Goal: Task Accomplishment & Management: Use online tool/utility

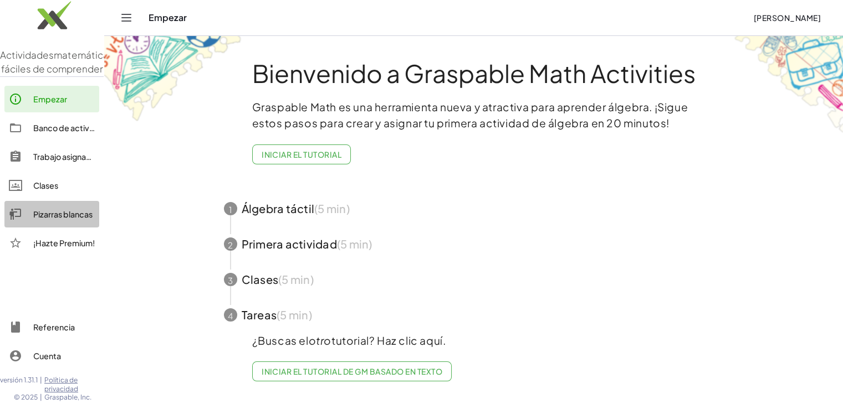
click at [68, 219] on font "Pizarras blancas" at bounding box center [62, 214] width 59 height 10
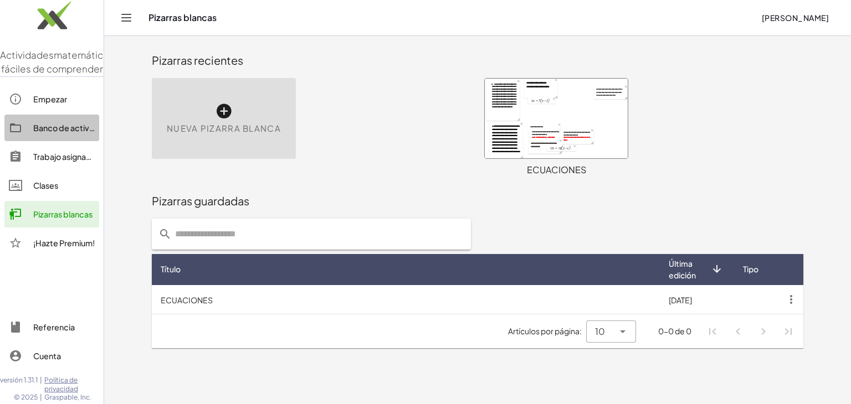
click at [61, 133] on font "Banco de actividades" at bounding box center [74, 128] width 82 height 10
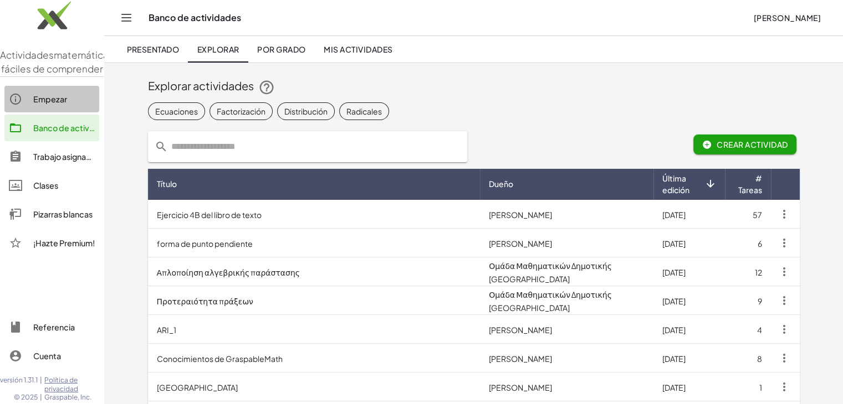
click at [48, 104] on font "Empezar" at bounding box center [50, 99] width 34 height 10
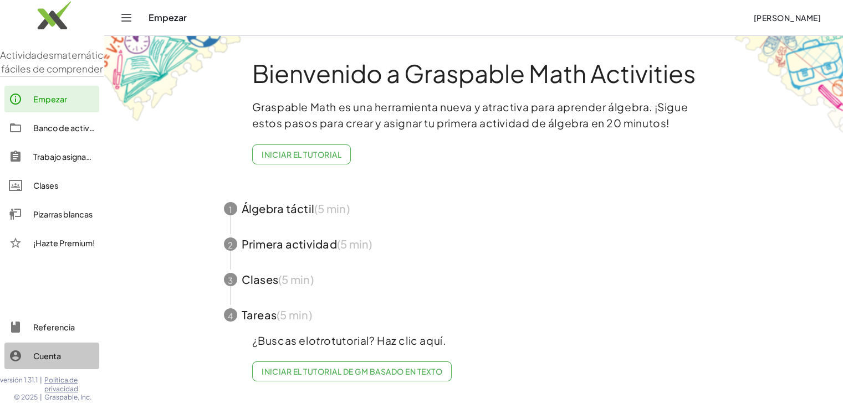
click at [40, 357] on font "Cuenta" at bounding box center [47, 356] width 28 height 10
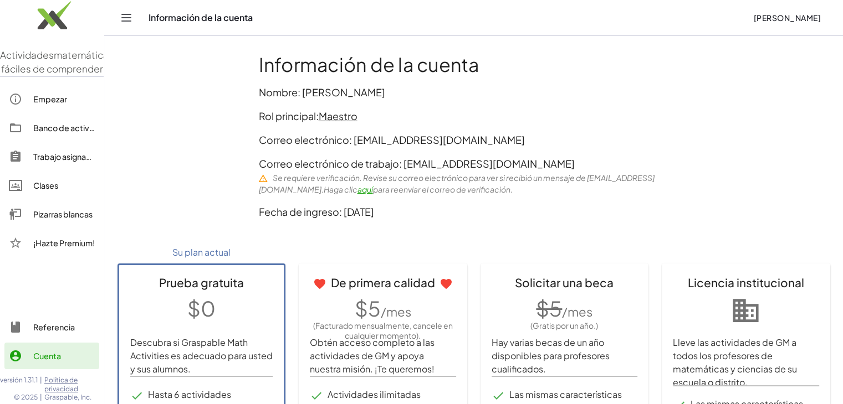
scroll to position [19, 0]
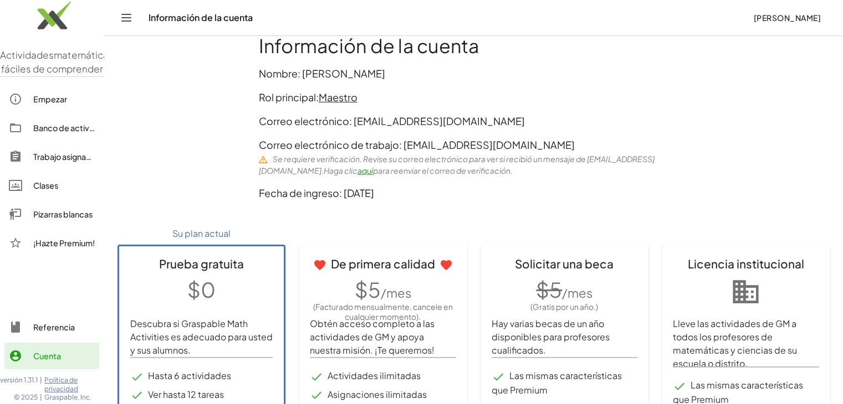
click at [373, 175] on font "aquí" at bounding box center [365, 171] width 16 height 10
click at [373, 171] on font "aquí" at bounding box center [365, 171] width 16 height 10
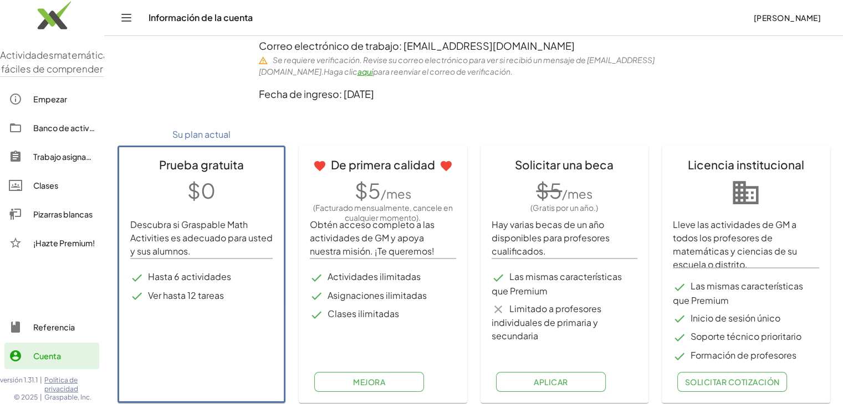
scroll to position [124, 0]
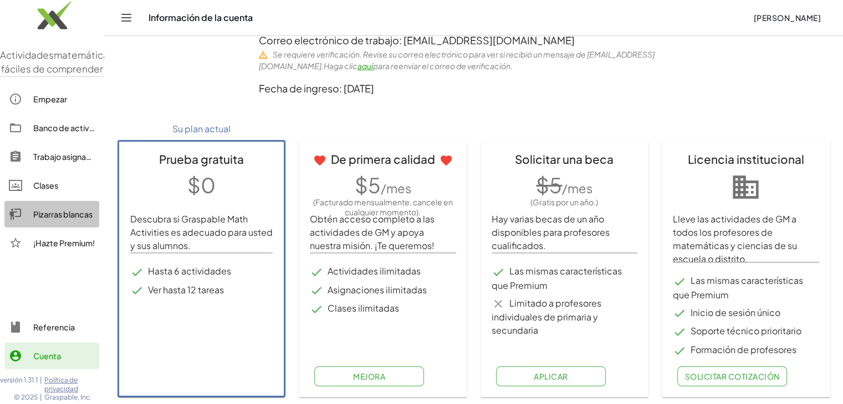
click at [38, 221] on div "Pizarras blancas" at bounding box center [63, 214] width 61 height 13
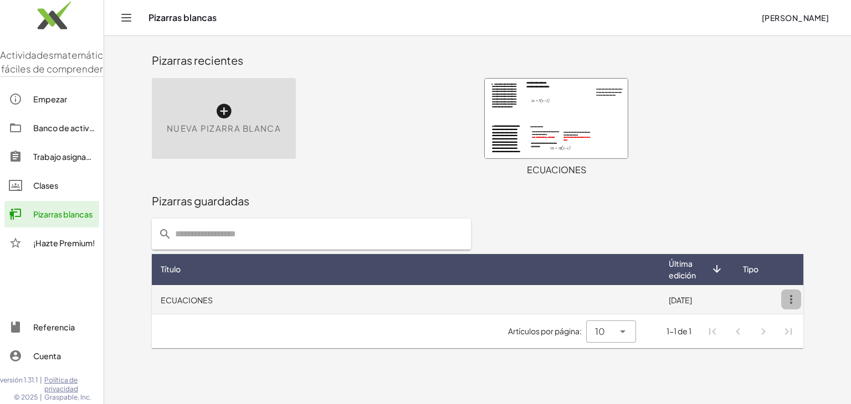
click at [787, 298] on icon "button" at bounding box center [791, 300] width 20 height 20
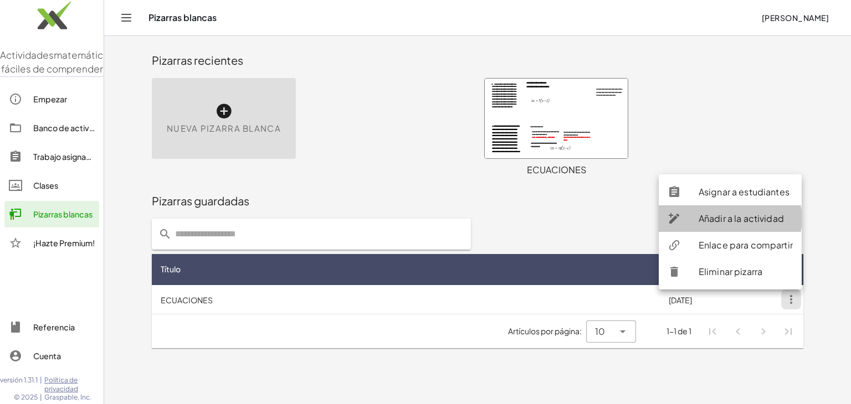
click at [731, 218] on font "Añadir a la actividad" at bounding box center [740, 219] width 85 height 12
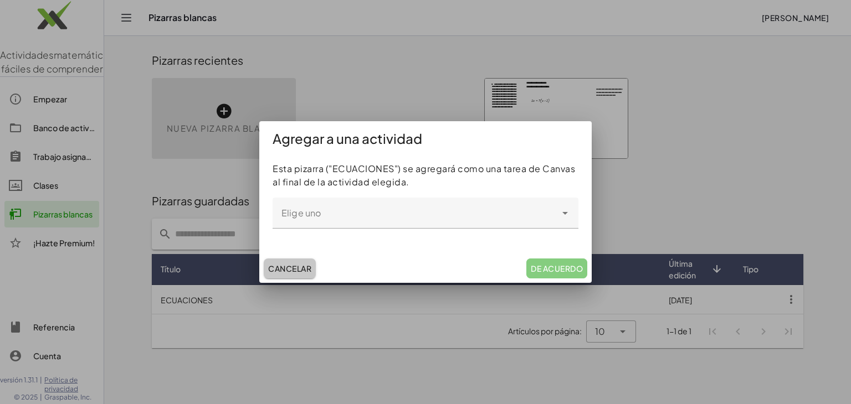
click at [304, 270] on font "Cancelar" at bounding box center [289, 269] width 43 height 10
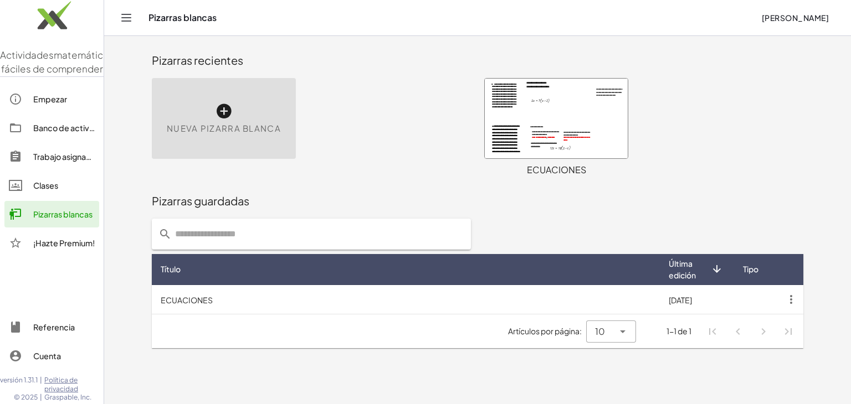
click at [524, 134] on div at bounding box center [556, 119] width 143 height 80
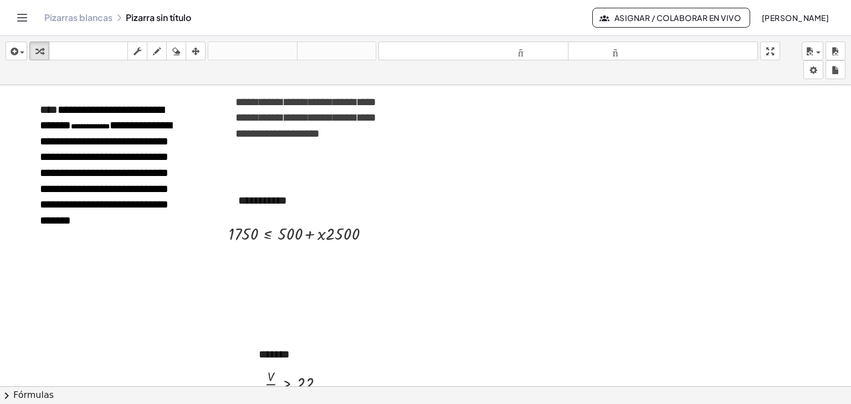
scroll to position [1438, 0]
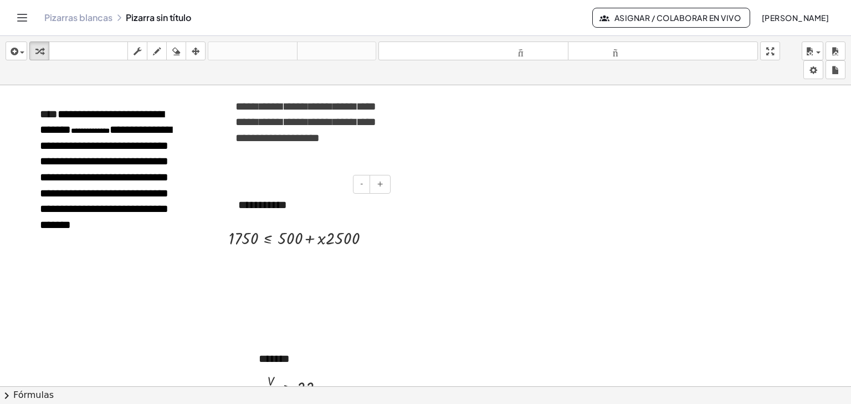
click at [273, 190] on div "- +" at bounding box center [307, 184] width 166 height 19
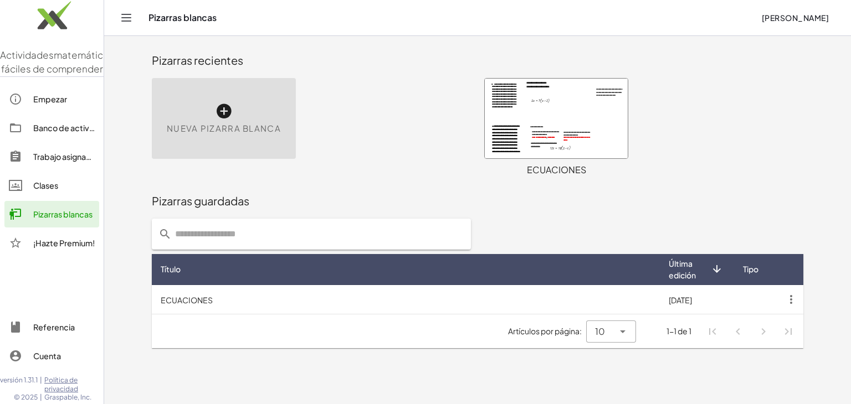
click at [561, 115] on div at bounding box center [556, 119] width 143 height 80
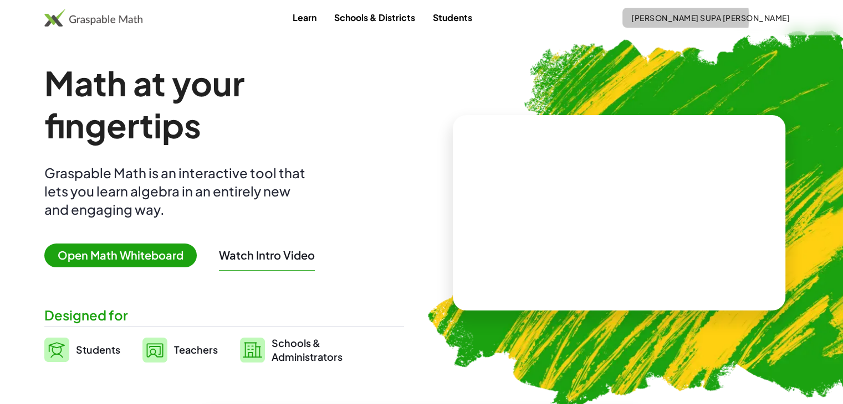
click at [728, 14] on span "[PERSON_NAME] SUPA [PERSON_NAME]" at bounding box center [710, 18] width 158 height 10
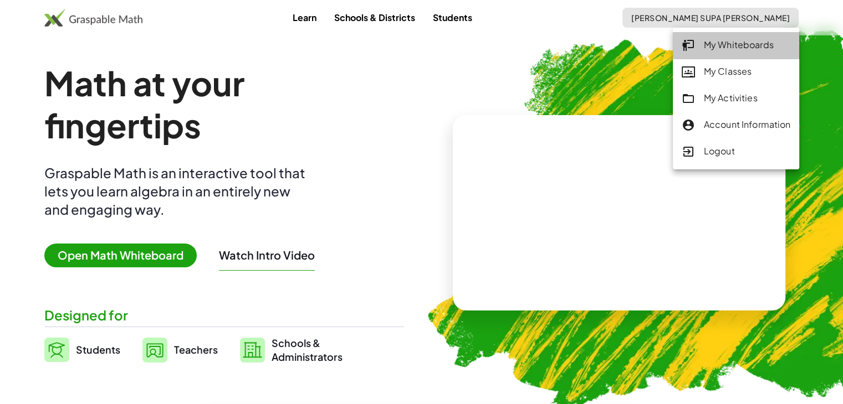
click at [718, 55] on link "My Whiteboards" at bounding box center [735, 45] width 127 height 27
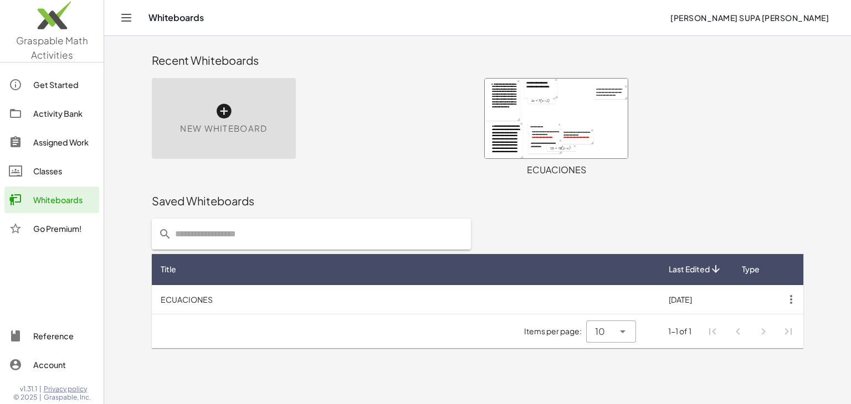
click at [551, 112] on div at bounding box center [556, 119] width 143 height 80
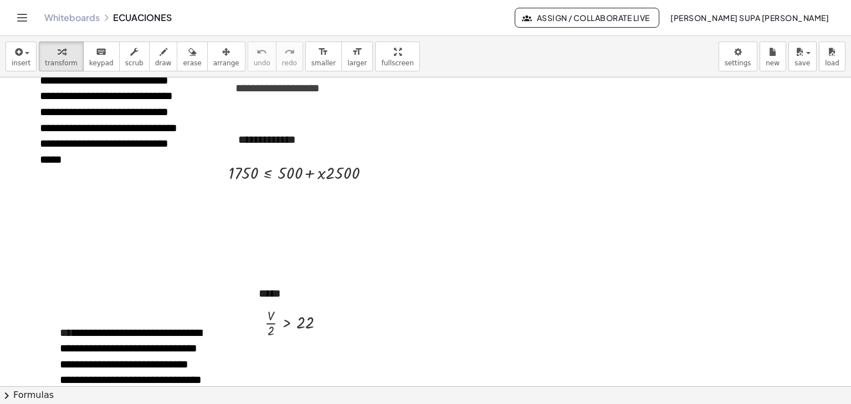
scroll to position [1497, 0]
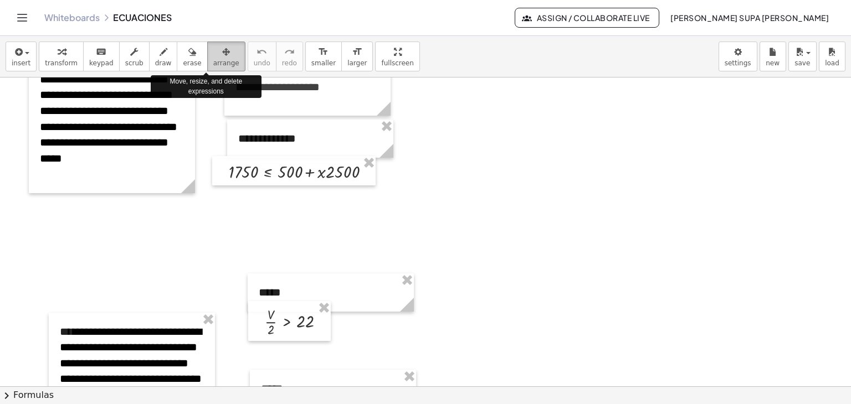
click at [215, 57] on div "button" at bounding box center [226, 51] width 26 height 13
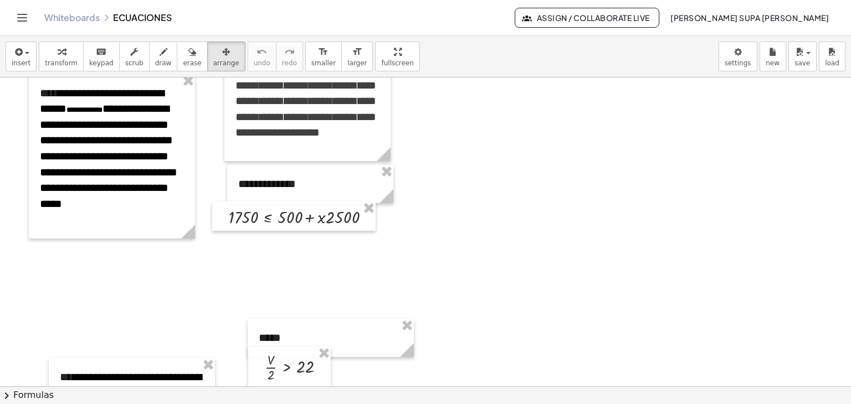
scroll to position [1432, 0]
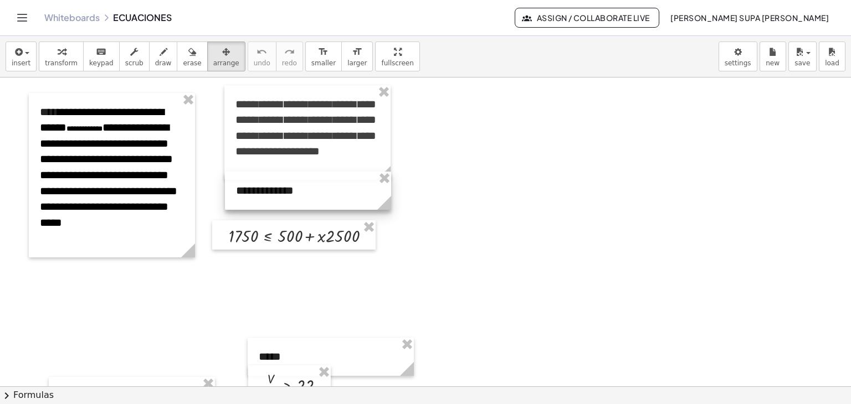
drag, startPoint x: 346, startPoint y: 212, endPoint x: 343, endPoint y: 200, distance: 12.4
click at [343, 200] on div at bounding box center [308, 191] width 166 height 38
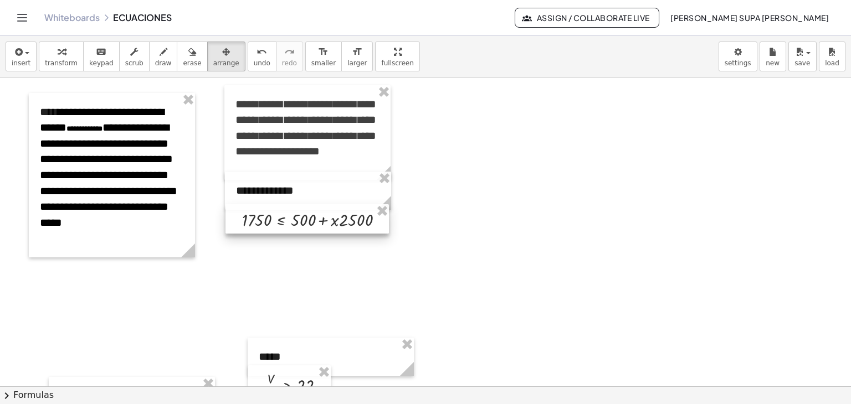
drag, startPoint x: 337, startPoint y: 244, endPoint x: 351, endPoint y: 228, distance: 21.2
click at [351, 228] on div at bounding box center [306, 219] width 163 height 30
drag, startPoint x: 351, startPoint y: 228, endPoint x: 349, endPoint y: 220, distance: 7.4
click at [349, 220] on div at bounding box center [305, 212] width 163 height 30
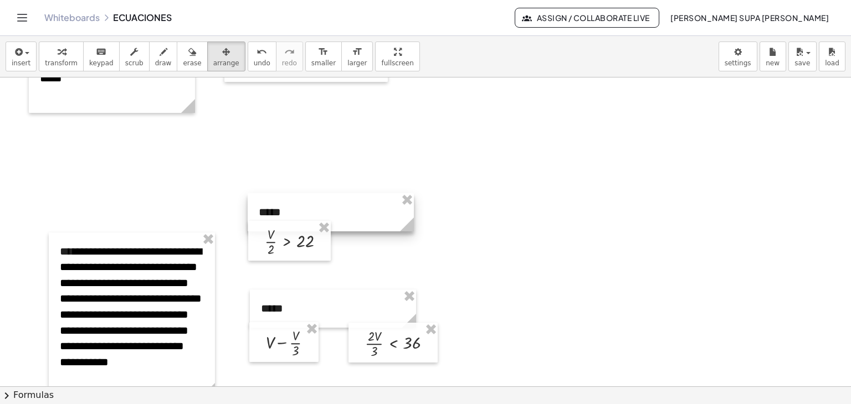
scroll to position [1578, 0]
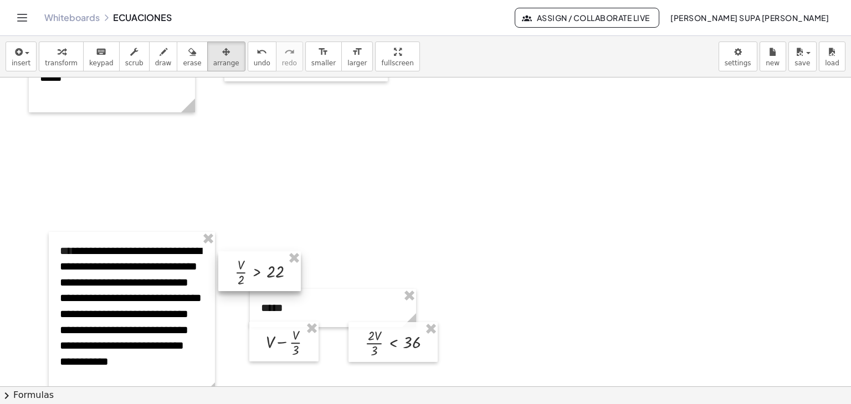
drag, startPoint x: 289, startPoint y: 243, endPoint x: 259, endPoint y: 271, distance: 41.1
click at [259, 271] on div at bounding box center [259, 271] width 83 height 40
drag, startPoint x: 259, startPoint y: 271, endPoint x: 258, endPoint y: 255, distance: 15.5
click at [258, 255] on div at bounding box center [258, 253] width 83 height 40
click at [270, 244] on div at bounding box center [258, 253] width 83 height 40
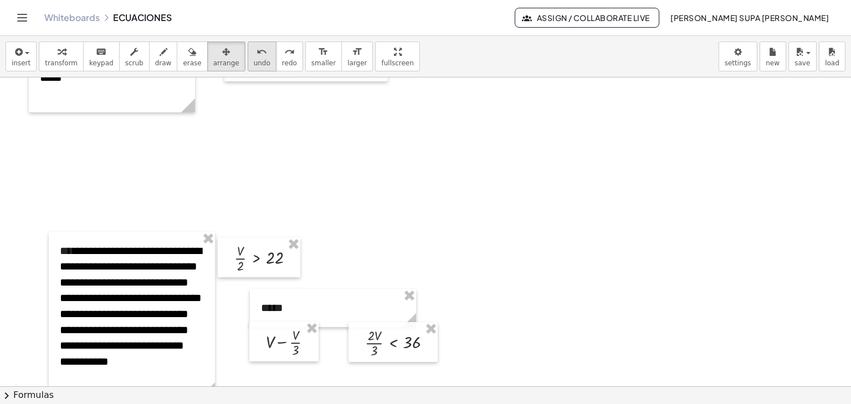
click at [254, 65] on span "undo" at bounding box center [262, 63] width 17 height 8
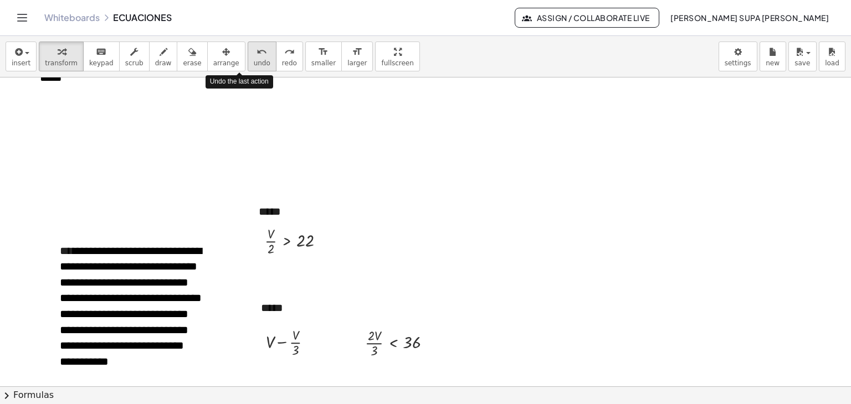
click at [254, 65] on span "undo" at bounding box center [262, 63] width 17 height 8
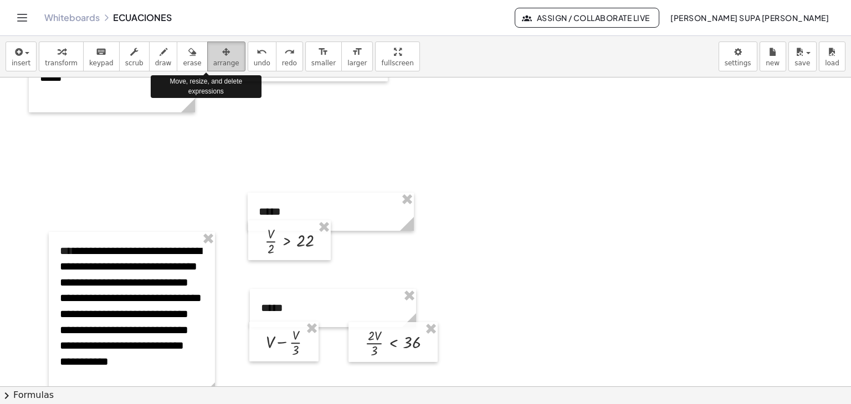
click at [222, 58] on icon "button" at bounding box center [226, 51] width 8 height 13
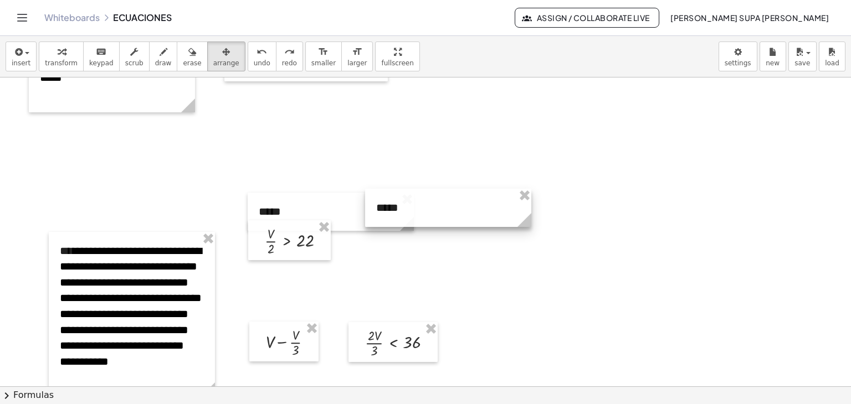
drag, startPoint x: 343, startPoint y: 311, endPoint x: 459, endPoint y: 211, distance: 152.7
click at [459, 211] on div at bounding box center [448, 208] width 166 height 38
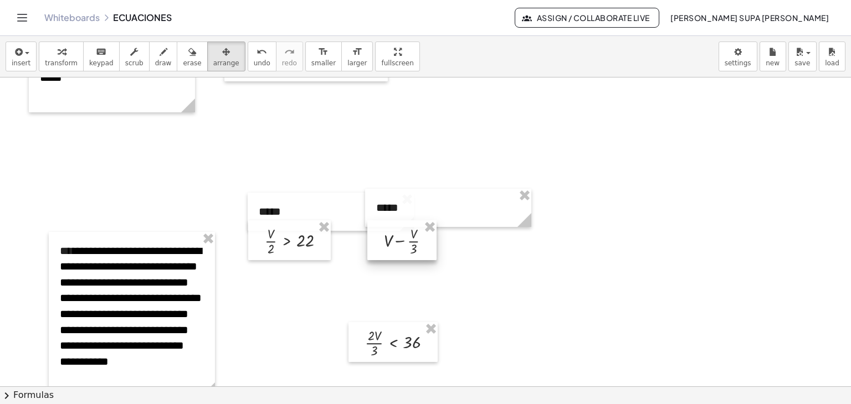
drag, startPoint x: 266, startPoint y: 343, endPoint x: 383, endPoint y: 242, distance: 154.8
click at [383, 242] on div at bounding box center [401, 240] width 69 height 40
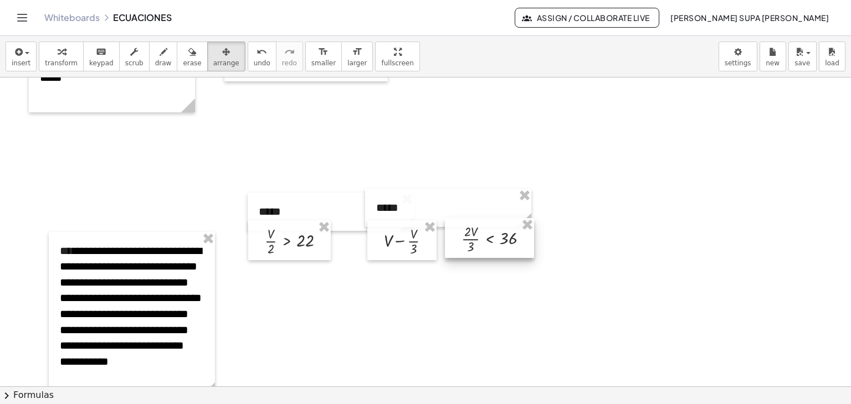
drag, startPoint x: 377, startPoint y: 340, endPoint x: 477, endPoint y: 233, distance: 146.2
click at [477, 233] on div at bounding box center [489, 238] width 89 height 40
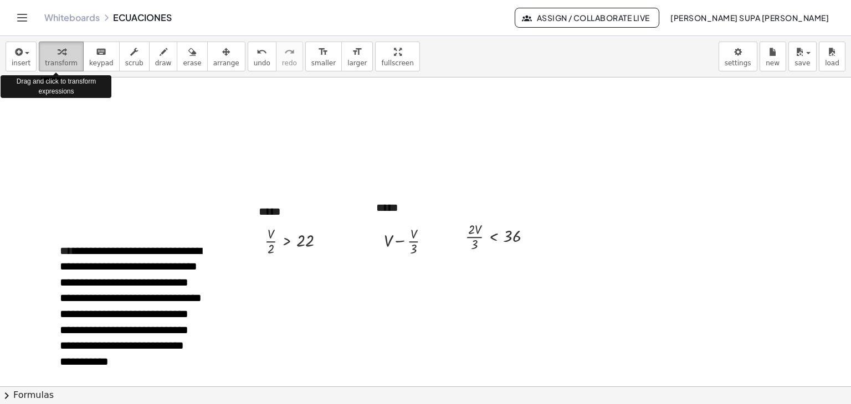
click at [58, 60] on span "transform" at bounding box center [61, 63] width 33 height 8
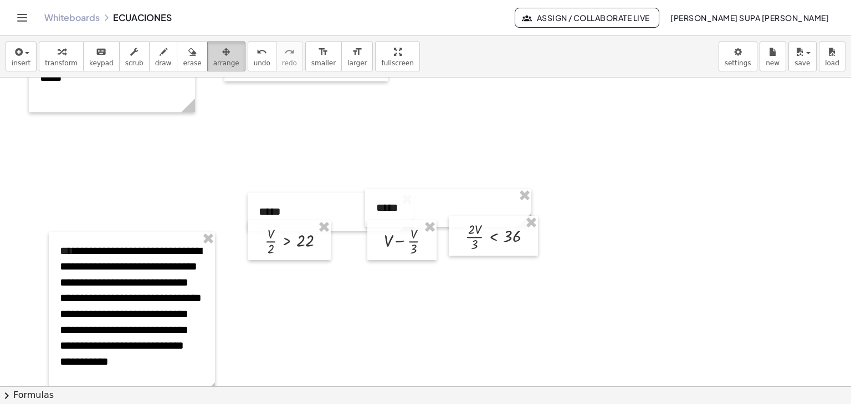
click at [222, 57] on icon "button" at bounding box center [226, 51] width 8 height 13
click at [463, 243] on div at bounding box center [493, 240] width 89 height 40
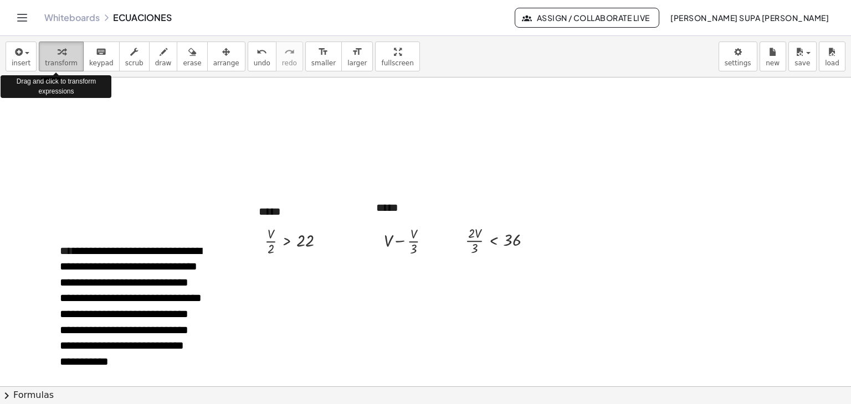
click at [66, 56] on div "button" at bounding box center [61, 51] width 33 height 13
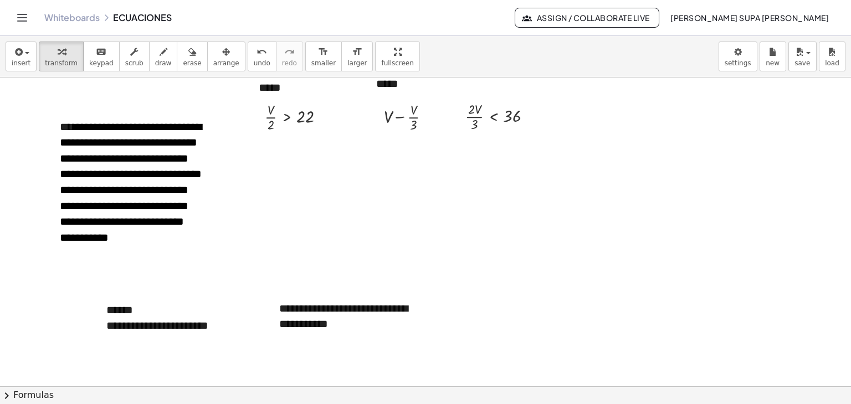
scroll to position [1701, 0]
click at [124, 315] on div "**********" at bounding box center [178, 319] width 166 height 54
click at [210, 58] on button "arrange" at bounding box center [226, 57] width 38 height 30
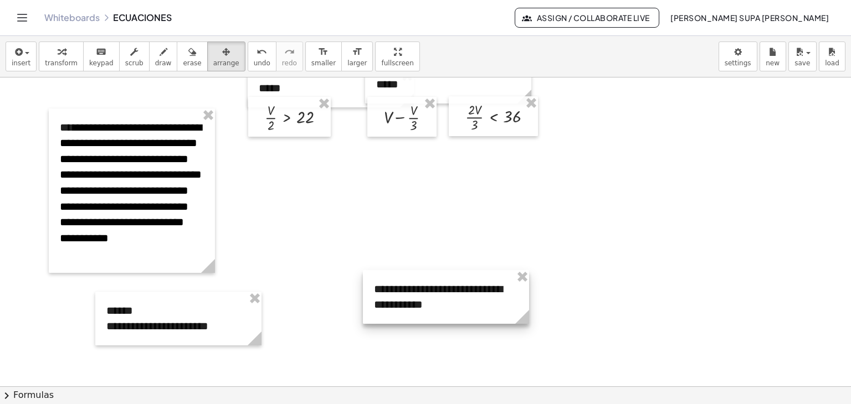
drag, startPoint x: 337, startPoint y: 313, endPoint x: 432, endPoint y: 293, distance: 96.8
click at [432, 293] on div at bounding box center [446, 297] width 166 height 54
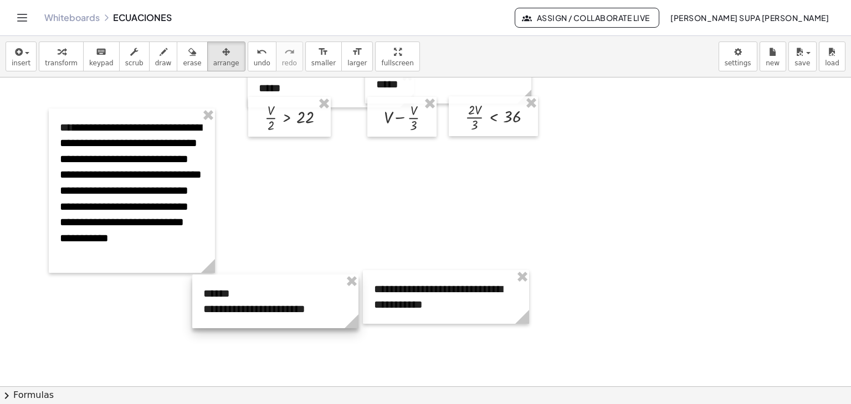
drag, startPoint x: 220, startPoint y: 299, endPoint x: 317, endPoint y: 281, distance: 98.4
click at [317, 281] on div at bounding box center [275, 302] width 166 height 54
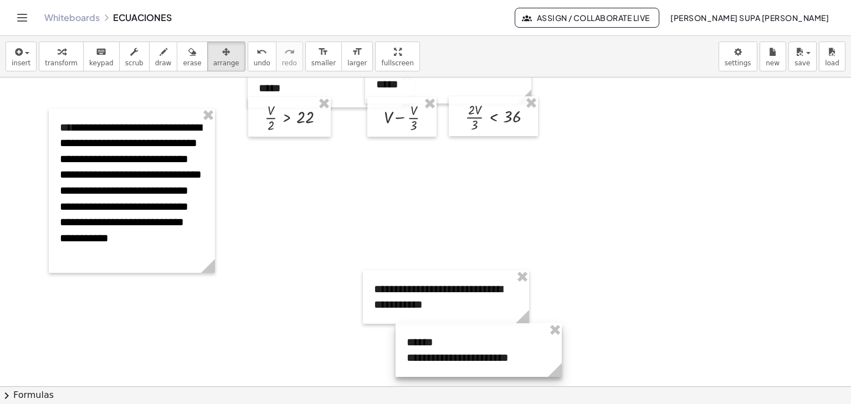
drag, startPoint x: 306, startPoint y: 284, endPoint x: 510, endPoint y: 333, distance: 209.0
click at [510, 333] on div at bounding box center [478, 350] width 166 height 54
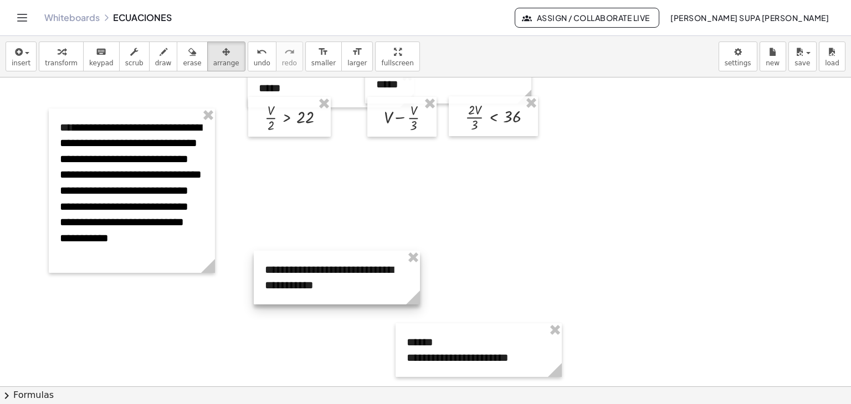
drag, startPoint x: 446, startPoint y: 279, endPoint x: 337, endPoint y: 260, distance: 110.8
click at [337, 260] on div at bounding box center [337, 278] width 166 height 54
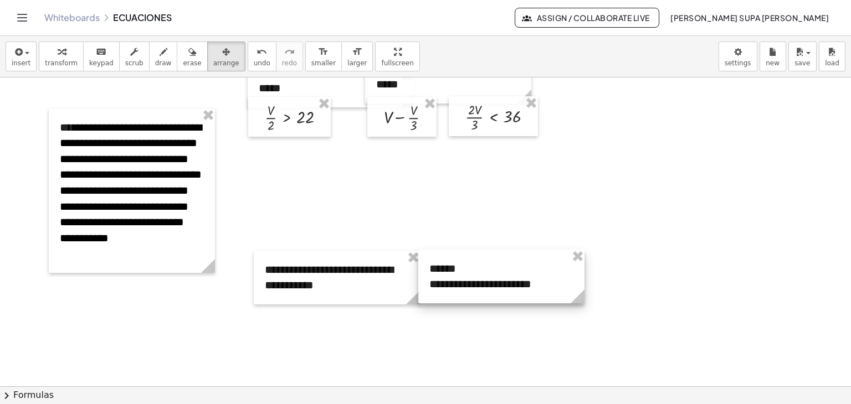
drag, startPoint x: 467, startPoint y: 348, endPoint x: 490, endPoint y: 275, distance: 77.1
click at [490, 275] on div at bounding box center [501, 277] width 166 height 54
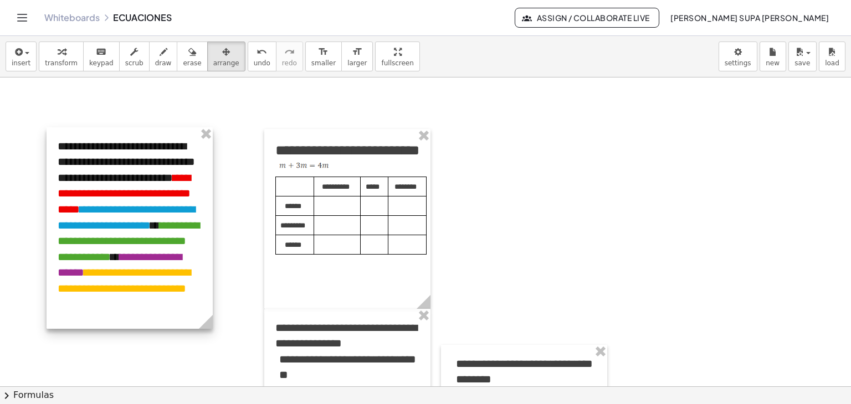
scroll to position [2025, 0]
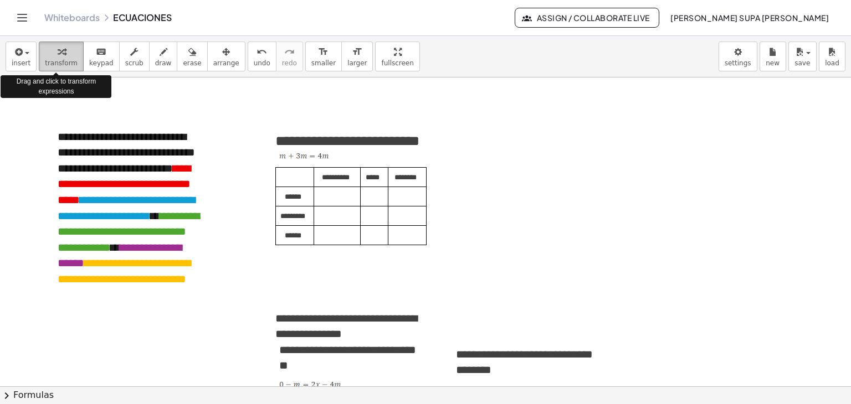
click at [45, 59] on span "transform" at bounding box center [61, 63] width 33 height 8
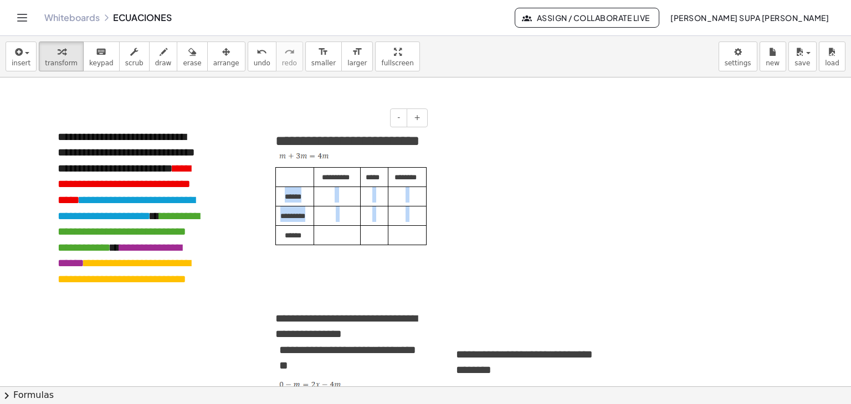
drag, startPoint x: 280, startPoint y: 224, endPoint x: 417, endPoint y: 244, distance: 137.7
click at [417, 244] on tbody "**********" at bounding box center [351, 206] width 151 height 78
click at [382, 207] on td at bounding box center [375, 196] width 28 height 19
click at [400, 224] on p at bounding box center [405, 217] width 26 height 16
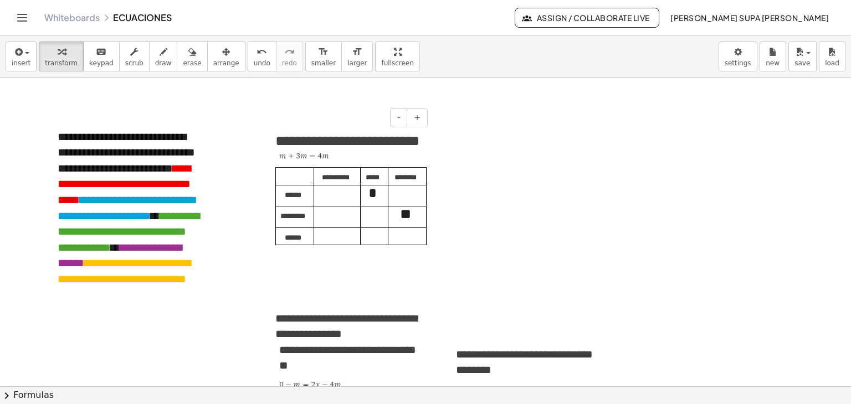
click at [380, 222] on p at bounding box center [372, 215] width 16 height 16
click at [337, 244] on p at bounding box center [335, 236] width 34 height 16
click at [336, 220] on p at bounding box center [335, 213] width 34 height 16
click at [327, 200] on p at bounding box center [335, 192] width 34 height 16
click at [414, 200] on p at bounding box center [405, 192] width 26 height 16
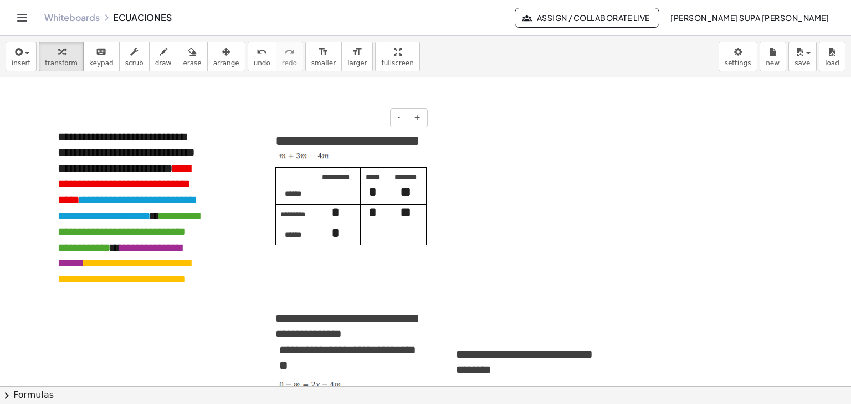
click at [417, 241] on p at bounding box center [405, 233] width 26 height 16
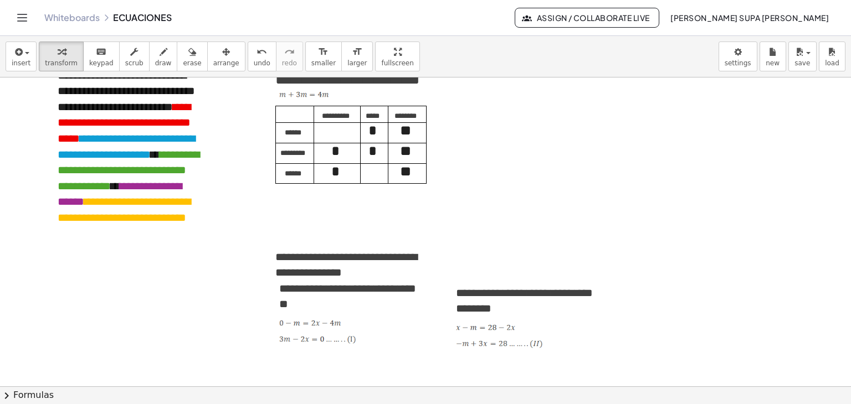
scroll to position [2077, 0]
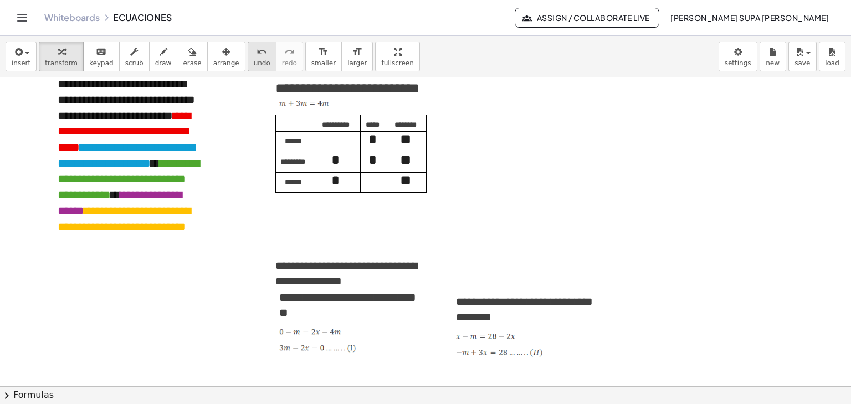
click at [256, 48] on icon "undo" at bounding box center [261, 51] width 11 height 13
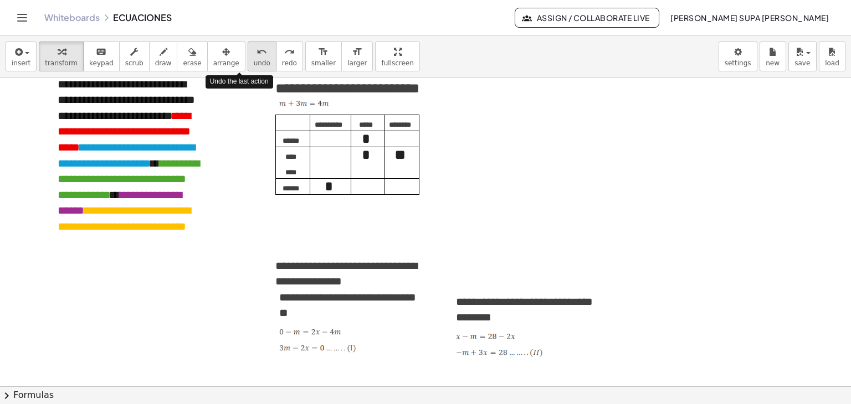
click at [256, 48] on icon "undo" at bounding box center [261, 51] width 11 height 13
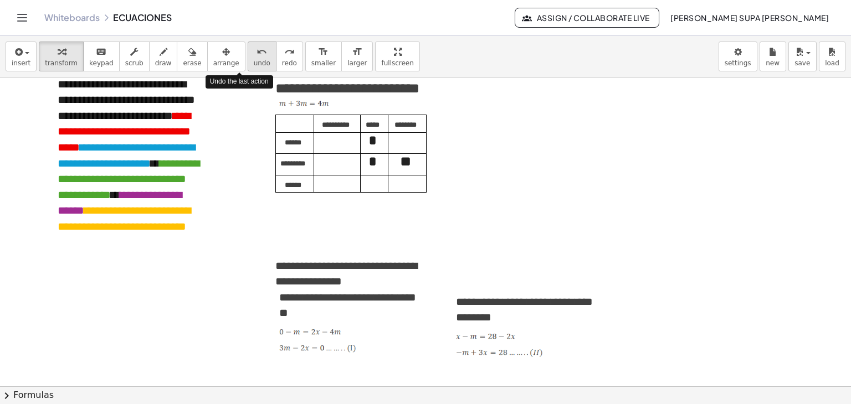
click at [256, 48] on icon "undo" at bounding box center [261, 51] width 11 height 13
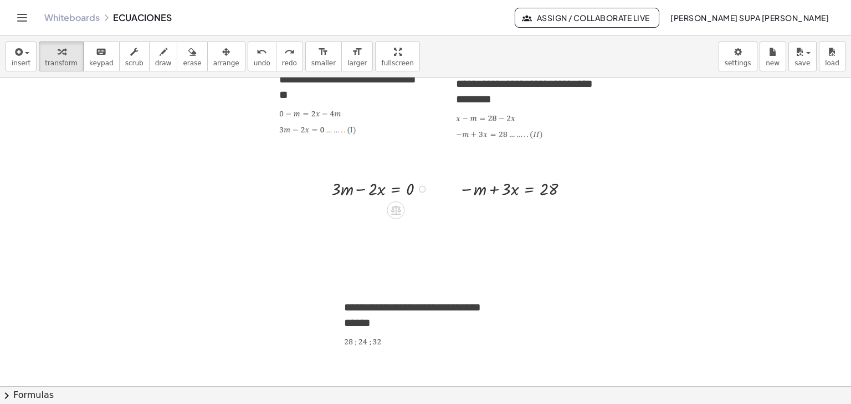
scroll to position [2297, 0]
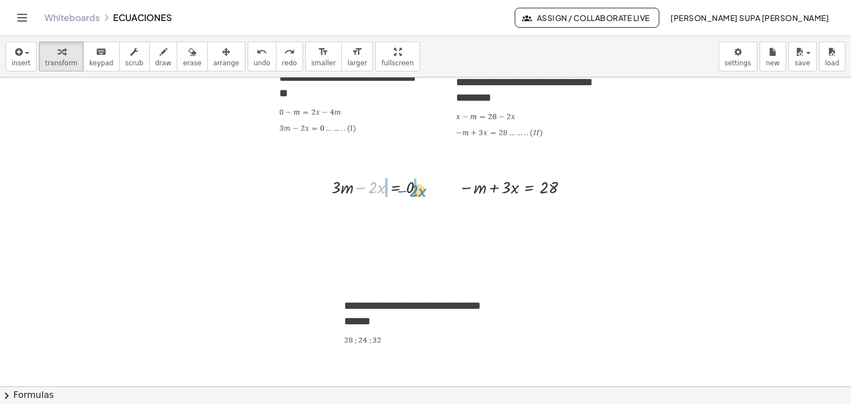
drag, startPoint x: 362, startPoint y: 191, endPoint x: 403, endPoint y: 194, distance: 41.7
click at [403, 194] on div at bounding box center [383, 186] width 114 height 24
drag, startPoint x: 427, startPoint y: 211, endPoint x: 431, endPoint y: 219, distance: 9.4
click at [395, 210] on div "+ · 3 · m = − · 2 · x + · 2 · x · 2 · x" at bounding box center [395, 210] width 0 height 0
click at [430, 208] on div at bounding box center [429, 211] width 7 height 7
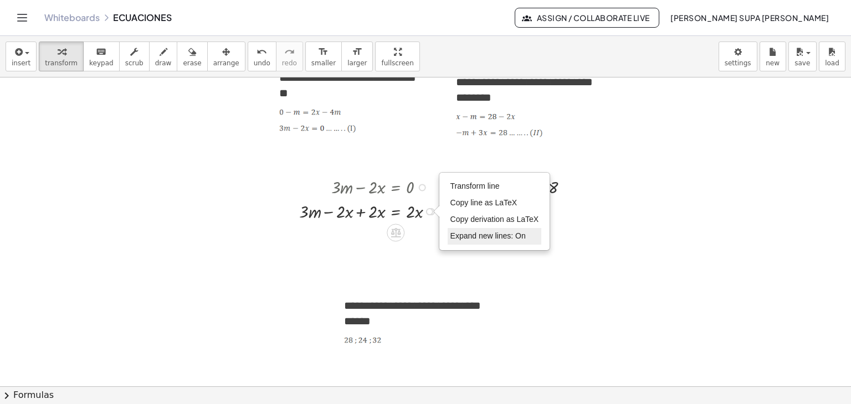
click at [485, 240] on span "Expand new lines: On" at bounding box center [487, 236] width 75 height 9
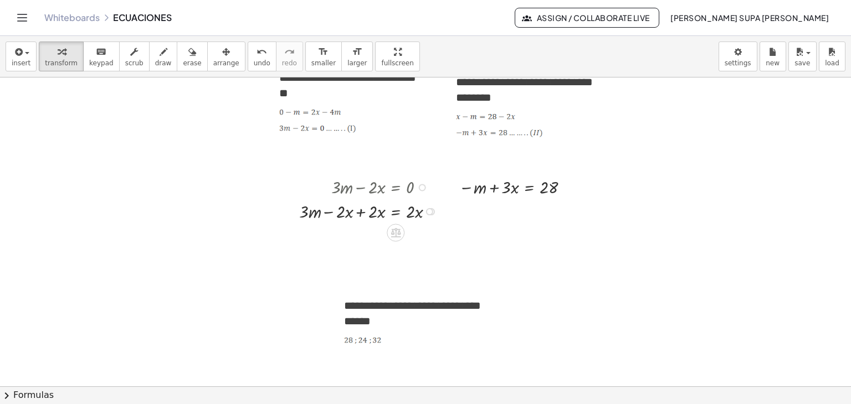
click at [420, 213] on div at bounding box center [371, 210] width 155 height 24
click at [430, 213] on div "Transform line Copy line as LaTeX Copy derivation as LaTeX Expand new lines: On" at bounding box center [429, 211] width 7 height 7
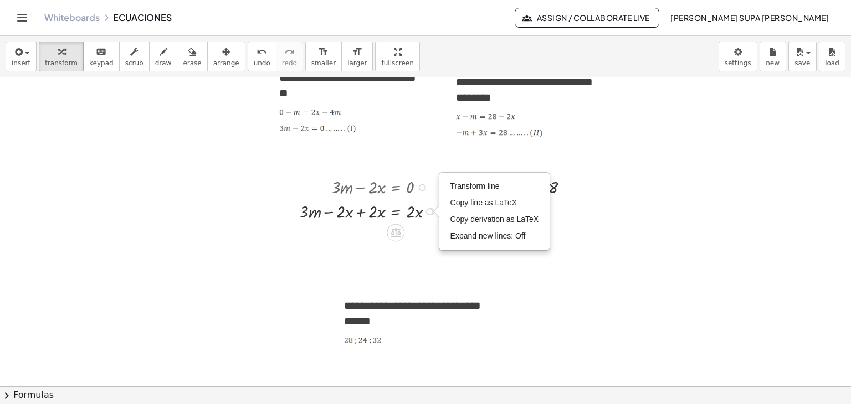
click at [363, 214] on div at bounding box center [371, 210] width 155 height 24
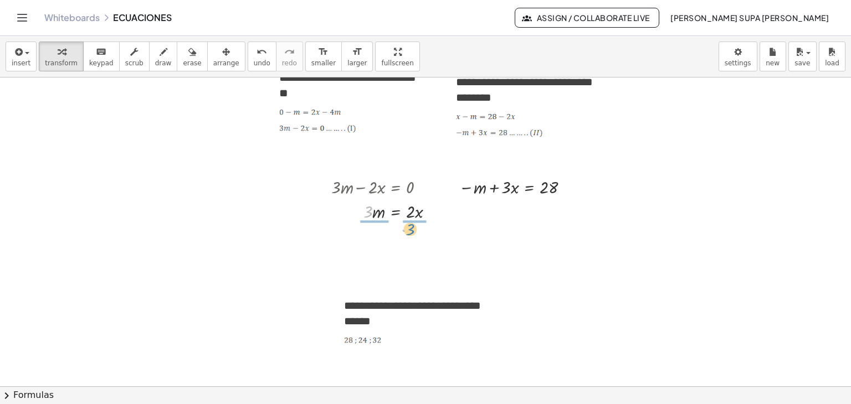
drag, startPoint x: 366, startPoint y: 209, endPoint x: 408, endPoint y: 227, distance: 45.7
drag, startPoint x: 429, startPoint y: 211, endPoint x: 431, endPoint y: 244, distance: 33.3
click at [395, 240] on div "· m = · 2 · x · 3 · 3 · 3 Transform line Copy line as LaTeX Copy derivation as …" at bounding box center [395, 240] width 0 height 0
drag, startPoint x: 369, startPoint y: 234, endPoint x: 373, endPoint y: 247, distance: 13.8
drag, startPoint x: 380, startPoint y: 243, endPoint x: 485, endPoint y: 184, distance: 120.0
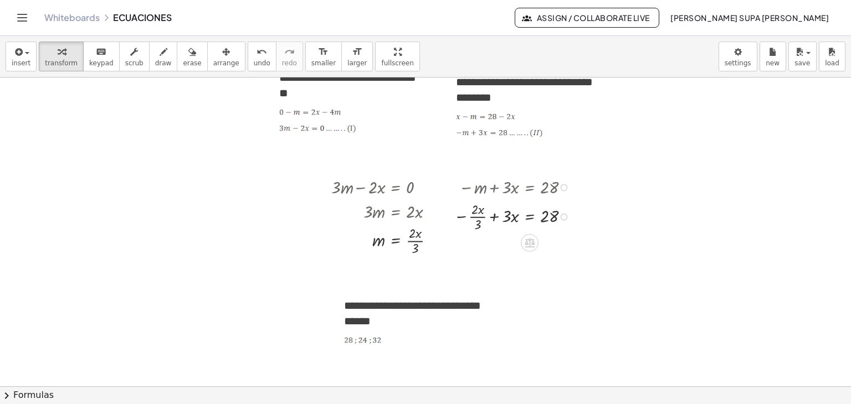
drag, startPoint x: 563, startPoint y: 186, endPoint x: 563, endPoint y: 222, distance: 36.0
click at [530, 217] on div "− + · 3 · x = 28 · 2 · x · 3" at bounding box center [530, 217] width 0 height 0
drag, startPoint x: 479, startPoint y: 227, endPoint x: 506, endPoint y: 219, distance: 28.9
click at [506, 219] on div at bounding box center [514, 215] width 132 height 34
click at [483, 218] on div at bounding box center [508, 215] width 143 height 34
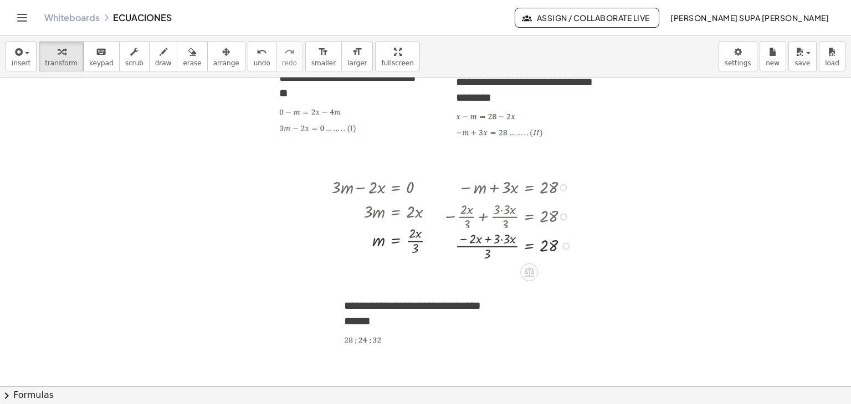
drag, startPoint x: 563, startPoint y: 213, endPoint x: 571, endPoint y: 248, distance: 35.2
click at [529, 246] on div "· 3 · x = 28 · 2 · x · 3 · 3 · ( − + )" at bounding box center [529, 246] width 0 height 0
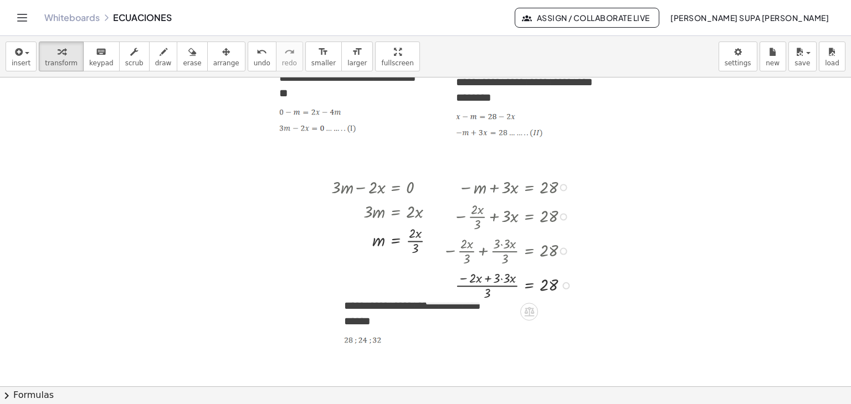
drag, startPoint x: 562, startPoint y: 217, endPoint x: 569, endPoint y: 257, distance: 40.6
click at [529, 251] on div "− · 2 · x · 3 + · 3 · 3 · x · 3 = 28" at bounding box center [529, 251] width 0 height 0
click at [471, 172] on div "− m + · 3 · x = 28 − · 2 · x · 3 + · 3 · x = 28 − · 2 · x · 3 + · 3 · 3 · x · 3…" at bounding box center [500, 238] width 149 height 133
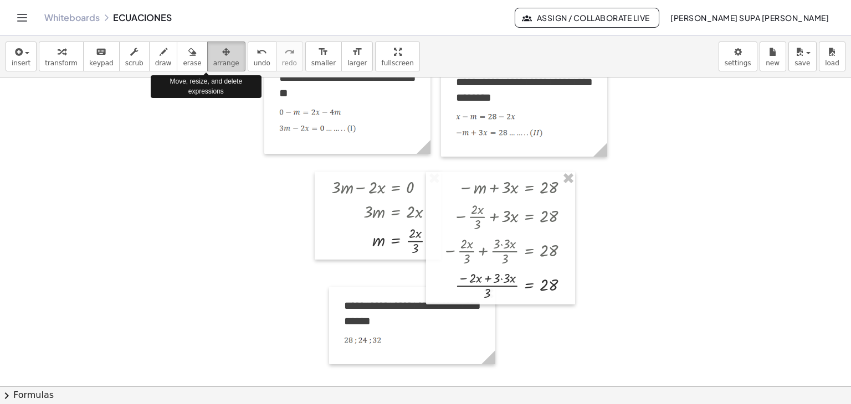
click at [215, 69] on button "arrange" at bounding box center [226, 57] width 38 height 30
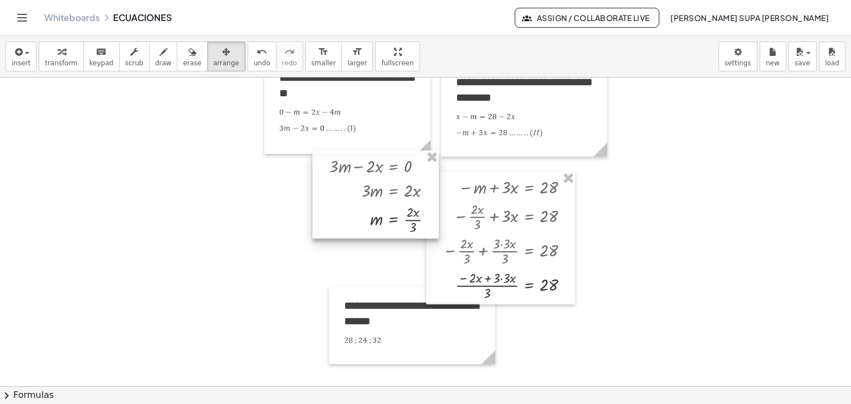
drag, startPoint x: 388, startPoint y: 188, endPoint x: 386, endPoint y: 167, distance: 21.2
click at [386, 167] on div at bounding box center [375, 195] width 126 height 89
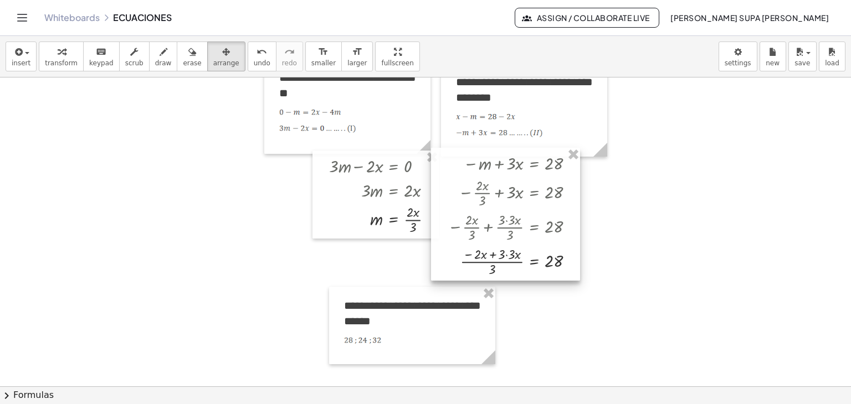
drag, startPoint x: 452, startPoint y: 184, endPoint x: 457, endPoint y: 160, distance: 24.3
click at [457, 160] on div at bounding box center [505, 214] width 149 height 133
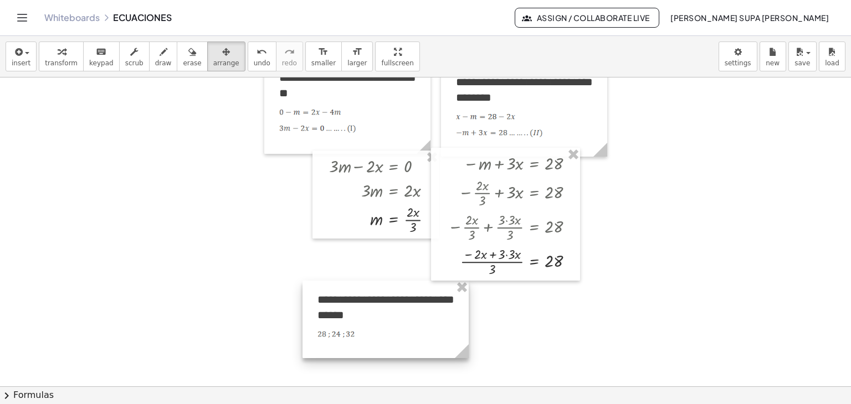
drag, startPoint x: 387, startPoint y: 299, endPoint x: 361, endPoint y: 293, distance: 27.3
click at [361, 293] on div at bounding box center [385, 320] width 166 height 78
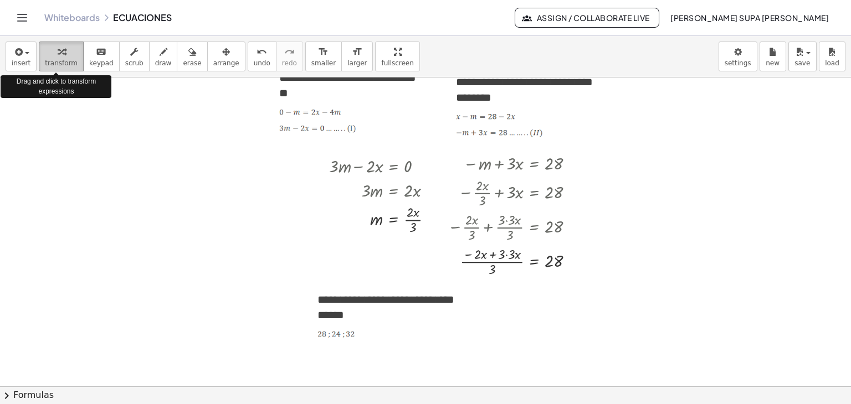
click at [68, 52] on div "button" at bounding box center [61, 51] width 33 height 13
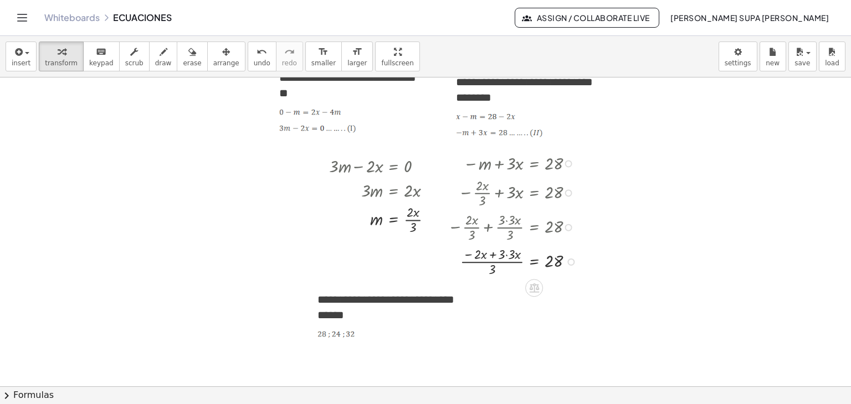
drag, startPoint x: 525, startPoint y: 177, endPoint x: 545, endPoint y: 176, distance: 20.5
click at [545, 176] on div at bounding box center [515, 191] width 146 height 34
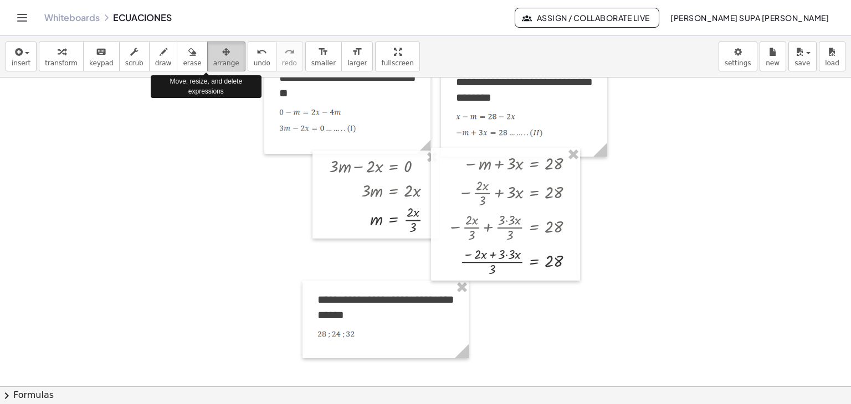
click at [213, 62] on span "arrange" at bounding box center [226, 63] width 26 height 8
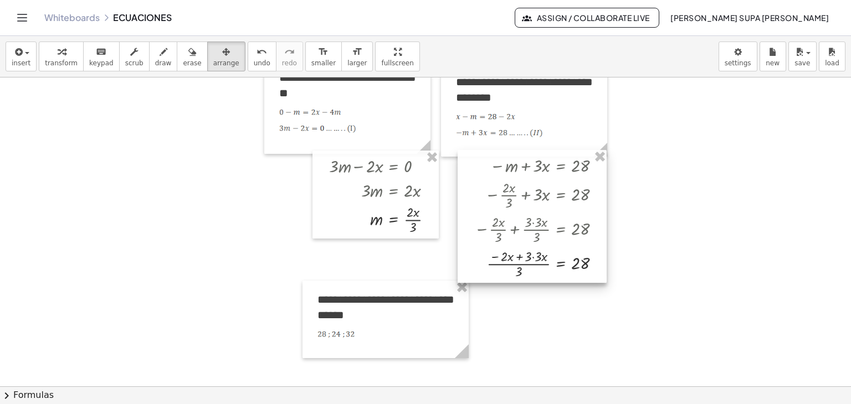
drag, startPoint x: 554, startPoint y: 179, endPoint x: 580, endPoint y: 182, distance: 26.1
click at [580, 182] on div at bounding box center [532, 216] width 149 height 133
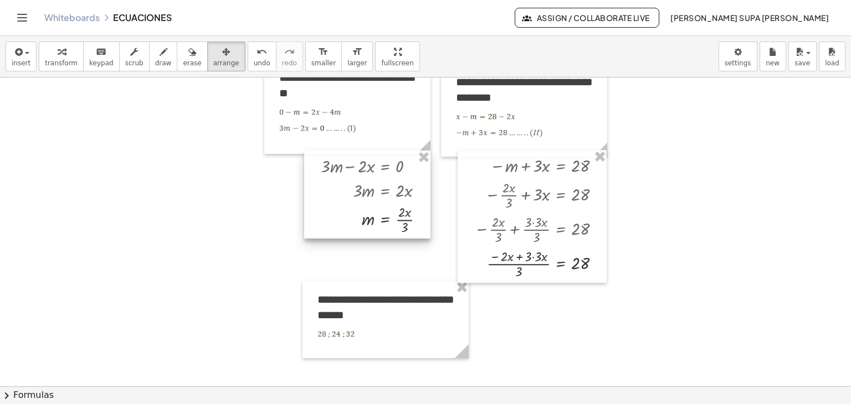
drag, startPoint x: 425, startPoint y: 176, endPoint x: 416, endPoint y: 176, distance: 9.4
click at [416, 176] on div at bounding box center [367, 195] width 126 height 89
click at [58, 56] on icon "button" at bounding box center [62, 51] width 8 height 13
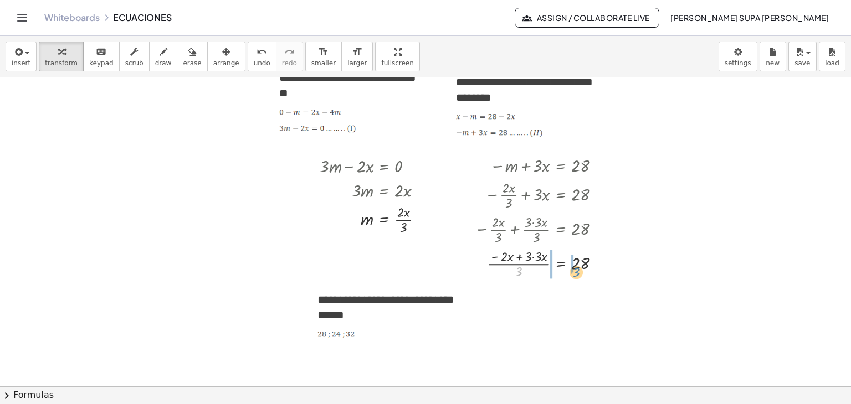
drag, startPoint x: 520, startPoint y: 272, endPoint x: 577, endPoint y: 273, distance: 57.6
click at [577, 273] on div at bounding box center [542, 263] width 146 height 34
click at [582, 266] on div at bounding box center [548, 263] width 159 height 34
drag, startPoint x: 549, startPoint y: 268, endPoint x: 516, endPoint y: 278, distance: 34.2
click at [516, 278] on div at bounding box center [542, 263] width 146 height 34
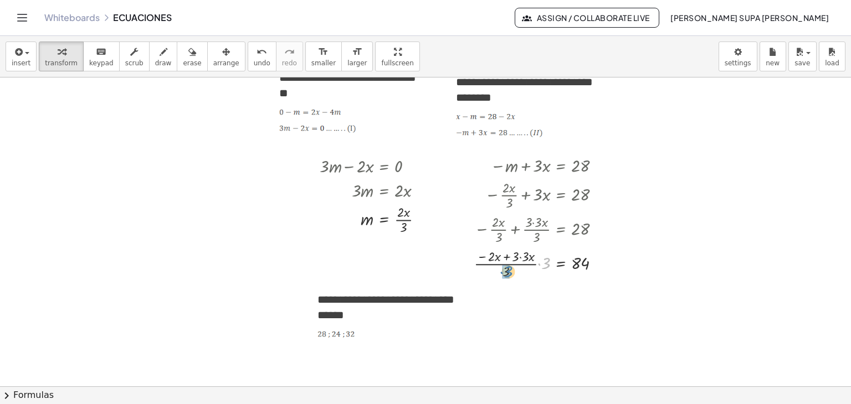
drag, startPoint x: 549, startPoint y: 263, endPoint x: 512, endPoint y: 271, distance: 38.6
click at [512, 271] on div at bounding box center [542, 263] width 146 height 34
click at [529, 266] on div at bounding box center [539, 263] width 145 height 24
click at [526, 263] on div at bounding box center [540, 263] width 143 height 24
drag, startPoint x: 536, startPoint y: 266, endPoint x: 582, endPoint y: 281, distance: 48.7
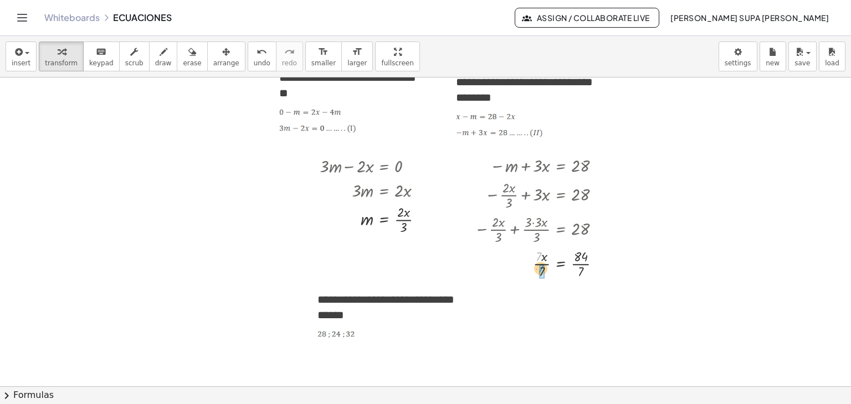
drag, startPoint x: 536, startPoint y: 258, endPoint x: 538, endPoint y: 271, distance: 13.5
drag, startPoint x: 581, startPoint y: 254, endPoint x: 580, endPoint y: 271, distance: 16.6
drag, startPoint x: 574, startPoint y: 269, endPoint x: 404, endPoint y: 220, distance: 177.3
click at [254, 63] on span "undo" at bounding box center [262, 63] width 17 height 8
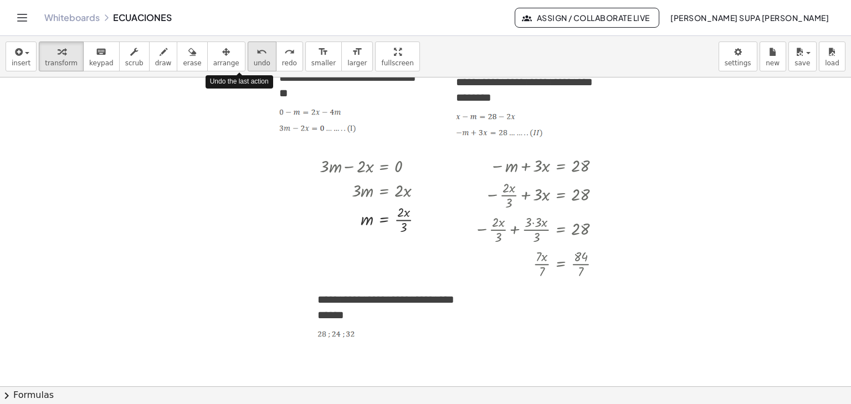
click at [254, 63] on span "undo" at bounding box center [262, 63] width 17 height 8
click at [254, 62] on span "undo" at bounding box center [262, 63] width 17 height 8
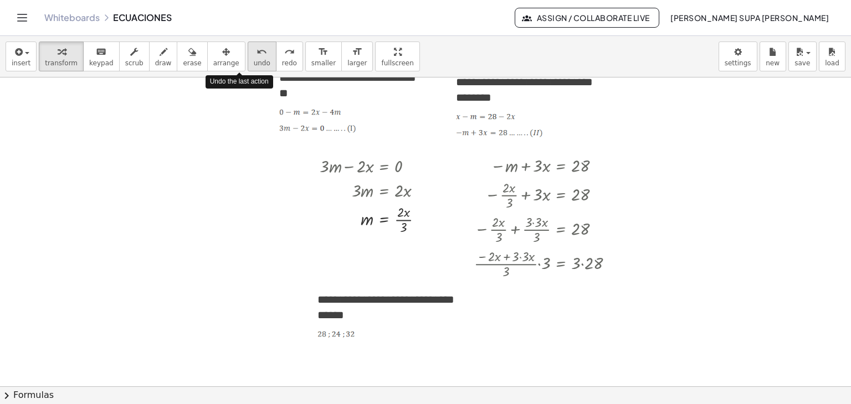
click at [254, 62] on span "undo" at bounding box center [262, 63] width 17 height 8
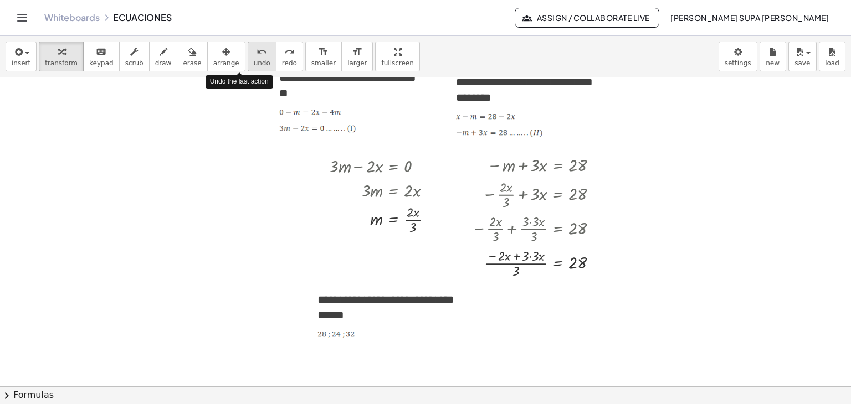
click at [254, 62] on span "undo" at bounding box center [262, 63] width 17 height 8
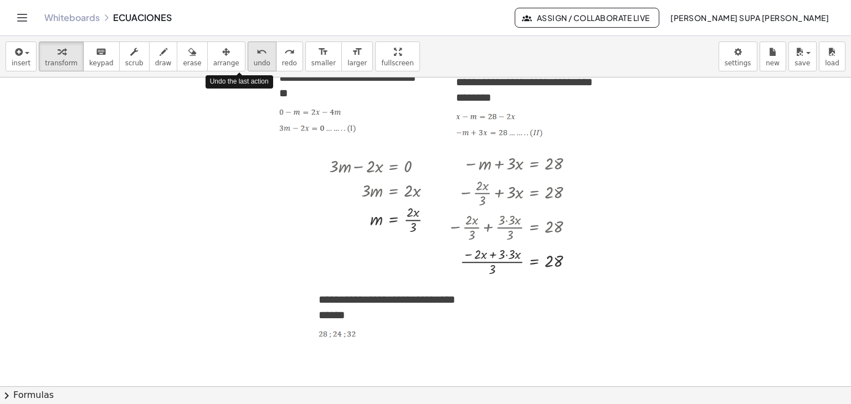
click at [254, 62] on span "undo" at bounding box center [262, 63] width 17 height 8
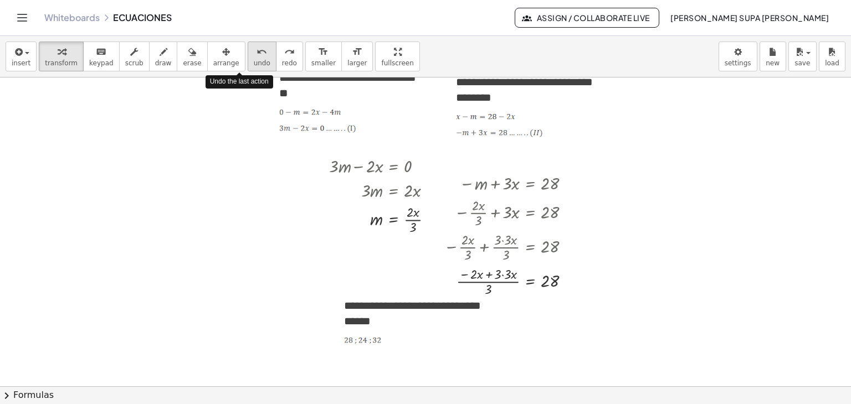
click at [254, 62] on span "undo" at bounding box center [262, 63] width 17 height 8
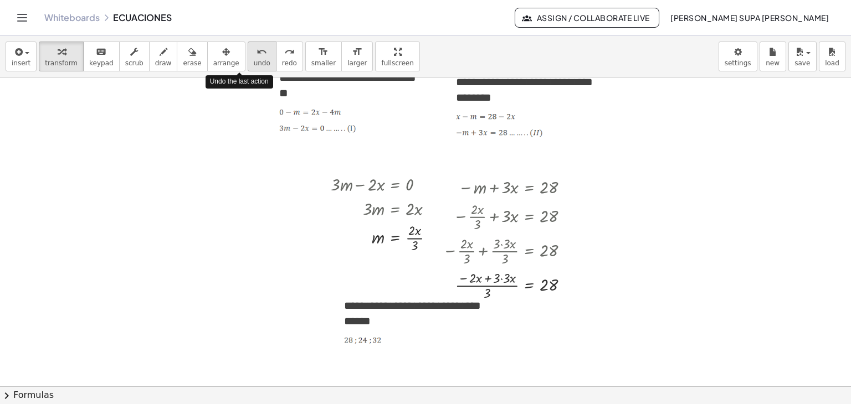
click at [254, 62] on span "undo" at bounding box center [262, 63] width 17 height 8
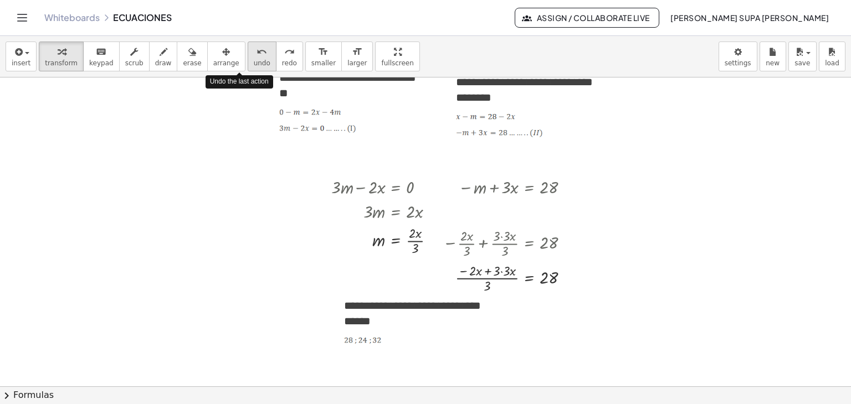
click at [254, 62] on span "undo" at bounding box center [262, 63] width 17 height 8
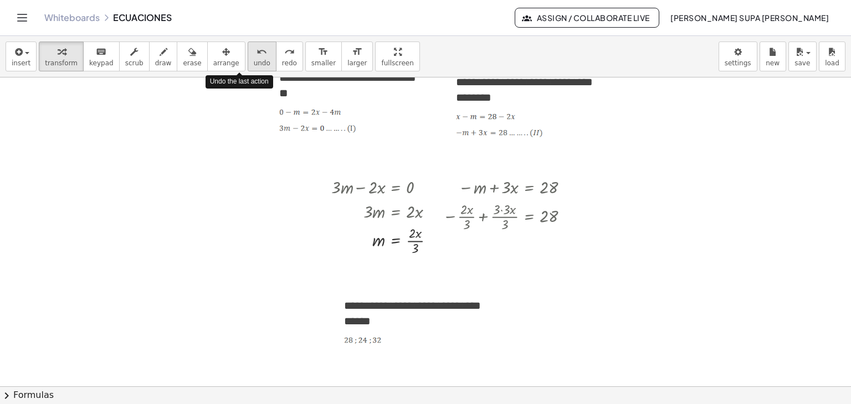
click at [254, 62] on span "undo" at bounding box center [262, 63] width 17 height 8
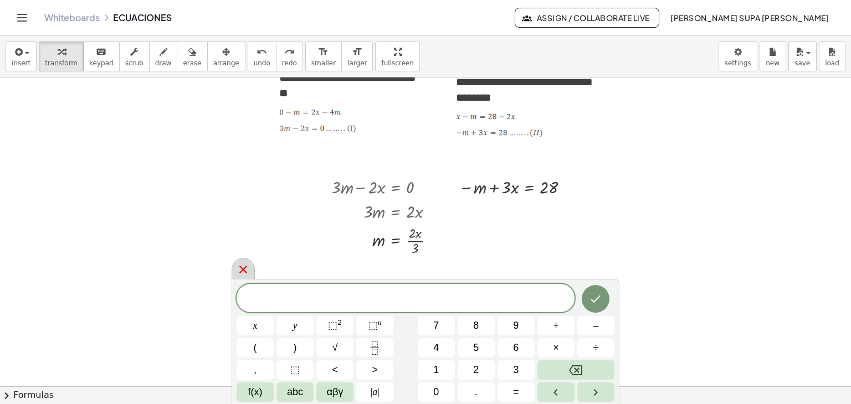
click at [245, 262] on div at bounding box center [243, 269] width 23 height 22
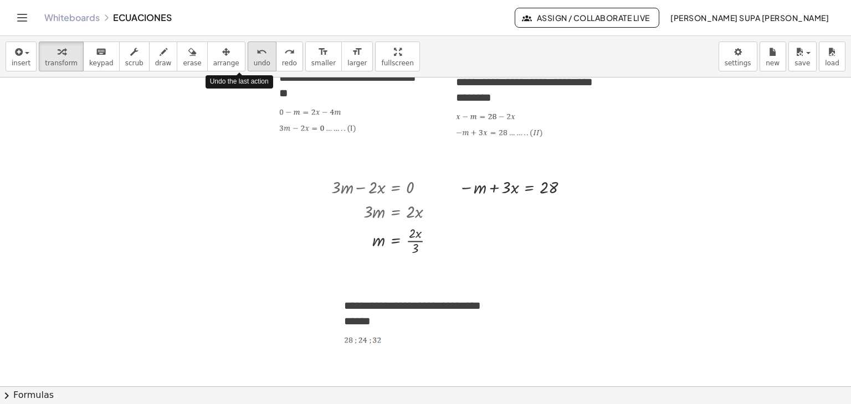
click at [254, 63] on span "undo" at bounding box center [262, 63] width 17 height 8
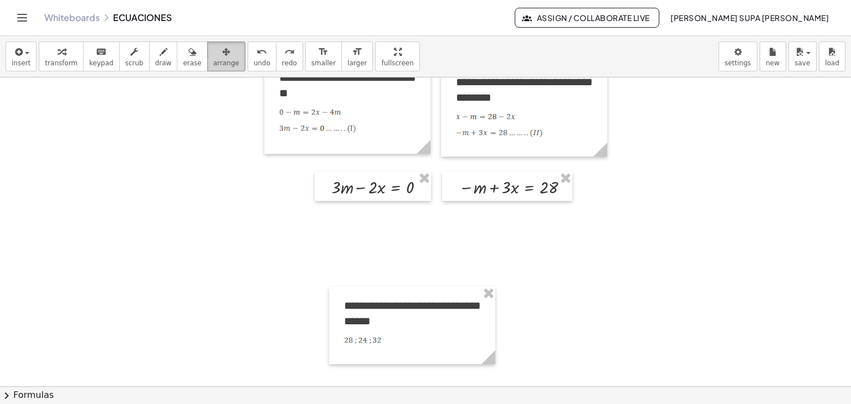
click at [215, 59] on span "arrange" at bounding box center [226, 63] width 26 height 8
drag, startPoint x: 335, startPoint y: 180, endPoint x: 335, endPoint y: 160, distance: 19.9
click at [335, 160] on div at bounding box center [373, 167] width 116 height 30
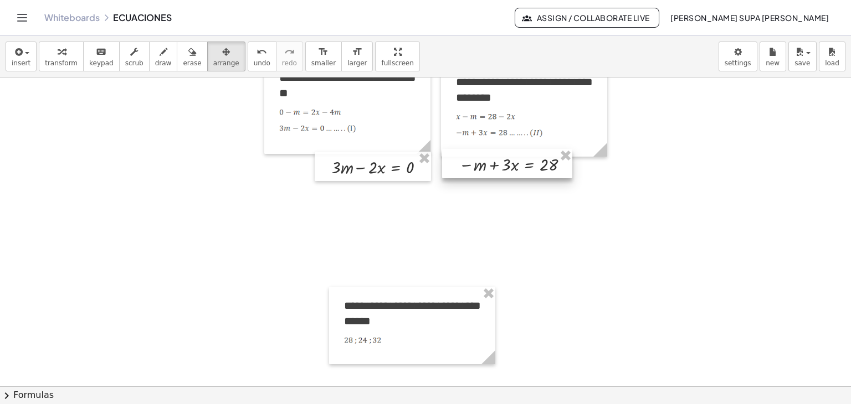
drag, startPoint x: 443, startPoint y: 185, endPoint x: 443, endPoint y: 162, distance: 23.3
click at [443, 162] on div at bounding box center [507, 164] width 130 height 30
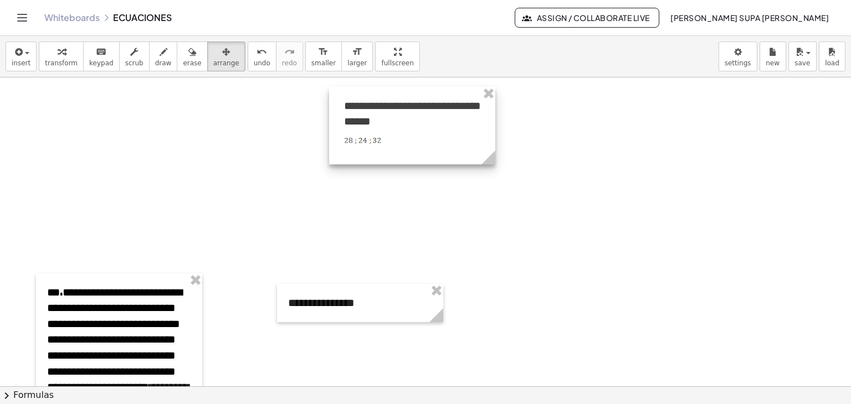
scroll to position [2499, 0]
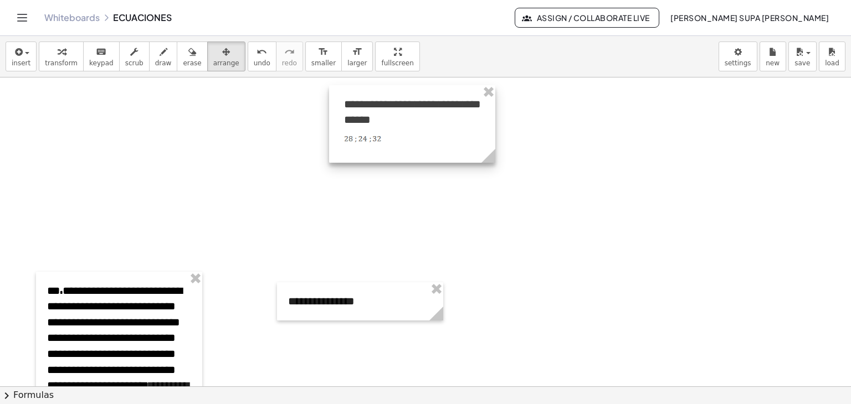
click at [391, 143] on div at bounding box center [412, 124] width 166 height 78
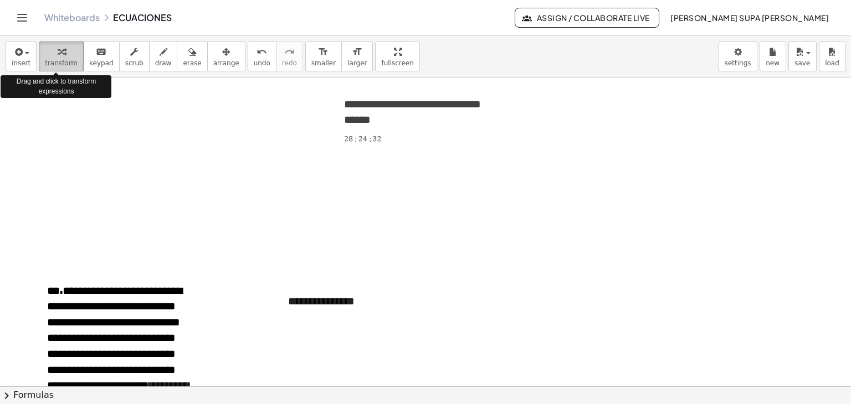
click at [47, 69] on button "transform" at bounding box center [61, 57] width 45 height 30
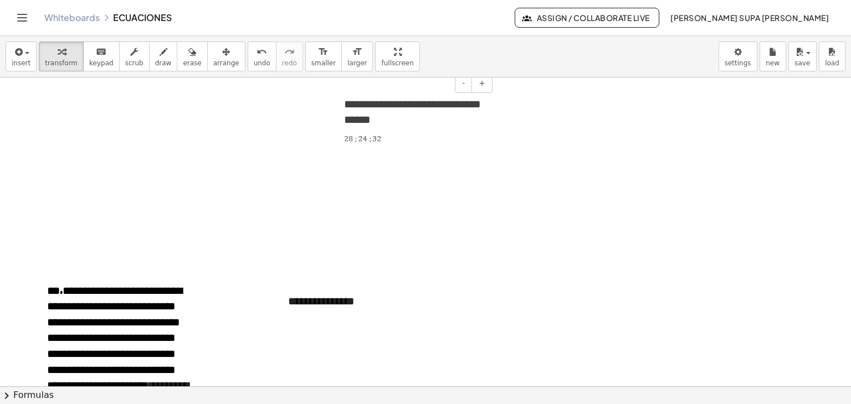
click at [404, 141] on span at bounding box center [412, 139] width 136 height 10
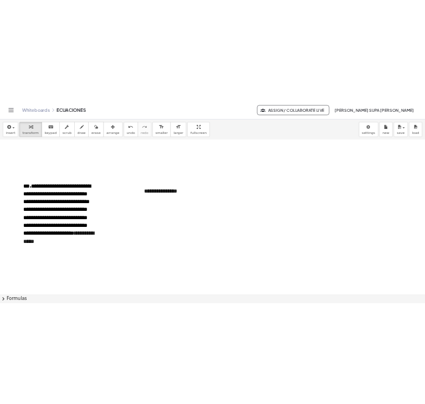
scroll to position [2622, 0]
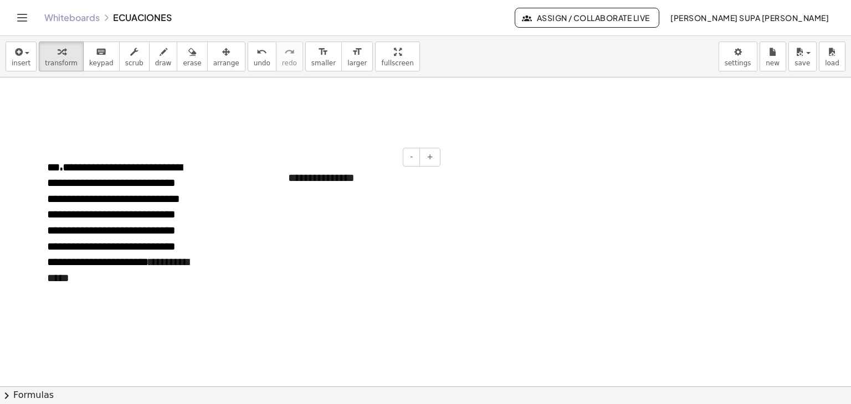
click at [338, 193] on div "**********" at bounding box center [360, 178] width 166 height 38
drag, startPoint x: 359, startPoint y: 177, endPoint x: 284, endPoint y: 180, distance: 76.0
click at [284, 180] on div "**********" at bounding box center [360, 178] width 166 height 38
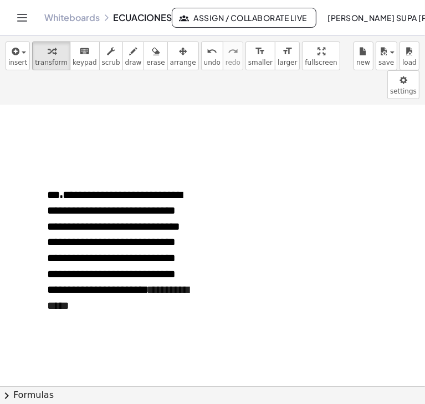
click at [307, 187] on div at bounding box center [360, 206] width 166 height 38
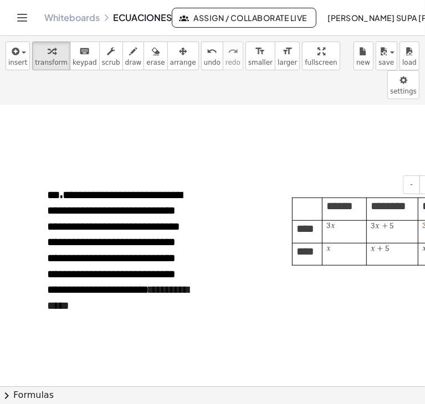
scroll to position [2622, 44]
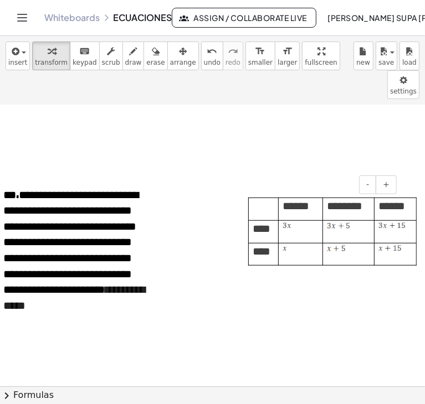
click at [307, 198] on p "******" at bounding box center [298, 206] width 32 height 16
click at [297, 221] on span at bounding box center [298, 225] width 32 height 9
click at [299, 244] on span at bounding box center [298, 248] width 32 height 9
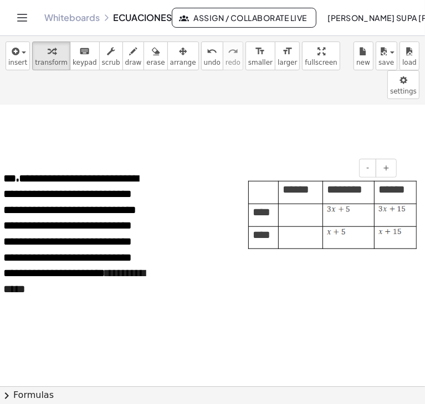
scroll to position [2640, 44]
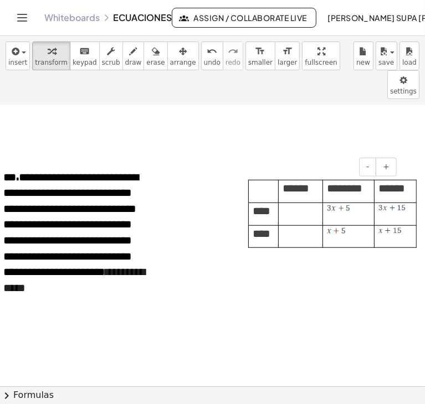
click at [352, 203] on span at bounding box center [346, 207] width 39 height 9
click at [352, 226] on span at bounding box center [346, 230] width 39 height 9
click at [409, 203] on td at bounding box center [395, 214] width 42 height 23
click at [410, 203] on td at bounding box center [395, 214] width 42 height 23
click at [402, 226] on span at bounding box center [393, 230] width 30 height 9
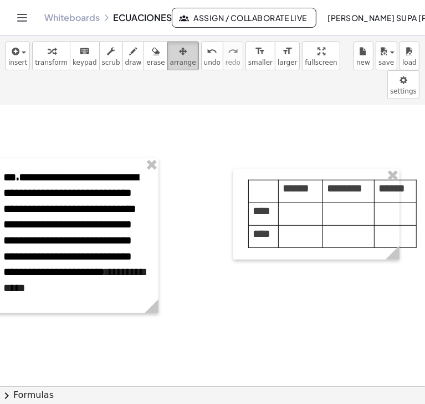
click at [179, 52] on icon "button" at bounding box center [183, 51] width 8 height 13
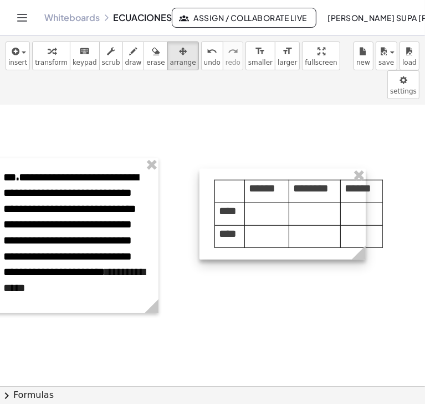
drag, startPoint x: 253, startPoint y: 146, endPoint x: 219, endPoint y: 147, distance: 33.8
click at [219, 169] on div at bounding box center [282, 214] width 166 height 91
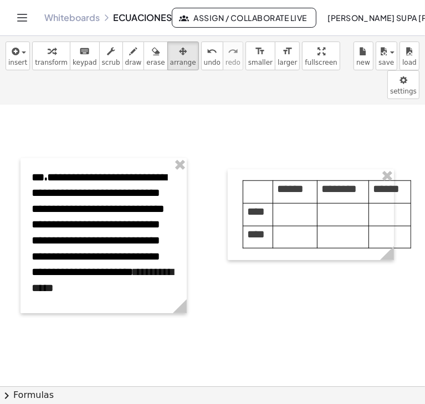
scroll to position [2640, 15]
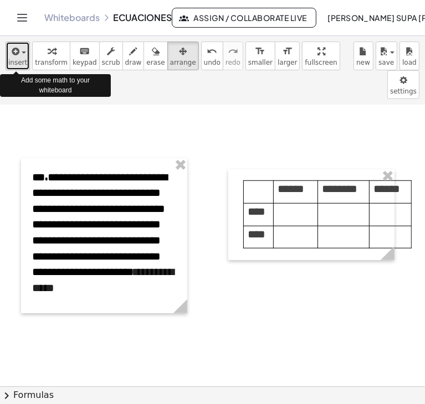
click at [22, 56] on div "button" at bounding box center [17, 50] width 19 height 13
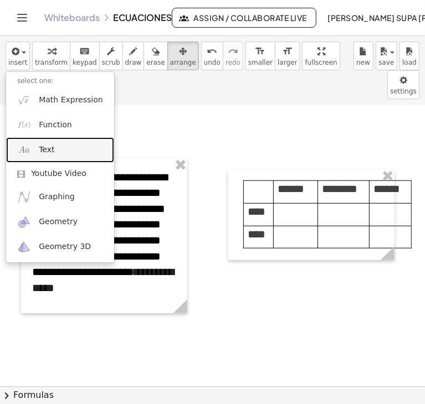
click at [31, 143] on link "Text" at bounding box center [60, 149] width 108 height 25
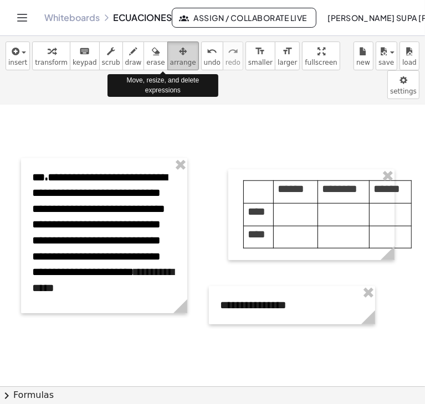
click at [170, 52] on div "button" at bounding box center [183, 50] width 26 height 13
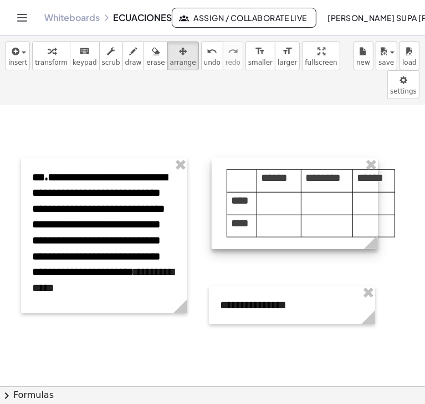
drag, startPoint x: 238, startPoint y: 148, endPoint x: 221, endPoint y: 137, distance: 20.7
click at [221, 158] on div at bounding box center [295, 203] width 166 height 91
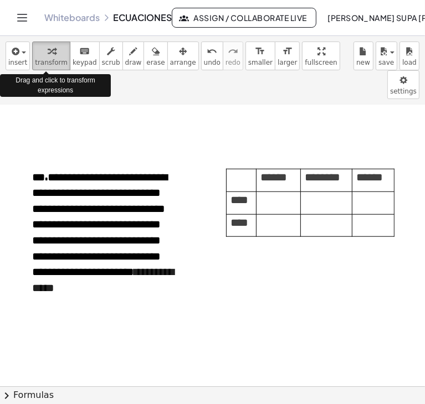
click at [48, 52] on icon "button" at bounding box center [52, 51] width 8 height 13
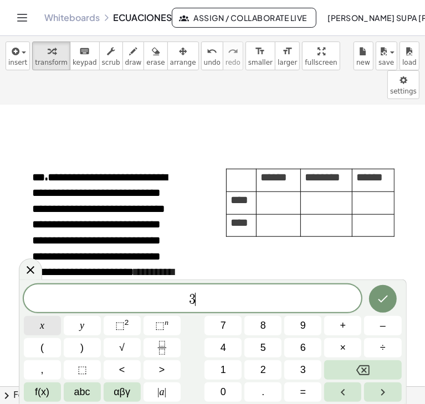
click at [42, 333] on button "x" at bounding box center [42, 325] width 37 height 19
click at [48, 349] on button "(" at bounding box center [42, 347] width 37 height 19
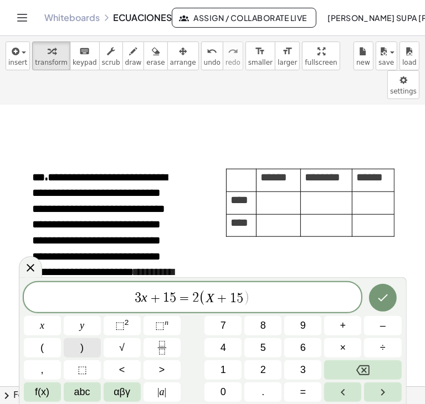
click at [73, 348] on button ")" at bounding box center [82, 347] width 37 height 19
click at [378, 302] on icon "Done" at bounding box center [382, 297] width 13 height 13
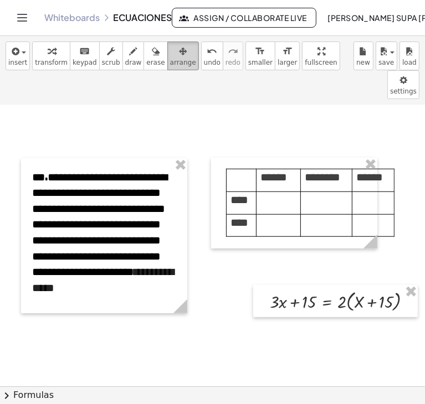
click at [170, 60] on span "arrange" at bounding box center [183, 63] width 26 height 8
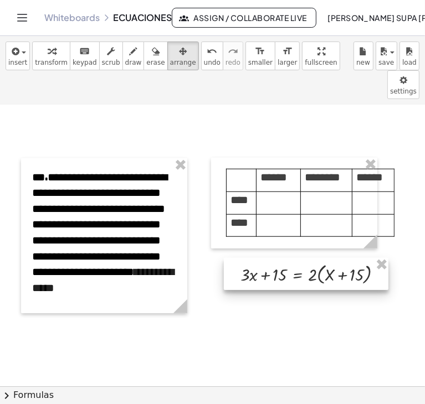
drag, startPoint x: 273, startPoint y: 260, endPoint x: 244, endPoint y: 232, distance: 41.1
click at [244, 258] on div at bounding box center [306, 274] width 165 height 32
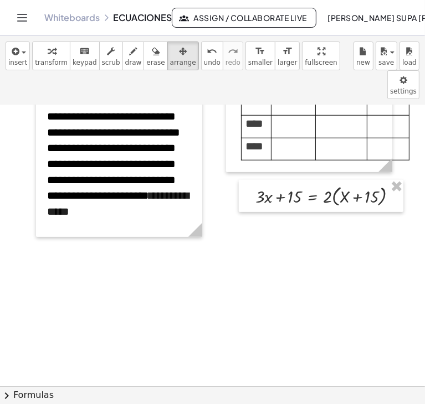
scroll to position [2716, 0]
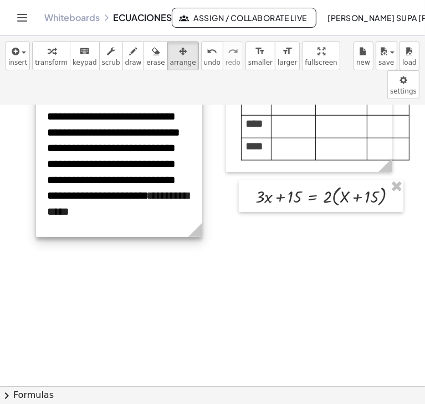
click at [76, 196] on div at bounding box center [119, 159] width 166 height 155
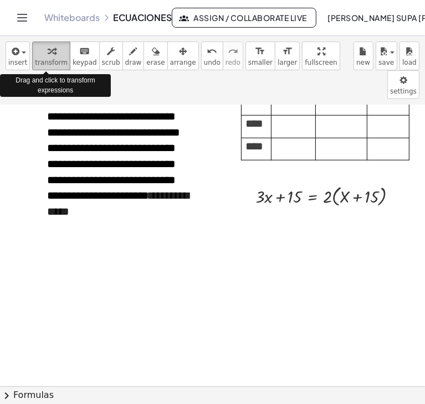
click at [48, 52] on icon "button" at bounding box center [52, 51] width 8 height 13
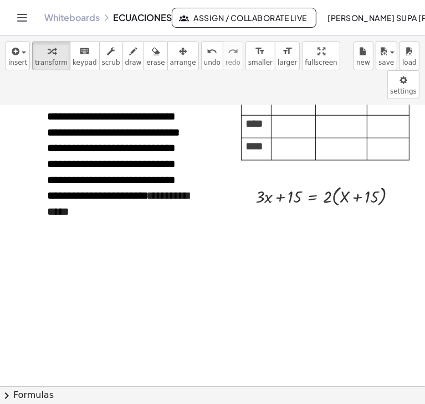
click at [84, 188] on div "**********" at bounding box center [119, 159] width 166 height 155
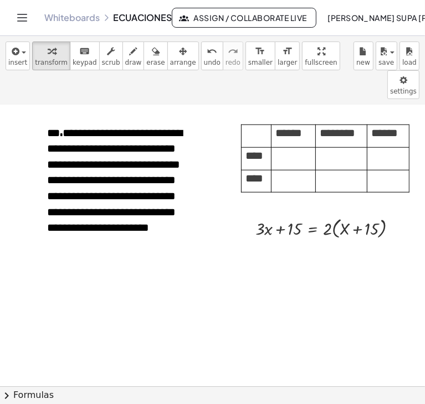
scroll to position [2684, 0]
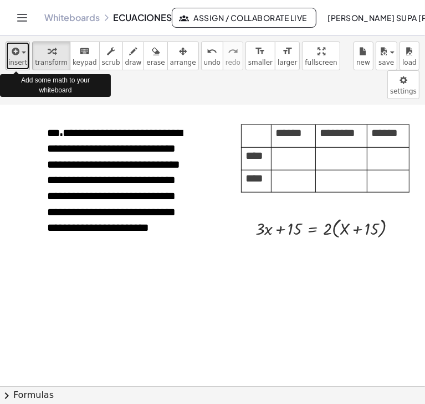
click at [19, 49] on span "button" at bounding box center [20, 53] width 2 height 8
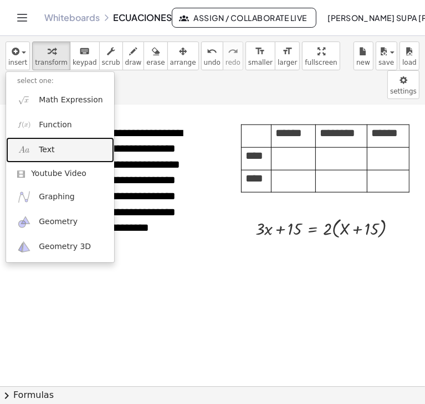
click at [49, 146] on span "Text" at bounding box center [47, 150] width 16 height 11
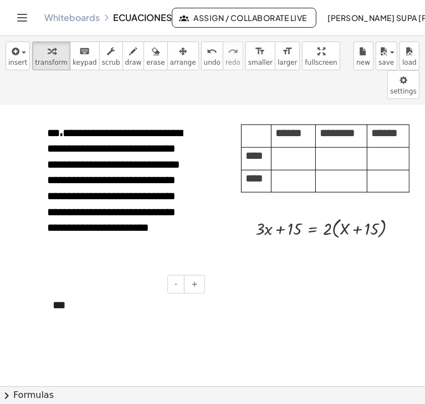
click at [80, 286] on div "***" at bounding box center [125, 305] width 166 height 38
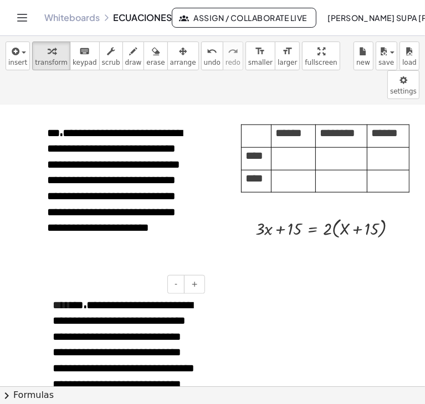
scroll to position [2824, 0]
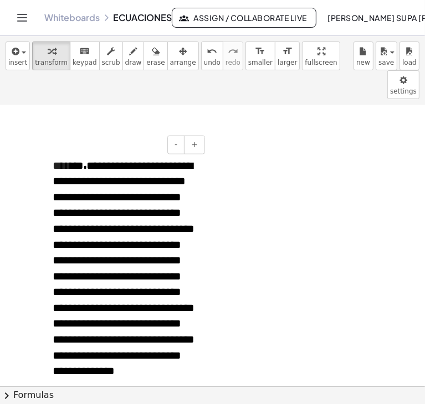
click at [84, 160] on span "***" at bounding box center [78, 165] width 16 height 11
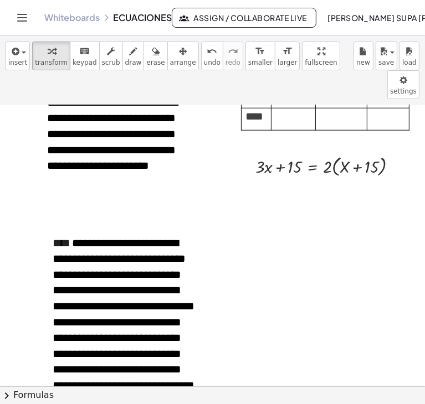
scroll to position [2747, 0]
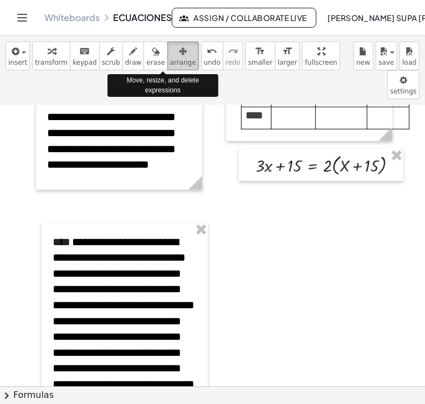
click at [170, 61] on span "arrange" at bounding box center [183, 63] width 26 height 8
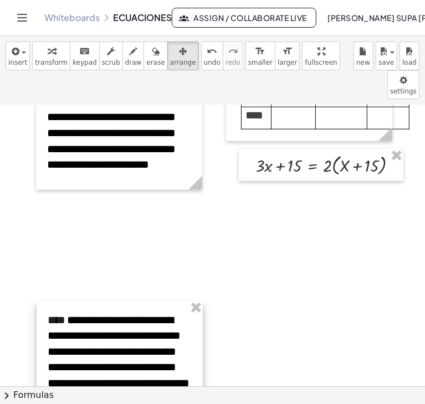
drag, startPoint x: 106, startPoint y: 202, endPoint x: 101, endPoint y: 280, distance: 78.3
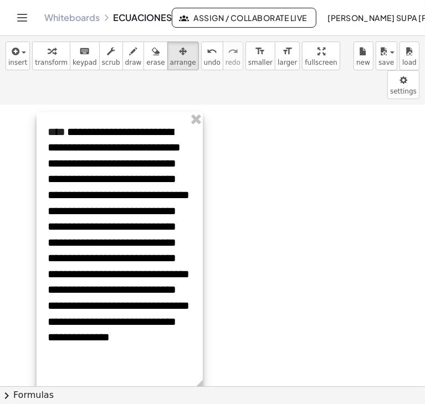
scroll to position [2936, 0]
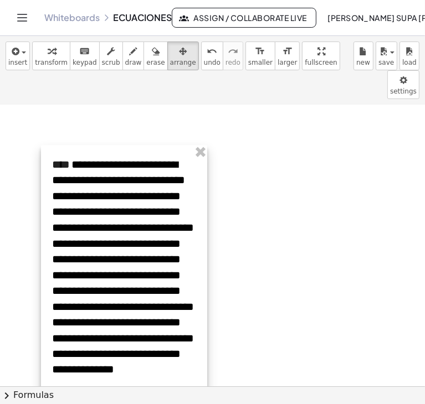
drag, startPoint x: 130, startPoint y: 233, endPoint x: 134, endPoint y: 266, distance: 33.5
click at [134, 266] on div at bounding box center [124, 286] width 166 height 281
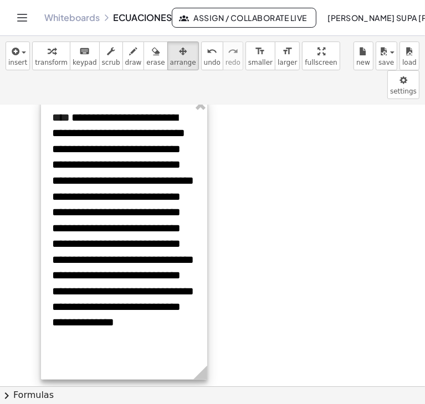
scroll to position [2985, 0]
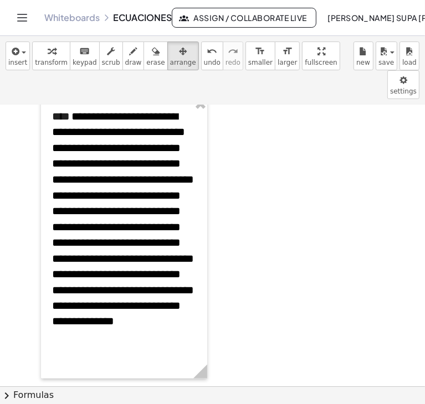
click at [27, 63] on button "insert" at bounding box center [18, 56] width 24 height 29
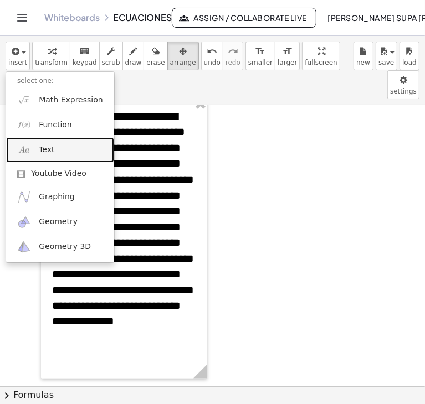
click at [47, 151] on span "Text" at bounding box center [47, 150] width 16 height 11
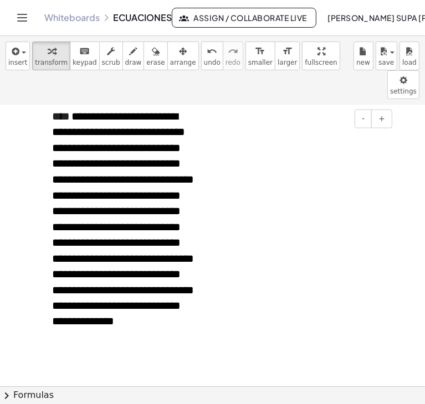
click at [322, 121] on div at bounding box center [312, 140] width 166 height 38
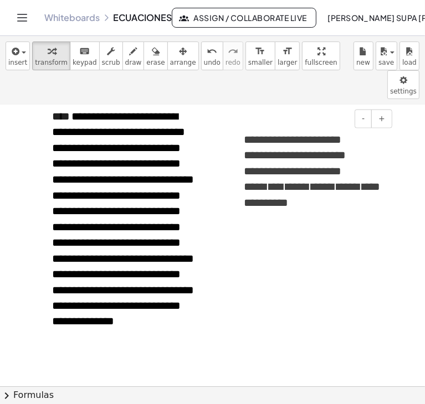
click at [379, 181] on span "**********" at bounding box center [312, 194] width 136 height 27
click at [286, 182] on p "**********" at bounding box center [312, 187] width 136 height 16
click at [260, 181] on span "**********" at bounding box center [308, 186] width 129 height 11
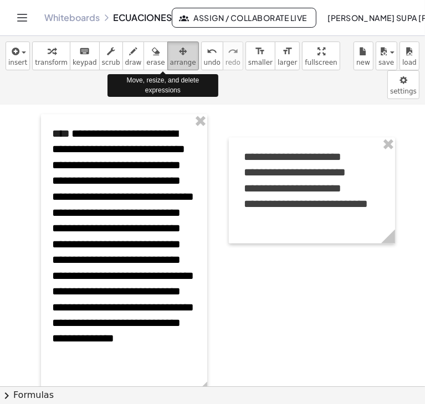
click at [170, 54] on div "button" at bounding box center [183, 50] width 26 height 13
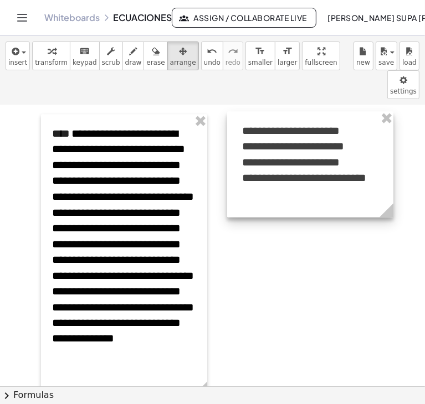
drag, startPoint x: 246, startPoint y: 112, endPoint x: 245, endPoint y: 86, distance: 26.1
click at [245, 112] on div at bounding box center [310, 165] width 166 height 106
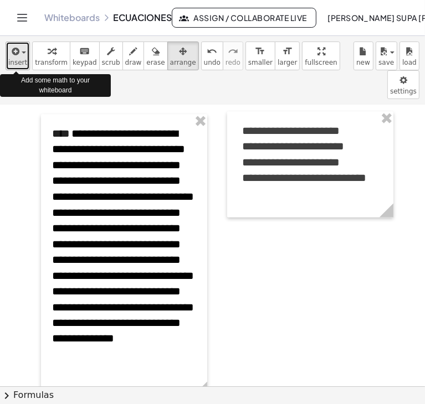
click at [25, 58] on button "insert" at bounding box center [18, 56] width 24 height 29
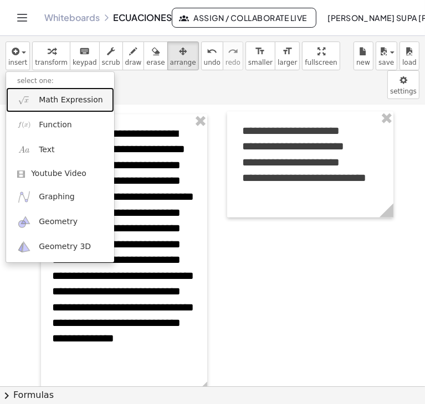
click at [31, 96] on link "Math Expression" at bounding box center [60, 100] width 108 height 25
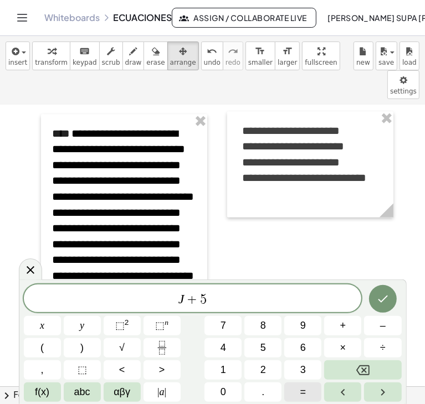
click at [302, 394] on span "=" at bounding box center [303, 392] width 6 height 15
click at [47, 343] on button "(" at bounding box center [42, 347] width 37 height 19
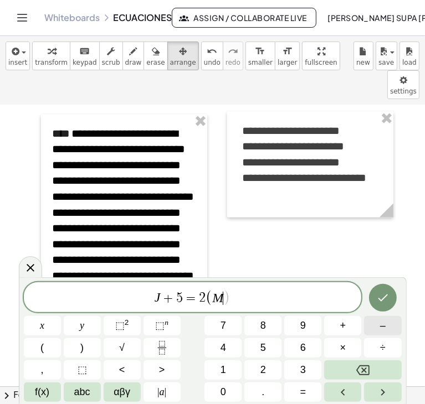
click at [375, 330] on button "–" at bounding box center [382, 325] width 37 height 19
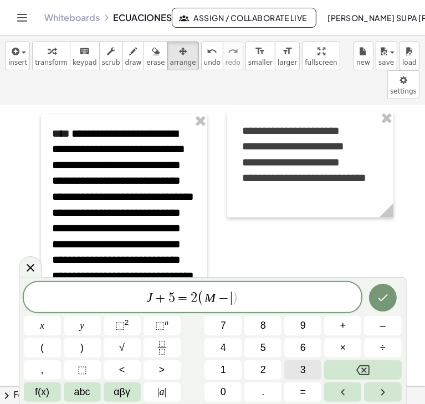
click at [302, 366] on span "3" at bounding box center [303, 370] width 6 height 15
click at [91, 344] on button ")" at bounding box center [82, 347] width 37 height 19
click at [381, 297] on icon "Done" at bounding box center [382, 297] width 13 height 13
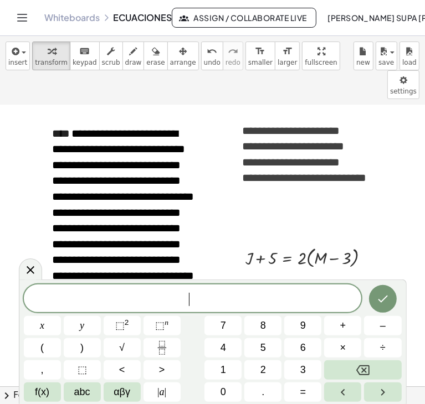
click at [314, 394] on button "=" at bounding box center [302, 392] width 37 height 19
click at [347, 333] on button "+" at bounding box center [342, 325] width 37 height 19
click at [225, 302] on span "M = 5 + L − ​ 2" at bounding box center [193, 300] width 338 height 16
click at [385, 331] on span "–" at bounding box center [383, 326] width 6 height 15
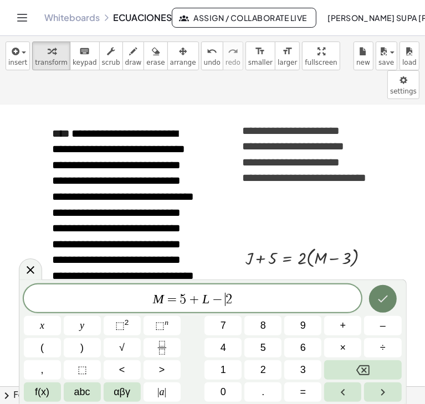
click at [386, 306] on button "Done" at bounding box center [383, 299] width 28 height 28
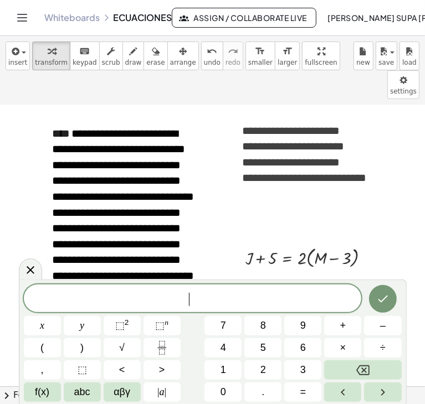
click at [288, 331] on button "9" at bounding box center [302, 325] width 37 height 19
click at [305, 391] on span "=" at bounding box center [303, 392] width 6 height 15
click at [386, 328] on button "–" at bounding box center [382, 325] width 37 height 19
click at [273, 364] on button "2" at bounding box center [262, 370] width 37 height 19
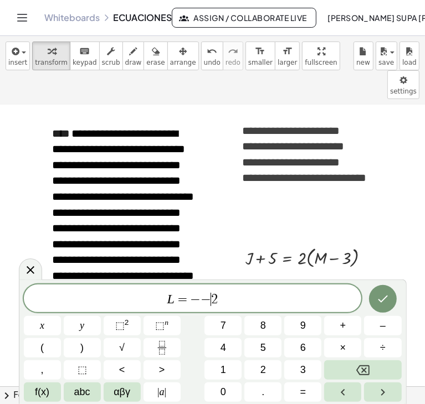
click at [207, 298] on span "−" at bounding box center [206, 299] width 11 height 13
click at [197, 295] on span "−" at bounding box center [201, 299] width 11 height 13
click at [386, 296] on icon "Done" at bounding box center [382, 298] width 13 height 13
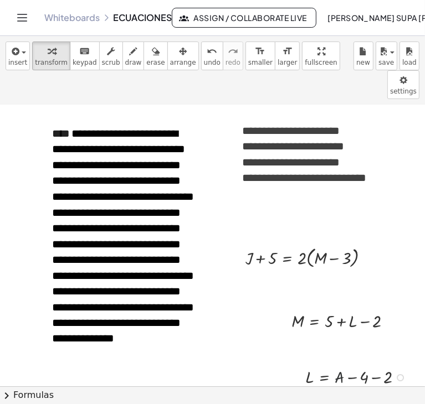
click at [341, 365] on div at bounding box center [358, 377] width 117 height 24
click at [325, 365] on div at bounding box center [358, 377] width 117 height 24
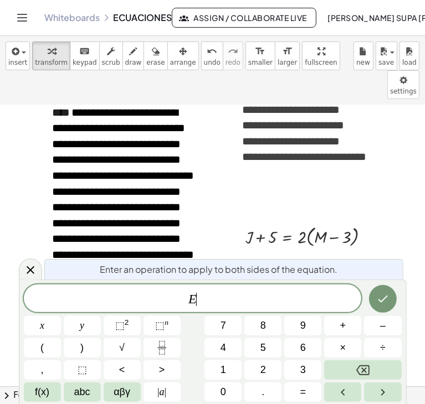
click at [325, 351] on button "×" at bounding box center [342, 347] width 37 height 19
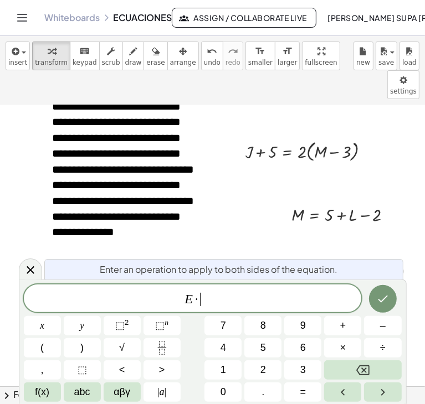
scroll to position [3078, 0]
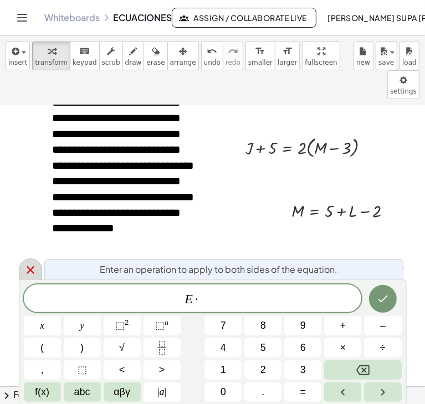
click at [20, 273] on div at bounding box center [30, 270] width 23 height 22
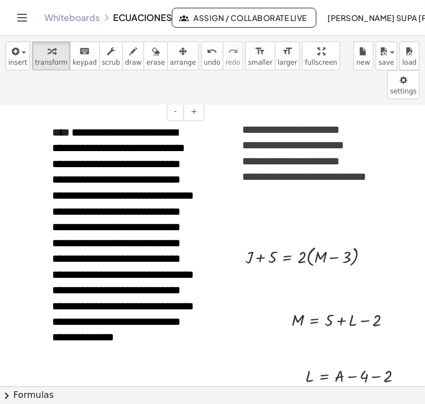
scroll to position [2967, 0]
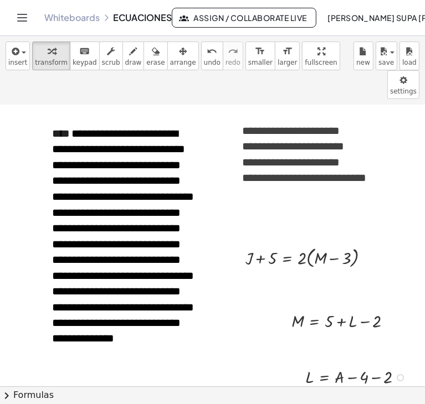
click at [341, 365] on div at bounding box center [358, 377] width 117 height 24
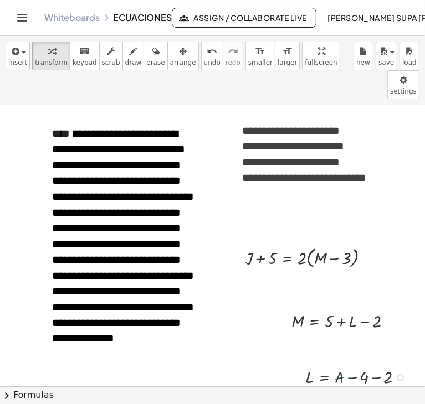
click at [341, 365] on div at bounding box center [358, 377] width 117 height 24
click at [342, 365] on div at bounding box center [358, 377] width 117 height 24
click at [366, 172] on span "**********" at bounding box center [304, 177] width 124 height 11
click at [379, 154] on div "**********" at bounding box center [310, 165] width 166 height 106
click at [25, 52] on button "insert" at bounding box center [18, 56] width 24 height 29
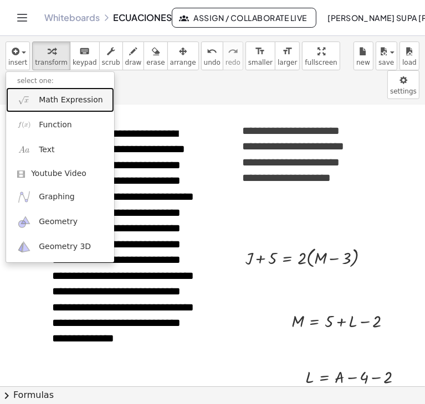
click at [50, 95] on span "Math Expression" at bounding box center [71, 100] width 64 height 11
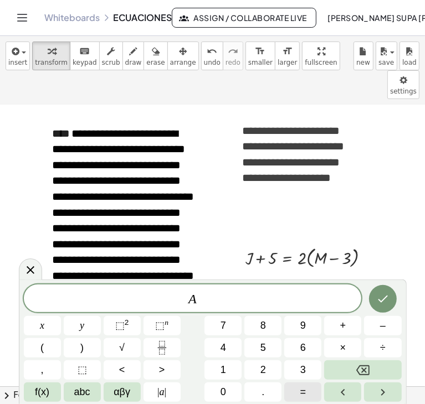
click at [295, 391] on button "=" at bounding box center [302, 392] width 37 height 19
click at [268, 369] on button "2" at bounding box center [262, 370] width 37 height 19
click at [266, 346] on button "5" at bounding box center [262, 347] width 37 height 19
click at [381, 307] on button "Done" at bounding box center [383, 299] width 28 height 28
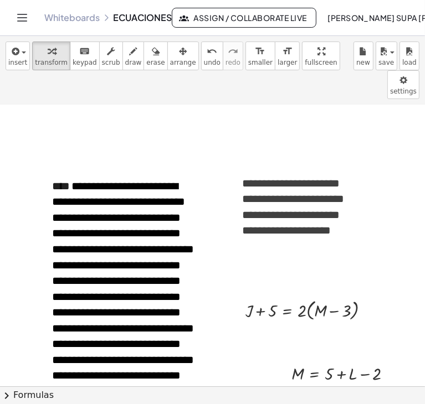
scroll to position [2912, 0]
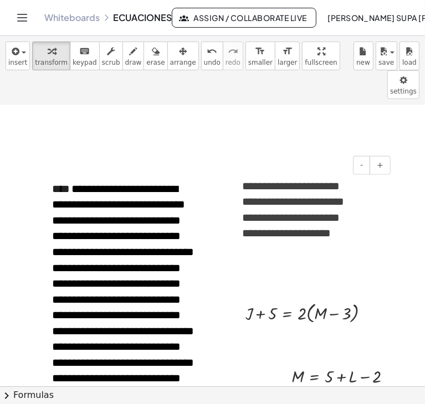
click at [357, 225] on p "**********" at bounding box center [310, 233] width 136 height 16
click at [321, 242] on p at bounding box center [310, 250] width 136 height 16
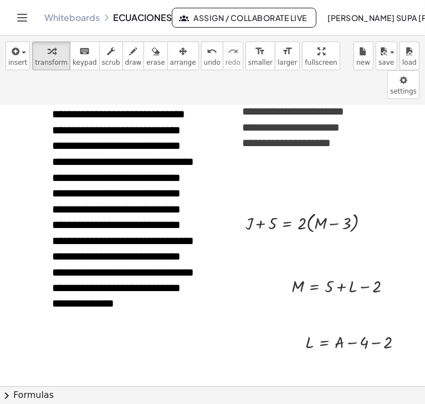
scroll to position [3001, 0]
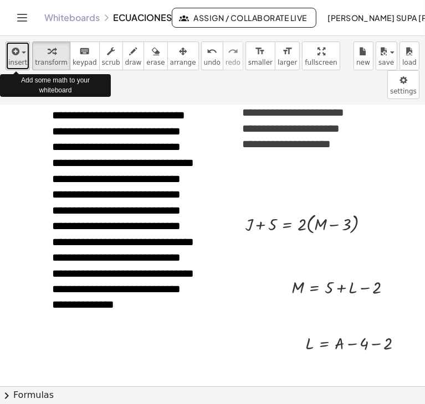
click at [24, 58] on button "insert" at bounding box center [18, 56] width 24 height 29
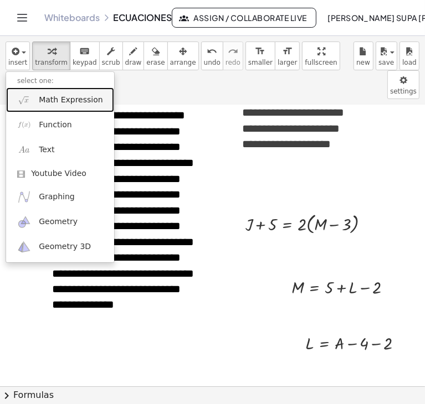
click at [47, 102] on span "Math Expression" at bounding box center [71, 100] width 64 height 11
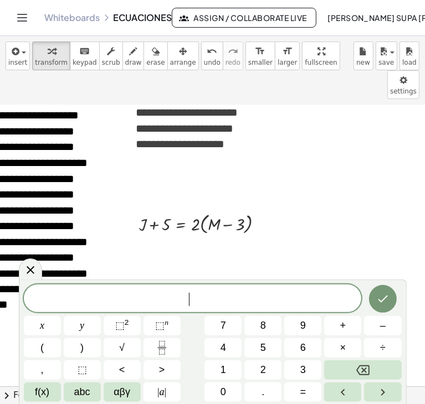
scroll to position [3001, 109]
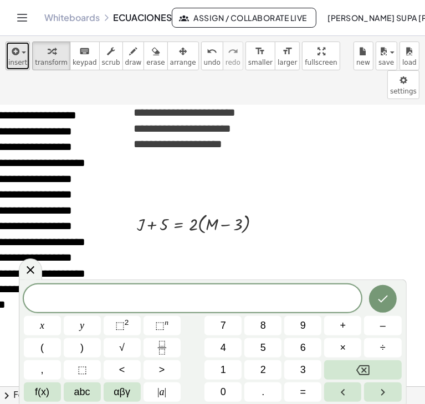
click at [18, 54] on icon "button" at bounding box center [14, 51] width 10 height 13
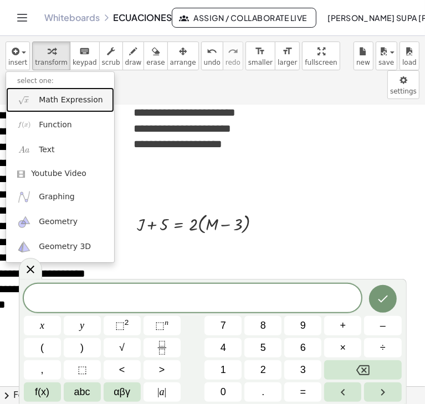
click at [46, 103] on span "Math Expression" at bounding box center [71, 100] width 64 height 11
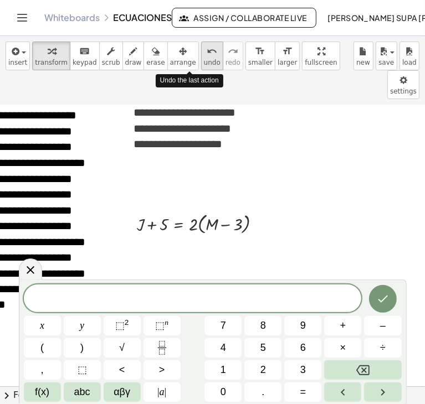
click at [204, 60] on span "undo" at bounding box center [212, 63] width 17 height 8
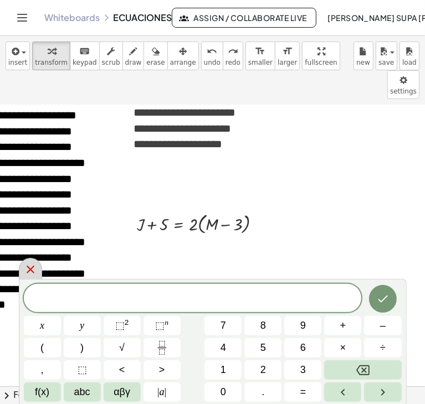
click at [29, 269] on icon at bounding box center [31, 270] width 8 height 8
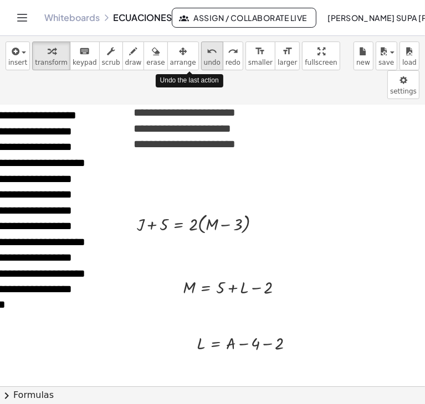
click at [204, 60] on span "undo" at bounding box center [212, 63] width 17 height 8
click at [251, 136] on p "**********" at bounding box center [201, 144] width 136 height 16
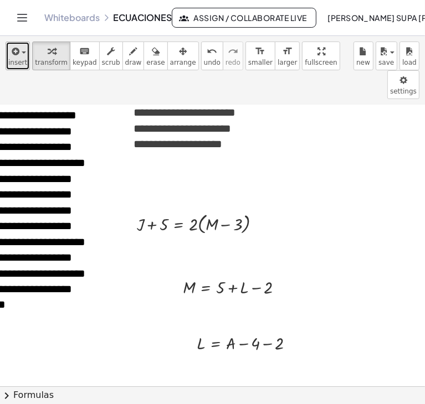
click at [16, 60] on span "insert" at bounding box center [17, 63] width 19 height 8
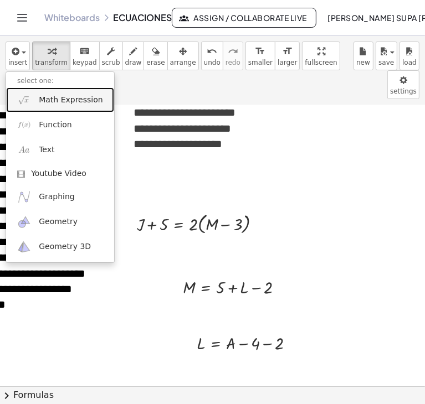
click at [47, 108] on link "Math Expression" at bounding box center [60, 100] width 108 height 25
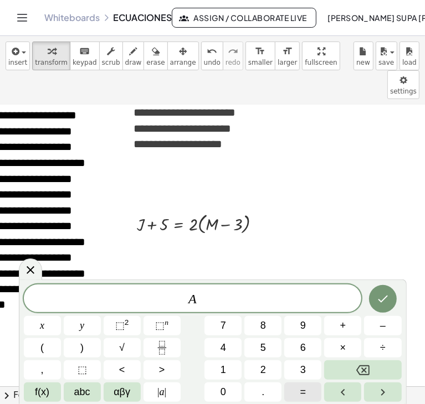
click at [313, 387] on button "=" at bounding box center [302, 392] width 37 height 19
click at [386, 303] on icon "Done" at bounding box center [382, 298] width 13 height 13
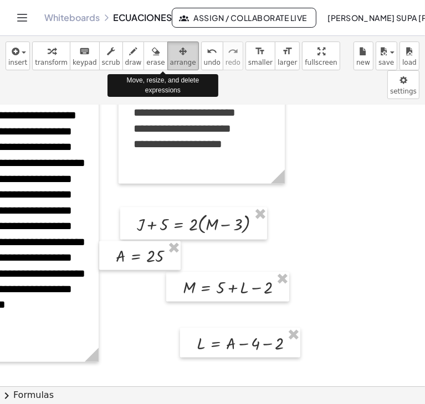
click at [167, 42] on button "arrange" at bounding box center [183, 56] width 32 height 29
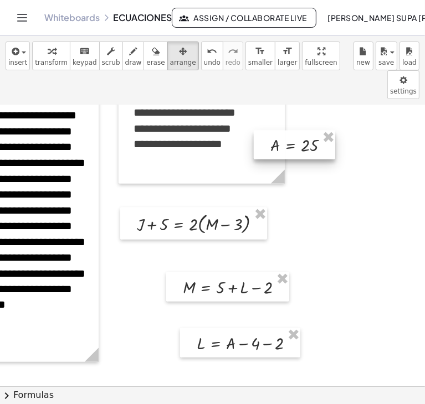
drag, startPoint x: 146, startPoint y: 215, endPoint x: 300, endPoint y: 105, distance: 190.1
click at [300, 131] on div at bounding box center [294, 145] width 81 height 29
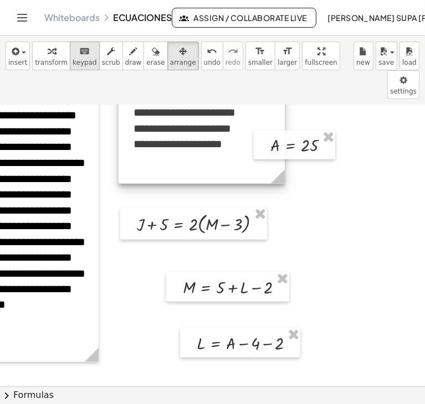
drag, startPoint x: 331, startPoint y: 202, endPoint x: 85, endPoint y: 66, distance: 281.2
click at [85, 66] on div "**********" at bounding box center [212, 220] width 425 height 368
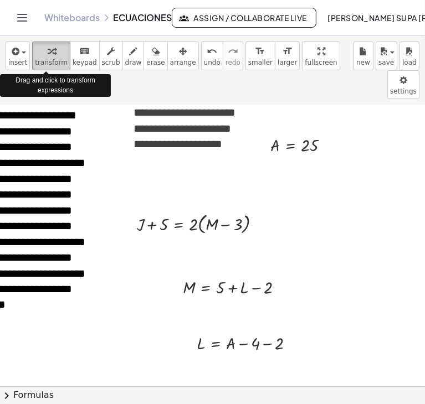
click at [50, 54] on icon "button" at bounding box center [52, 51] width 8 height 13
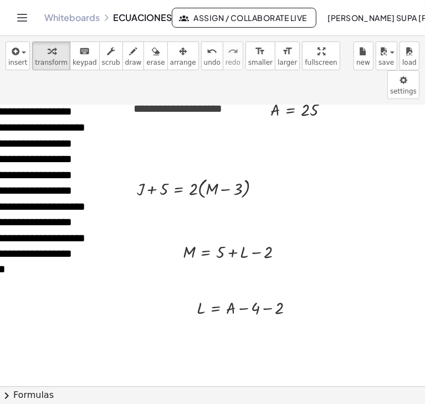
scroll to position [3038, 109]
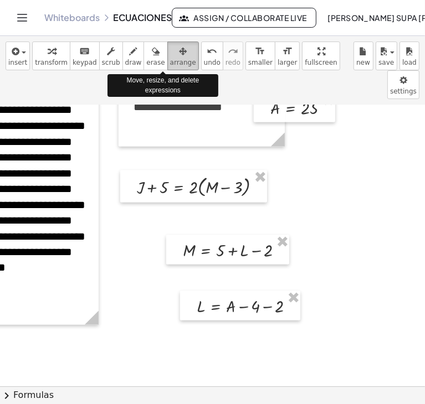
click at [179, 49] on icon "button" at bounding box center [183, 51] width 8 height 13
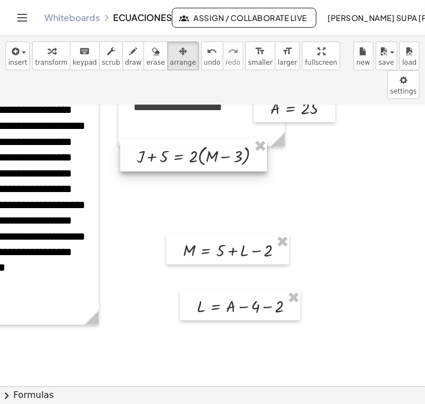
drag, startPoint x: 164, startPoint y: 151, endPoint x: 164, endPoint y: 120, distance: 31.0
click at [164, 140] on div at bounding box center [193, 156] width 147 height 32
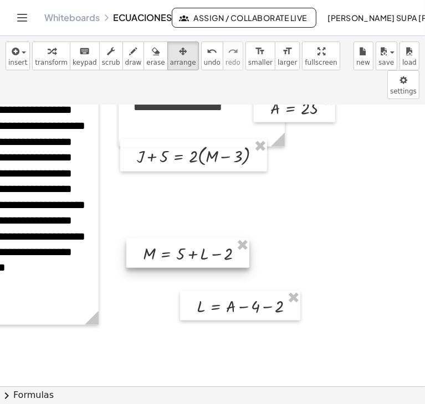
drag, startPoint x: 206, startPoint y: 216, endPoint x: 165, endPoint y: 219, distance: 41.7
click at [165, 239] on div at bounding box center [187, 254] width 123 height 30
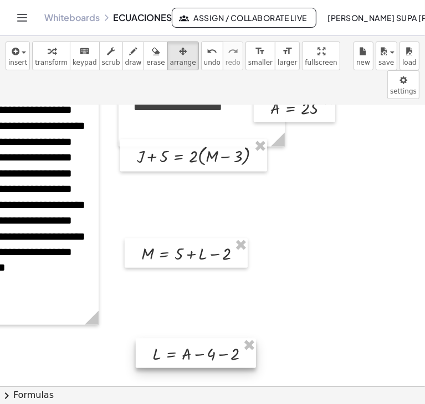
drag, startPoint x: 213, startPoint y: 263, endPoint x: 168, endPoint y: 311, distance: 65.1
click at [168, 339] on div at bounding box center [196, 354] width 120 height 30
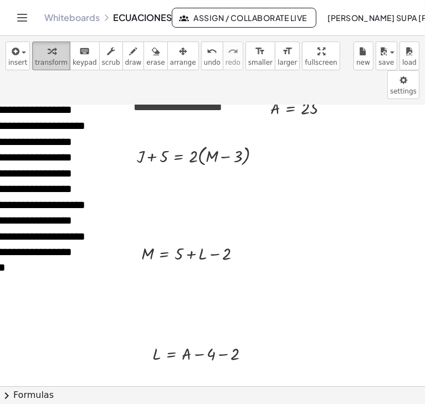
click at [48, 56] on icon "button" at bounding box center [52, 51] width 8 height 13
drag, startPoint x: 306, startPoint y: 83, endPoint x: 179, endPoint y: 326, distance: 274.5
click at [207, 366] on div at bounding box center [209, 378] width 125 height 24
click at [207, 366] on div at bounding box center [205, 378] width 117 height 24
drag, startPoint x: 193, startPoint y: 345, endPoint x: 199, endPoint y: 367, distance: 22.4
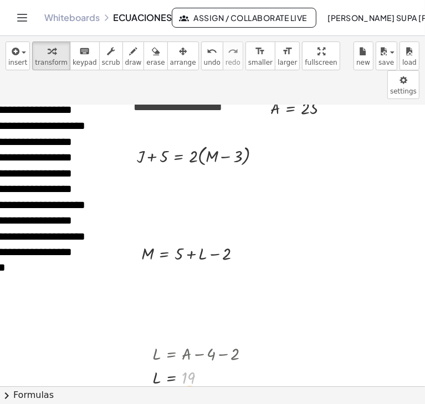
drag, startPoint x: 202, startPoint y: 345, endPoint x: 203, endPoint y: 360, distance: 15.0
click at [203, 360] on div "L = + A − 4 − 2 L = + 25 − 4 − 2 L = + 21 − 2 19 L = 19" at bounding box center [196, 366] width 120 height 54
drag, startPoint x: 203, startPoint y: 350, endPoint x: 204, endPoint y: 378, distance: 27.7
click at [204, 378] on div "**********" at bounding box center [212, 245] width 425 height 281
drag, startPoint x: 225, startPoint y: 349, endPoint x: 232, endPoint y: 373, distance: 25.1
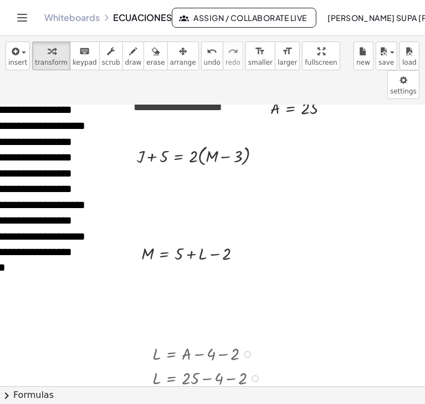
click at [172, 399] on div "L = + 21 − 2" at bounding box center [172, 399] width 0 height 0
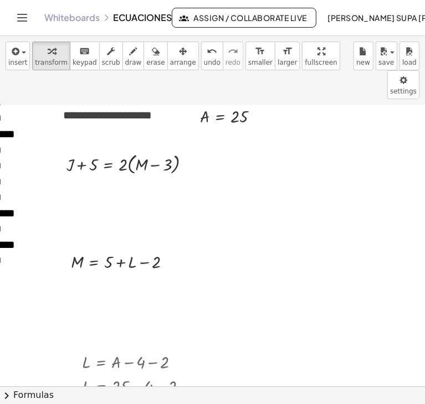
scroll to position [3029, 179]
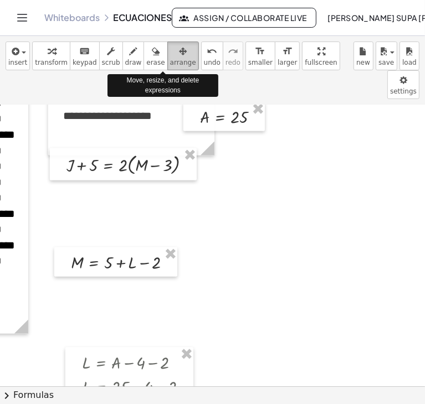
click at [170, 65] on span "arrange" at bounding box center [183, 63] width 26 height 8
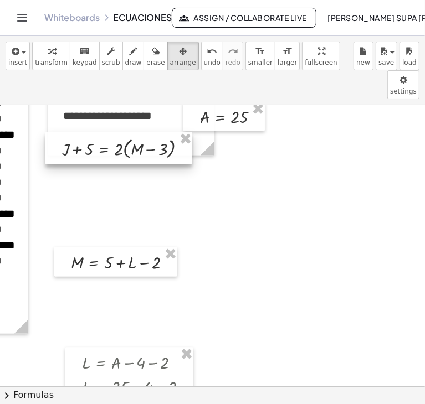
drag, startPoint x: 107, startPoint y: 120, endPoint x: 103, endPoint y: 104, distance: 16.7
click at [103, 132] on div at bounding box center [118, 148] width 147 height 32
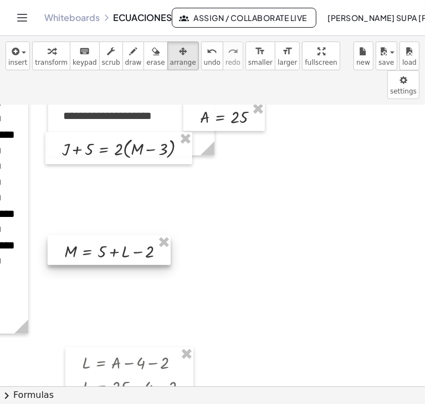
drag, startPoint x: 127, startPoint y: 227, endPoint x: 120, endPoint y: 215, distance: 12.9
click at [120, 236] on div at bounding box center [109, 251] width 123 height 30
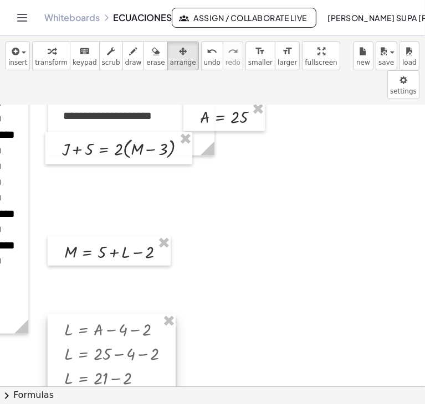
drag, startPoint x: 137, startPoint y: 330, endPoint x: 119, endPoint y: 296, distance: 37.7
click at [119, 315] on div at bounding box center [112, 365] width 128 height 101
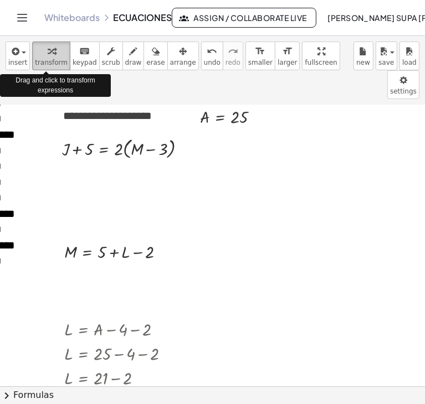
click at [48, 52] on icon "button" at bounding box center [52, 51] width 8 height 13
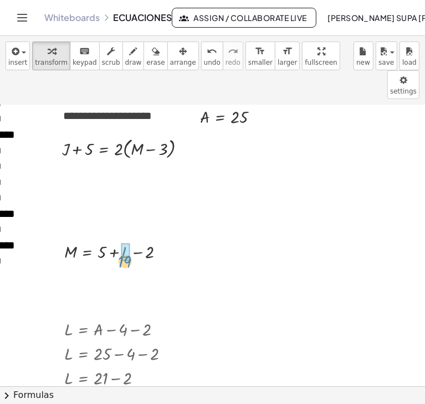
drag, startPoint x: 98, startPoint y: 371, endPoint x: 122, endPoint y: 229, distance: 144.4
click at [110, 263] on div at bounding box center [121, 275] width 125 height 24
click at [110, 263] on div at bounding box center [119, 275] width 120 height 24
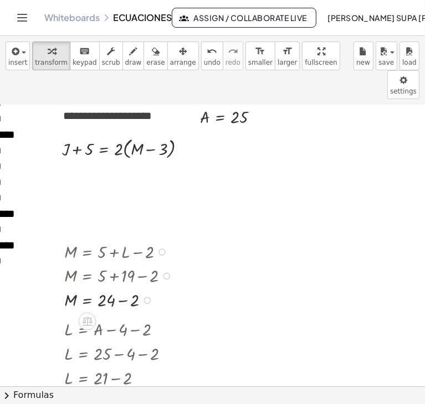
click at [125, 287] on div at bounding box center [121, 299] width 125 height 24
drag, startPoint x: 111, startPoint y: 269, endPoint x: 146, endPoint y: 114, distance: 159.0
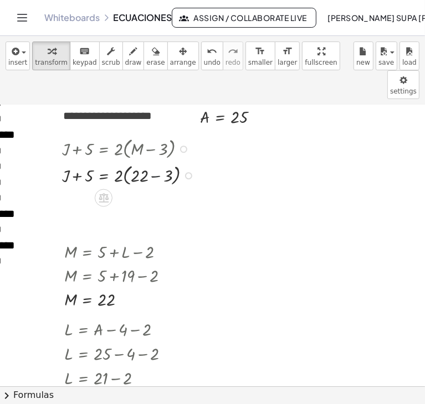
click at [153, 162] on div at bounding box center [130, 175] width 149 height 27
click at [145, 198] on div at bounding box center [148, 201] width 7 height 7
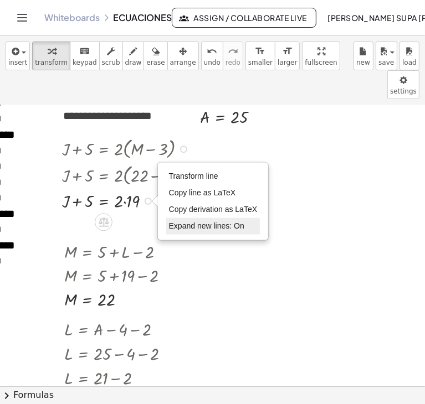
click at [191, 222] on span "Expand new lines: On" at bounding box center [206, 226] width 75 height 9
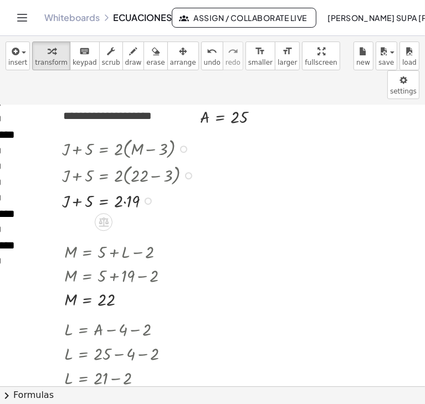
click at [124, 188] on div at bounding box center [130, 200] width 149 height 24
drag, startPoint x: 80, startPoint y: 171, endPoint x: 148, endPoint y: 168, distance: 68.7
click at [148, 188] on div at bounding box center [130, 200] width 149 height 24
click at [75, 188] on div at bounding box center [119, 200] width 173 height 24
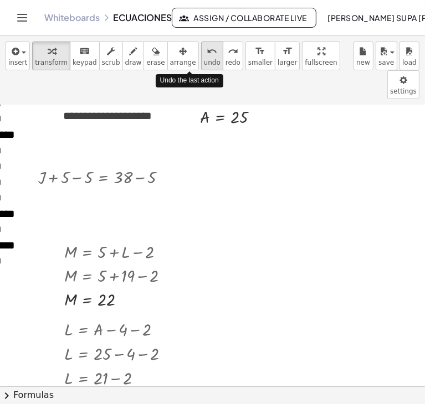
click at [204, 59] on span "undo" at bounding box center [212, 63] width 17 height 8
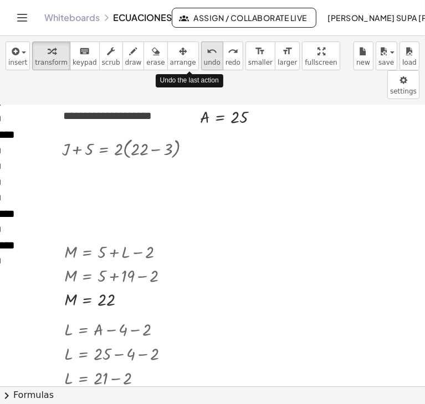
click at [204, 59] on span "undo" at bounding box center [212, 63] width 17 height 8
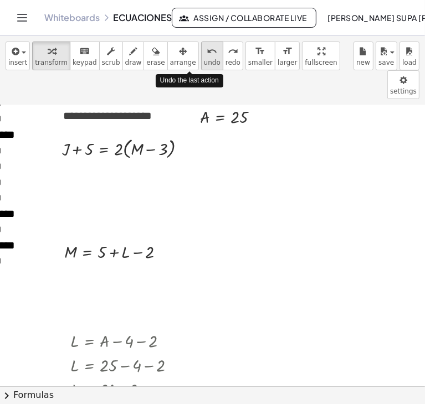
click at [204, 59] on span "undo" at bounding box center [212, 63] width 17 height 8
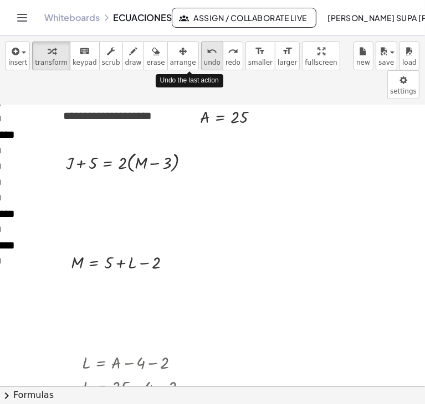
click at [204, 59] on span "undo" at bounding box center [212, 63] width 17 height 8
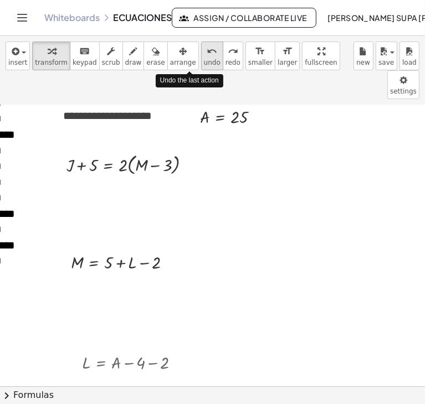
click at [204, 59] on span "undo" at bounding box center [212, 63] width 17 height 8
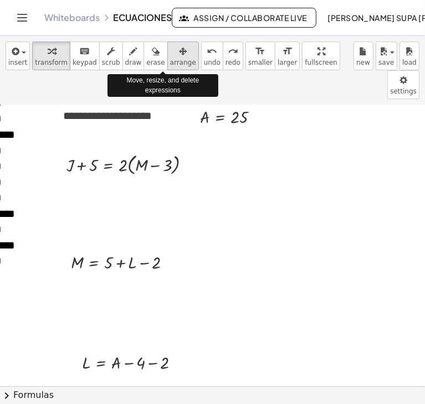
click at [170, 49] on div "button" at bounding box center [183, 50] width 26 height 13
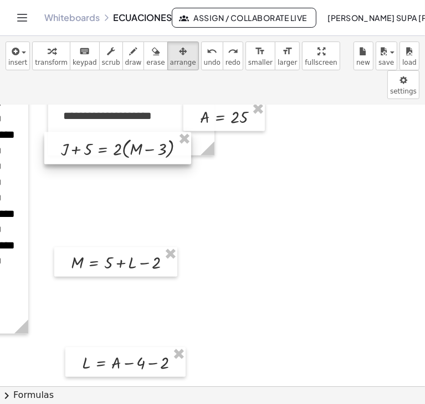
drag, startPoint x: 75, startPoint y: 122, endPoint x: 70, endPoint y: 106, distance: 17.0
click at [70, 132] on div at bounding box center [117, 148] width 147 height 32
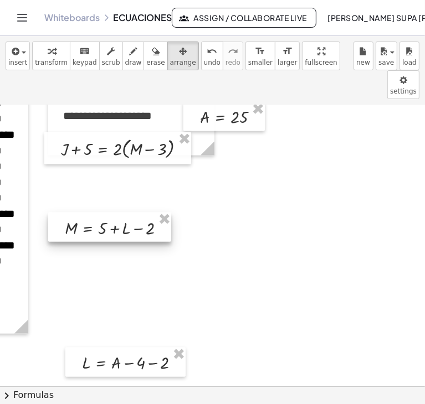
drag, startPoint x: 83, startPoint y: 220, endPoint x: 76, endPoint y: 185, distance: 35.4
click at [76, 213] on div at bounding box center [109, 228] width 123 height 30
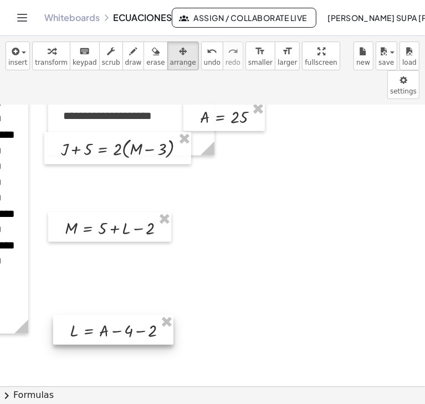
drag, startPoint x: 94, startPoint y: 326, endPoint x: 81, endPoint y: 294, distance: 34.4
click at [81, 316] on div at bounding box center [113, 331] width 120 height 30
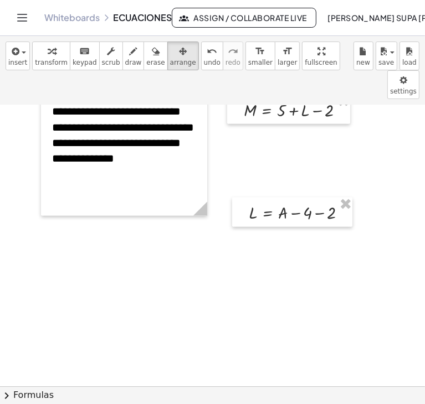
scroll to position [3148, 0]
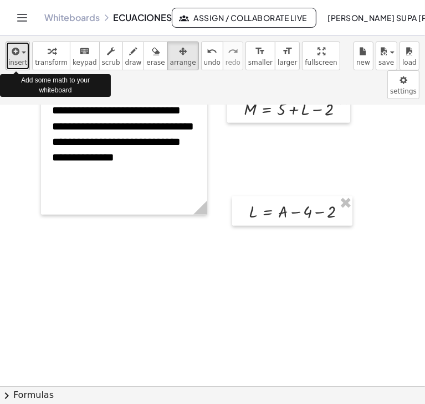
click at [17, 50] on icon "button" at bounding box center [14, 51] width 10 height 13
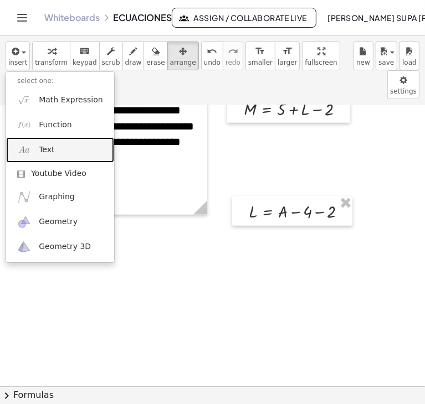
click at [44, 146] on span "Text" at bounding box center [47, 150] width 16 height 11
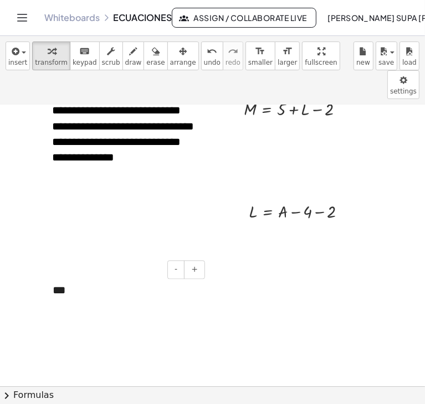
click at [109, 272] on div "***" at bounding box center [125, 291] width 166 height 38
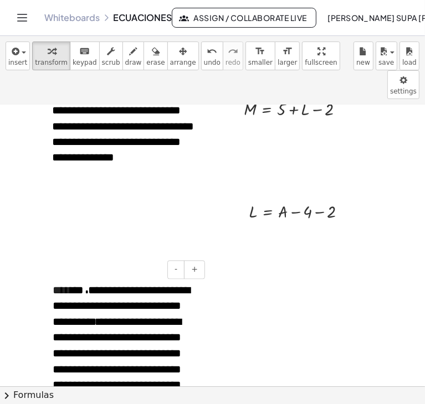
scroll to position [3224, 0]
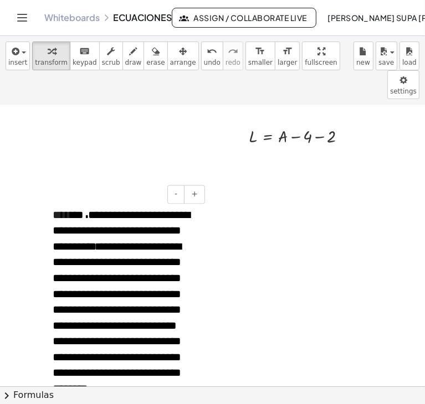
click at [83, 197] on div "**********" at bounding box center [125, 313] width 166 height 232
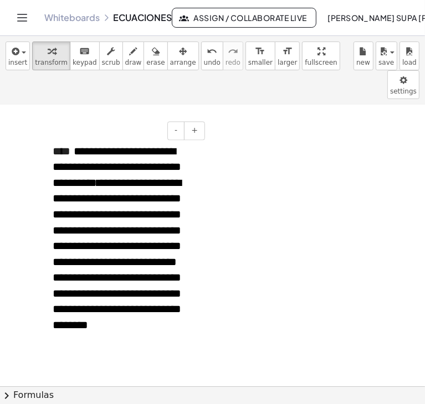
scroll to position [3293, 0]
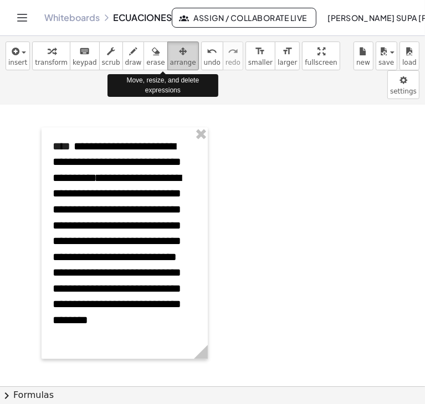
click at [170, 59] on span "arrange" at bounding box center [183, 63] width 26 height 8
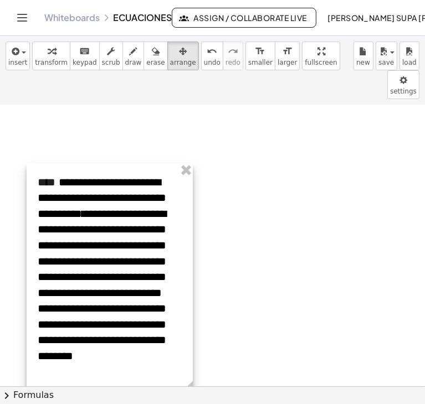
drag, startPoint x: 104, startPoint y: 160, endPoint x: 89, endPoint y: 197, distance: 40.0
click at [89, 197] on div at bounding box center [110, 279] width 166 height 232
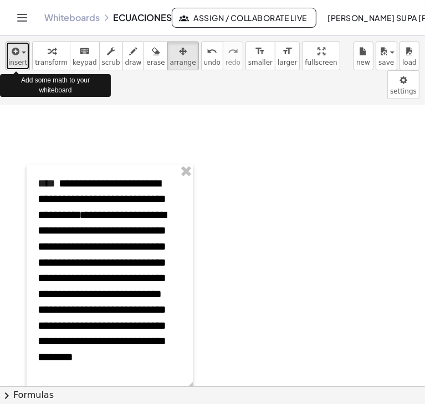
click at [12, 51] on icon "button" at bounding box center [14, 51] width 10 height 13
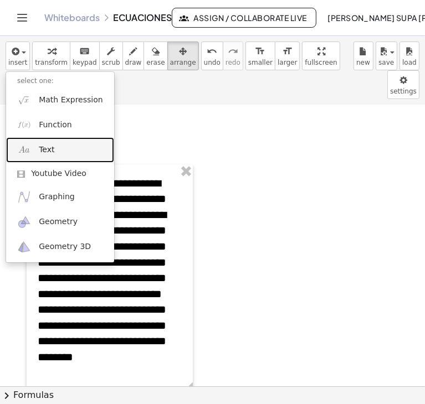
click at [47, 147] on span "Text" at bounding box center [47, 150] width 16 height 11
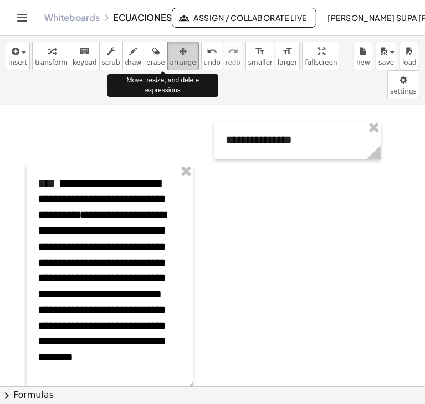
click at [170, 50] on div "button" at bounding box center [183, 50] width 26 height 13
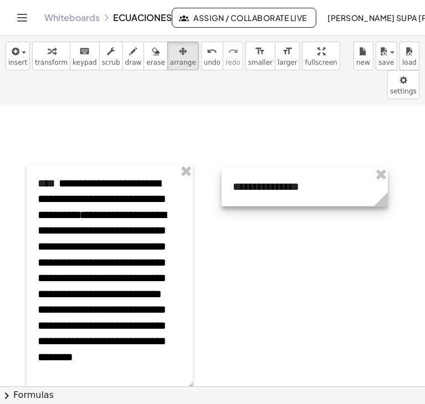
drag, startPoint x: 258, startPoint y: 97, endPoint x: 265, endPoint y: 145, distance: 47.6
click at [265, 168] on div at bounding box center [305, 187] width 166 height 38
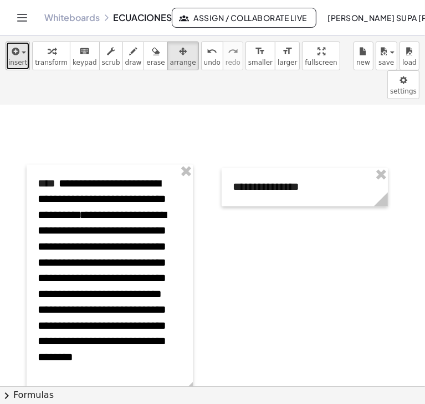
click at [24, 59] on span "insert" at bounding box center [17, 63] width 19 height 8
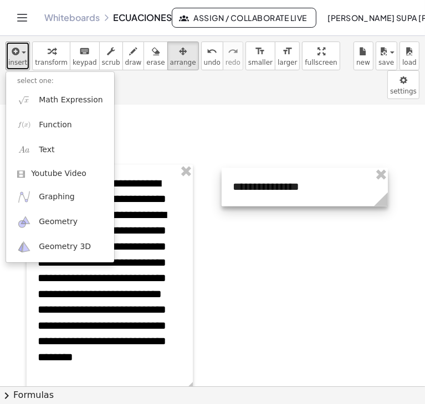
click at [242, 168] on div at bounding box center [305, 187] width 166 height 38
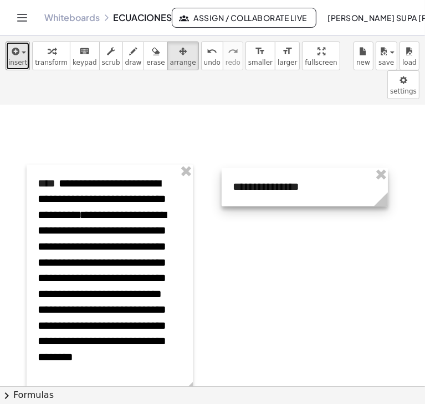
click at [242, 168] on div at bounding box center [305, 187] width 166 height 38
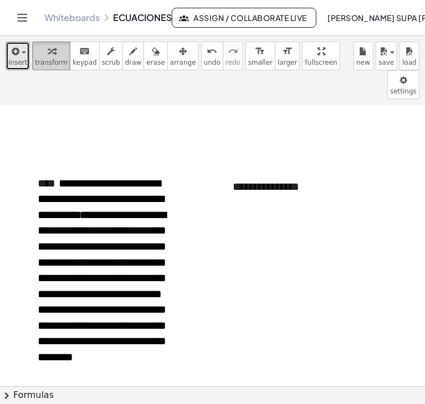
click at [55, 59] on span "transform" at bounding box center [51, 63] width 33 height 8
click at [285, 168] on div "**********" at bounding box center [305, 187] width 166 height 38
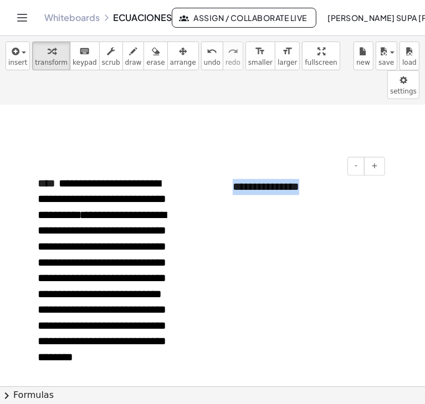
drag, startPoint x: 295, startPoint y: 162, endPoint x: 225, endPoint y: 160, distance: 69.8
click at [225, 168] on div "**********" at bounding box center [305, 187] width 166 height 38
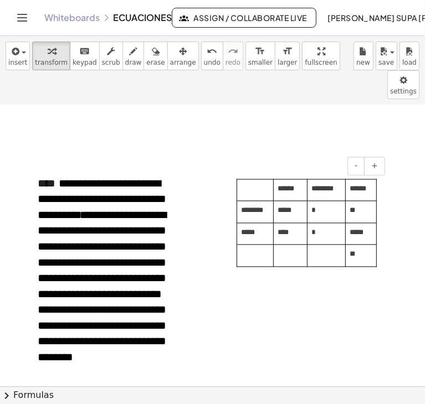
click at [305, 201] on td "*****" at bounding box center [291, 212] width 34 height 22
click at [298, 201] on td "*****" at bounding box center [291, 212] width 34 height 22
click at [301, 223] on td "****" at bounding box center [291, 234] width 34 height 22
click at [328, 201] on p "*" at bounding box center [324, 209] width 27 height 16
click at [326, 245] on p at bounding box center [324, 253] width 27 height 16
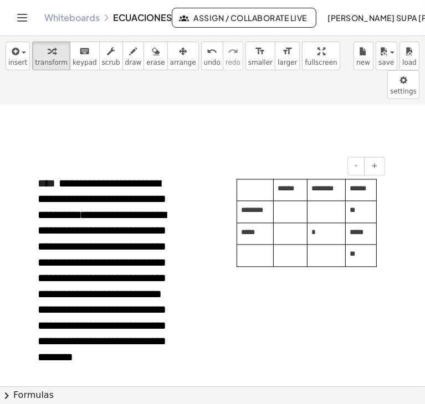
click at [324, 223] on p "*" at bounding box center [324, 231] width 27 height 16
click at [367, 201] on p "**" at bounding box center [359, 209] width 19 height 16
click at [372, 223] on td "*****" at bounding box center [361, 234] width 31 height 22
click at [361, 245] on p "**" at bounding box center [359, 253] width 19 height 16
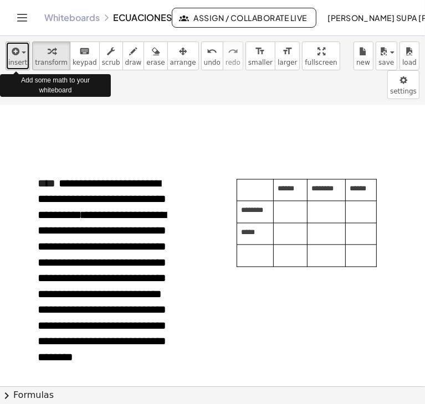
click at [18, 51] on icon "button" at bounding box center [14, 51] width 10 height 13
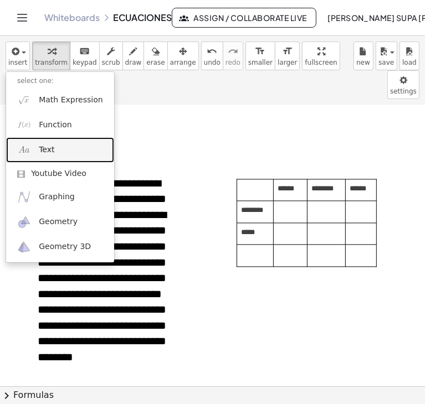
click at [49, 145] on span "Text" at bounding box center [47, 150] width 16 height 11
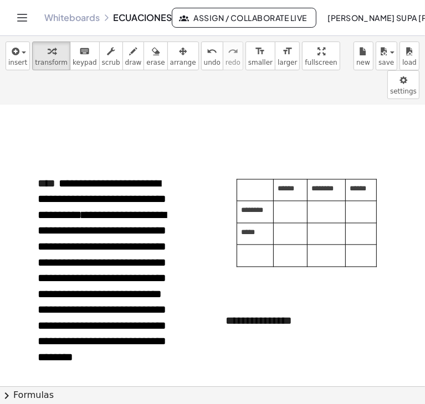
click at [310, 302] on div "**********" at bounding box center [297, 321] width 166 height 38
drag, startPoint x: 310, startPoint y: 299, endPoint x: 213, endPoint y: 295, distance: 97.6
click at [289, 302] on div "**********" at bounding box center [297, 329] width 166 height 54
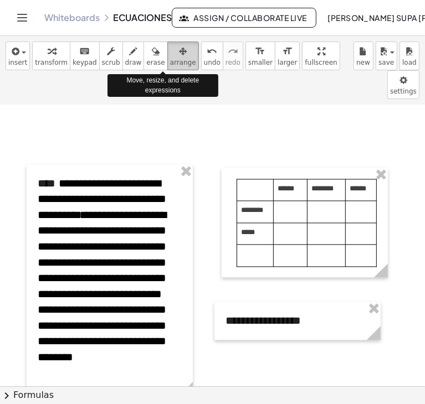
click at [173, 59] on span "arrange" at bounding box center [183, 63] width 26 height 8
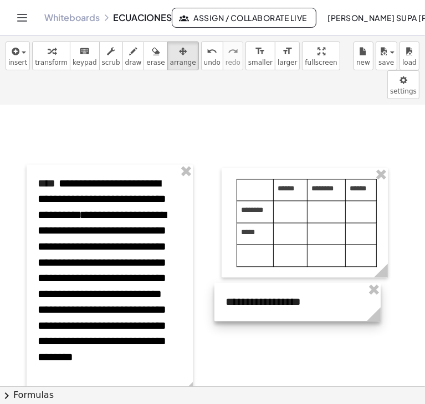
drag, startPoint x: 259, startPoint y: 275, endPoint x: 259, endPoint y: 255, distance: 19.4
click at [259, 283] on div at bounding box center [297, 302] width 166 height 38
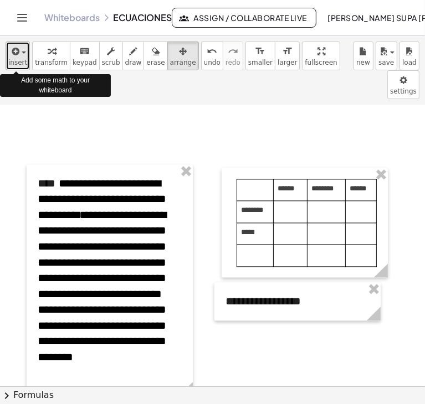
click at [24, 59] on span "insert" at bounding box center [17, 63] width 19 height 8
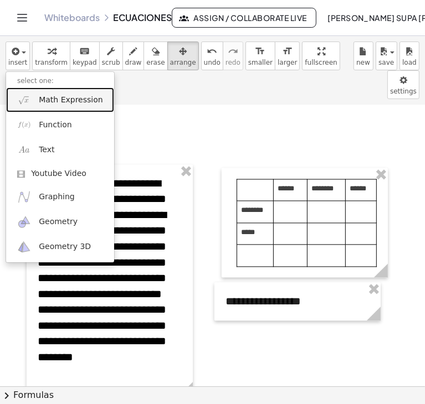
click at [50, 100] on span "Math Expression" at bounding box center [71, 100] width 64 height 11
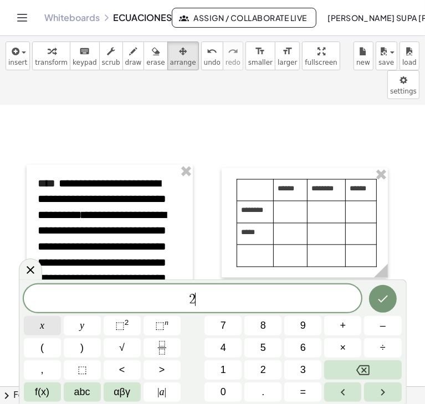
click at [53, 335] on button "x" at bounding box center [42, 325] width 37 height 19
click at [391, 329] on button "–" at bounding box center [382, 325] width 37 height 19
click at [233, 369] on button "1" at bounding box center [222, 370] width 37 height 19
click at [227, 391] on button "0" at bounding box center [222, 392] width 37 height 19
click at [340, 333] on button "+" at bounding box center [342, 325] width 37 height 19
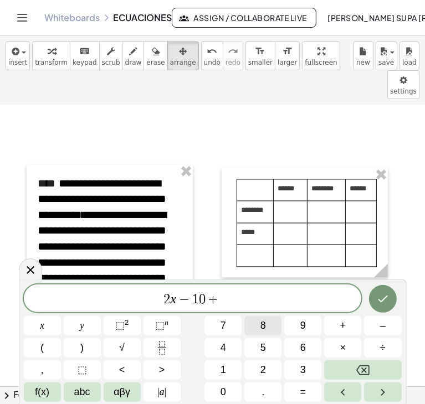
click at [265, 333] on button "8" at bounding box center [262, 325] width 37 height 19
click at [294, 348] on button "6" at bounding box center [302, 347] width 37 height 19
click at [375, 329] on button "–" at bounding box center [382, 325] width 37 height 19
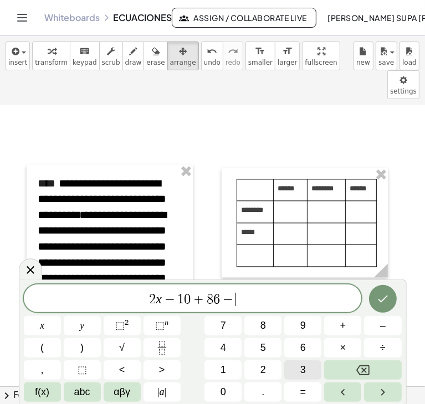
click at [304, 368] on span "3" at bounding box center [303, 370] width 6 height 15
click at [49, 328] on button "x" at bounding box center [42, 325] width 37 height 19
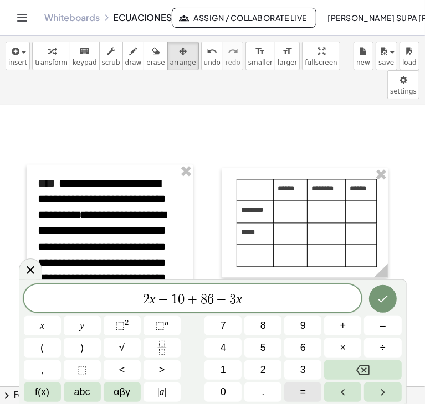
click at [314, 392] on button "=" at bounding box center [302, 392] width 37 height 19
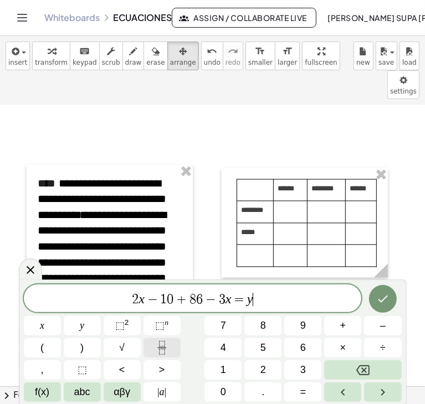
click at [171, 350] on button "Fraction" at bounding box center [161, 347] width 37 height 19
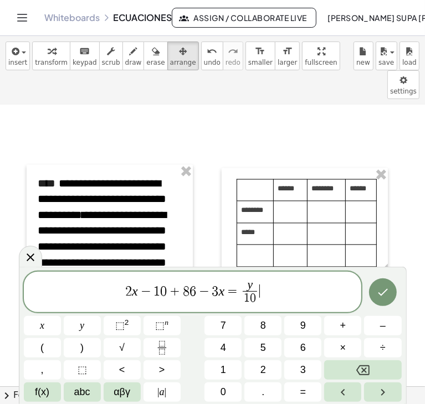
click at [266, 296] on span "2 x − 1 0 + 8 6 − 3 x = y 1 0 ​ ​" at bounding box center [193, 293] width 338 height 29
click at [301, 363] on span "3" at bounding box center [303, 370] width 6 height 15
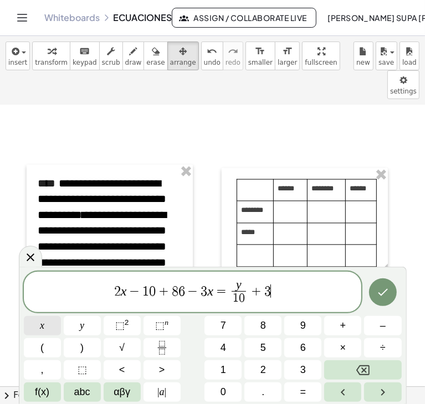
click at [36, 325] on button "x" at bounding box center [42, 325] width 37 height 19
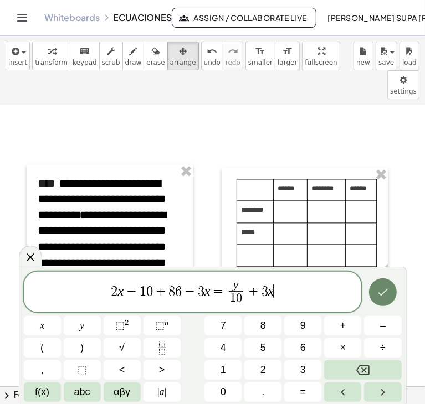
click at [378, 299] on button "Done" at bounding box center [383, 293] width 28 height 28
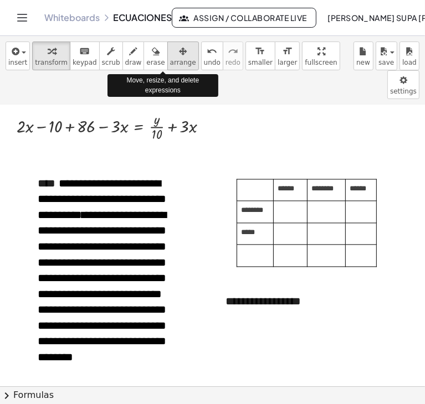
click at [170, 62] on span "arrange" at bounding box center [183, 63] width 26 height 8
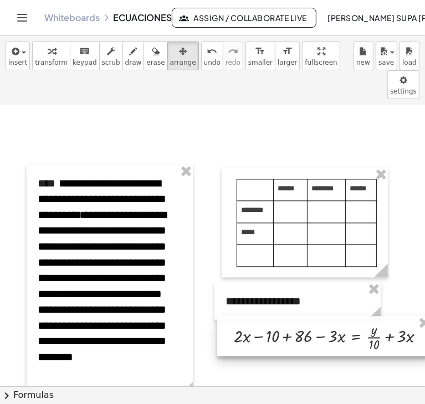
drag, startPoint x: 95, startPoint y: 97, endPoint x: 312, endPoint y: 307, distance: 302.4
click at [312, 316] on div at bounding box center [324, 336] width 214 height 40
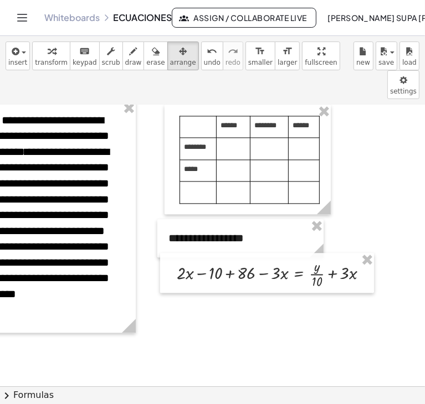
scroll to position [3355, 57]
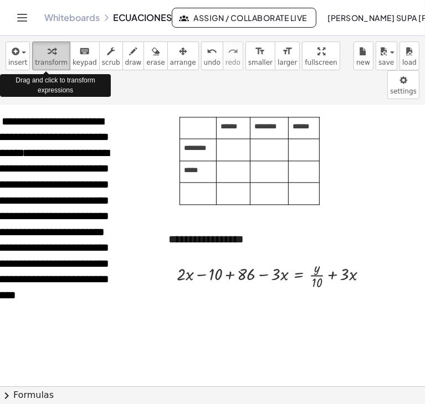
click at [48, 54] on icon "button" at bounding box center [52, 51] width 8 height 13
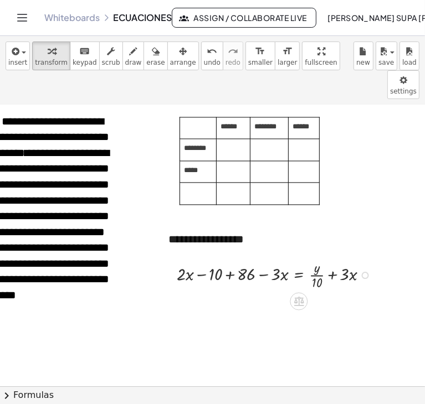
click at [229, 257] on div at bounding box center [276, 274] width 211 height 34
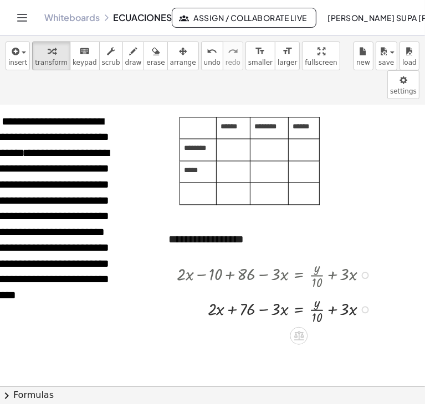
click at [262, 291] on div at bounding box center [276, 308] width 211 height 34
click at [212, 291] on div at bounding box center [276, 308] width 211 height 34
drag, startPoint x: 212, startPoint y: 271, endPoint x: 222, endPoint y: 287, distance: 19.1
click at [222, 291] on div at bounding box center [276, 308] width 211 height 34
drag, startPoint x: 217, startPoint y: 285, endPoint x: 259, endPoint y: 284, distance: 42.7
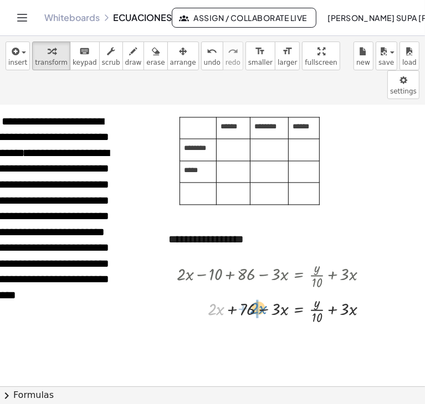
click at [259, 291] on div at bounding box center [276, 308] width 211 height 34
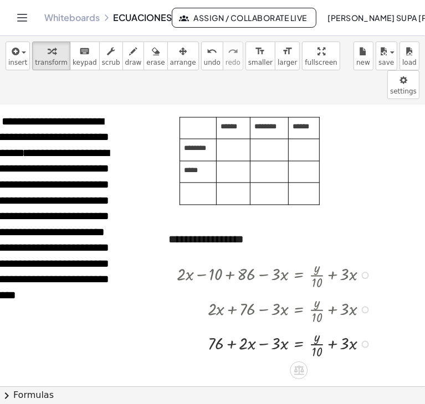
click at [261, 326] on div at bounding box center [276, 343] width 211 height 34
drag, startPoint x: 274, startPoint y: 346, endPoint x: 287, endPoint y: 356, distance: 16.7
click at [287, 361] on div at bounding box center [276, 378] width 211 height 34
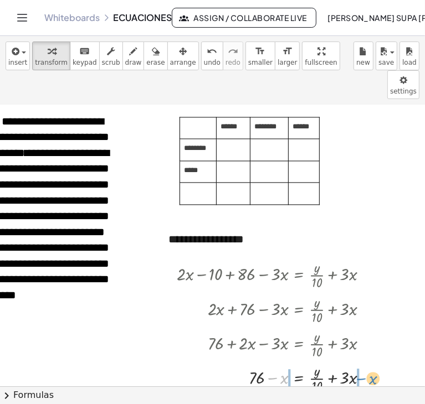
drag, startPoint x: 282, startPoint y: 352, endPoint x: 371, endPoint y: 353, distance: 89.2
click at [371, 361] on div at bounding box center [276, 378] width 211 height 34
click at [271, 361] on div at bounding box center [288, 378] width 234 height 34
click at [363, 361] on div at bounding box center [288, 378] width 234 height 34
click at [204, 64] on span "undo" at bounding box center [212, 63] width 17 height 8
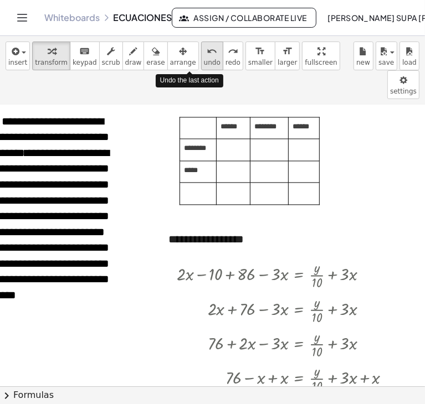
click at [204, 64] on span "undo" at bounding box center [212, 63] width 17 height 8
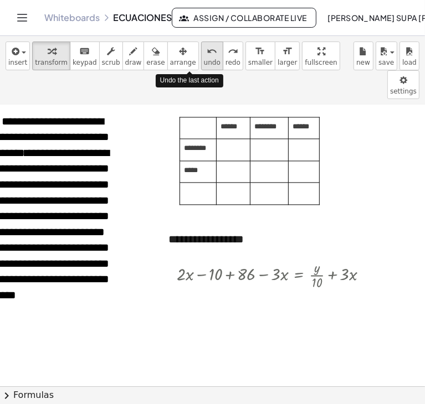
click at [204, 64] on span "undo" at bounding box center [212, 63] width 17 height 8
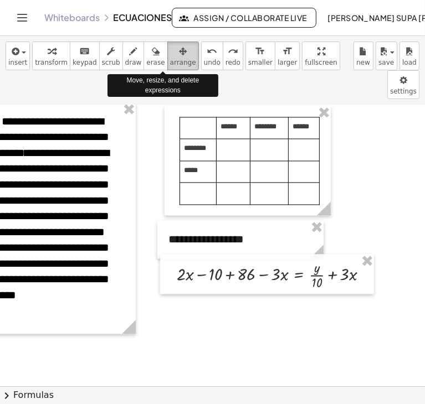
click at [170, 63] on span "arrange" at bounding box center [183, 63] width 26 height 8
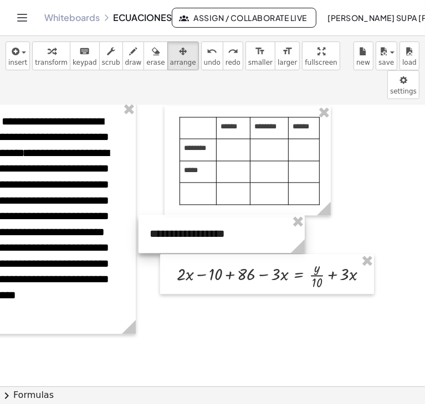
drag, startPoint x: 178, startPoint y: 204, endPoint x: 160, endPoint y: 198, distance: 19.6
click at [160, 215] on div at bounding box center [221, 234] width 166 height 38
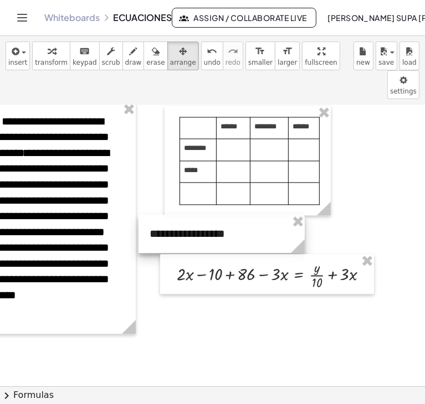
click at [160, 215] on div at bounding box center [221, 234] width 166 height 38
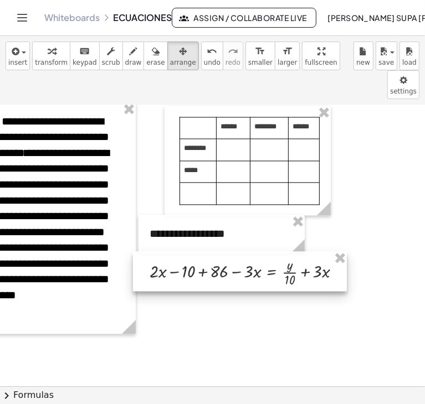
drag, startPoint x: 187, startPoint y: 229, endPoint x: 160, endPoint y: 227, distance: 27.3
click at [160, 251] on div at bounding box center [240, 271] width 214 height 40
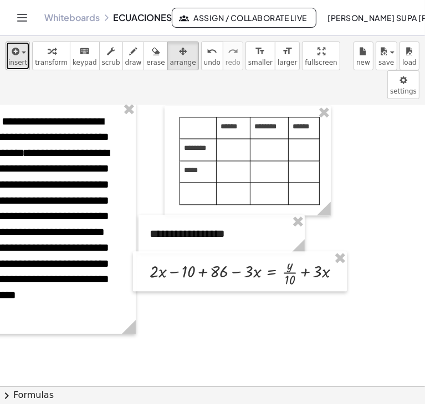
click at [25, 60] on button "insert" at bounding box center [18, 56] width 24 height 29
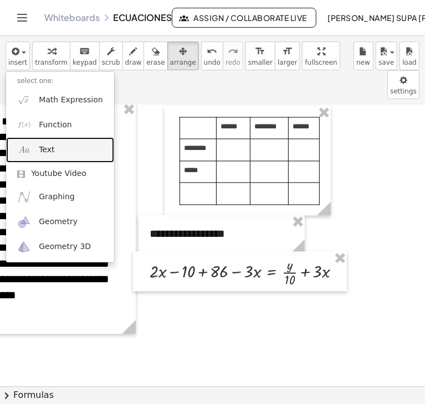
click at [60, 143] on link "Text" at bounding box center [60, 149] width 108 height 25
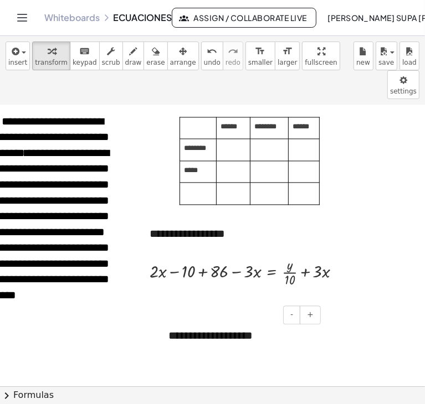
click at [164, 306] on div "- +" at bounding box center [238, 315] width 166 height 19
click at [171, 317] on div "**********" at bounding box center [240, 336] width 166 height 38
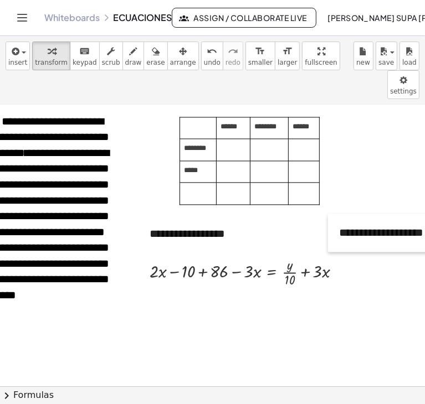
drag, startPoint x: 160, startPoint y: 296, endPoint x: 330, endPoint y: 196, distance: 198.2
click at [330, 214] on div at bounding box center [333, 233] width 11 height 38
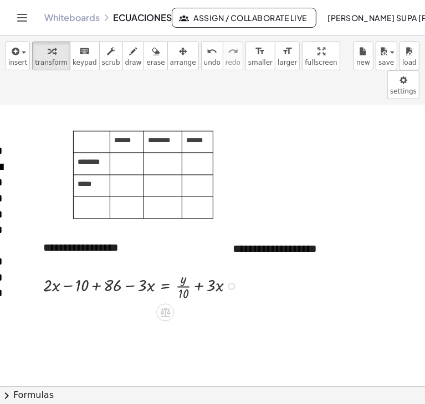
scroll to position [3341, 164]
click at [231, 219] on div "- +" at bounding box center [301, 228] width 166 height 19
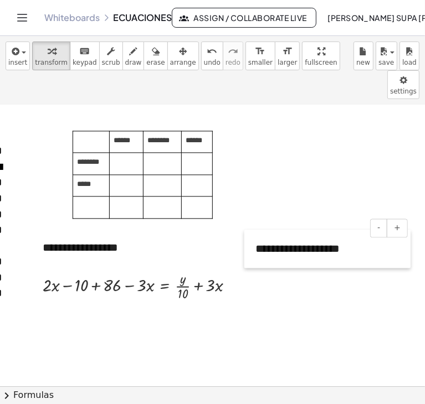
drag, startPoint x: 227, startPoint y: 214, endPoint x: 250, endPoint y: 214, distance: 23.3
click at [250, 230] on div at bounding box center [249, 249] width 11 height 38
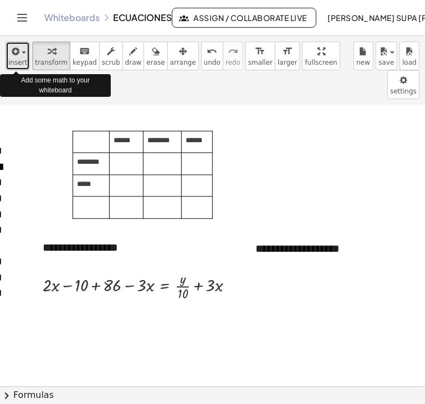
click at [16, 53] on icon "button" at bounding box center [14, 51] width 10 height 13
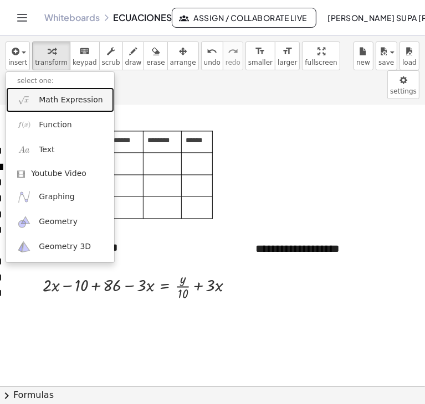
click at [58, 100] on span "Math Expression" at bounding box center [71, 100] width 64 height 11
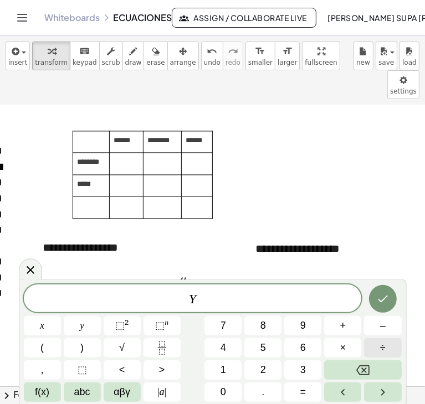
click at [383, 348] on span "÷" at bounding box center [383, 348] width 6 height 15
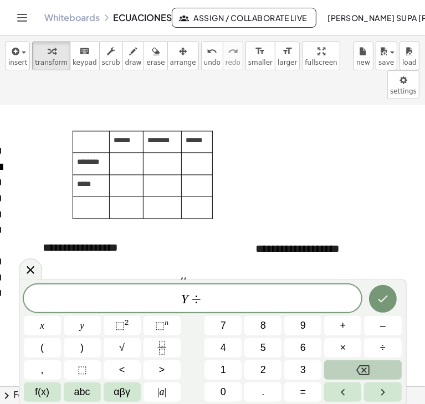
click at [358, 368] on icon "Backspace" at bounding box center [362, 371] width 13 height 10
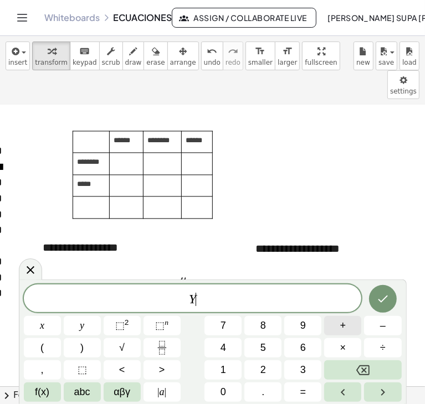
click at [341, 327] on span "+" at bounding box center [343, 326] width 6 height 15
click at [272, 329] on button "8" at bounding box center [262, 325] width 37 height 19
click at [294, 347] on button "6" at bounding box center [302, 347] width 37 height 19
click at [379, 329] on button "–" at bounding box center [382, 325] width 37 height 19
click at [309, 369] on button "3" at bounding box center [302, 370] width 37 height 19
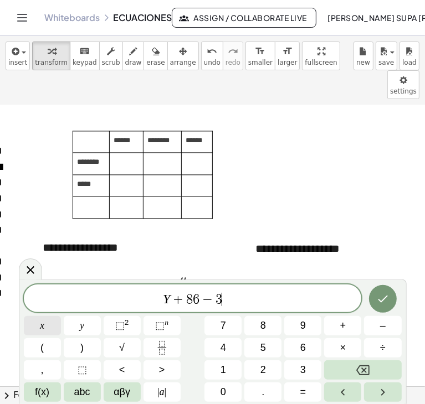
click at [49, 328] on button "x" at bounding box center [42, 325] width 37 height 19
click at [297, 386] on button "=" at bounding box center [302, 392] width 37 height 19
click at [303, 372] on span "3" at bounding box center [303, 370] width 6 height 15
click at [53, 328] on button "x" at bounding box center [42, 325] width 37 height 19
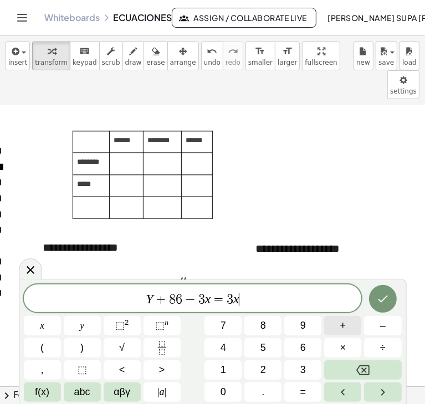
click at [338, 327] on button "+" at bounding box center [342, 325] width 37 height 19
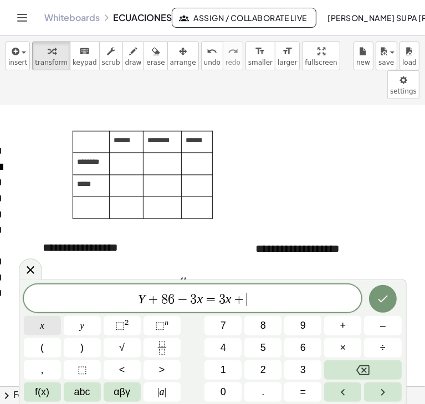
click at [44, 328] on span "x" at bounding box center [42, 326] width 4 height 15
click at [391, 296] on button "Done" at bounding box center [383, 299] width 28 height 28
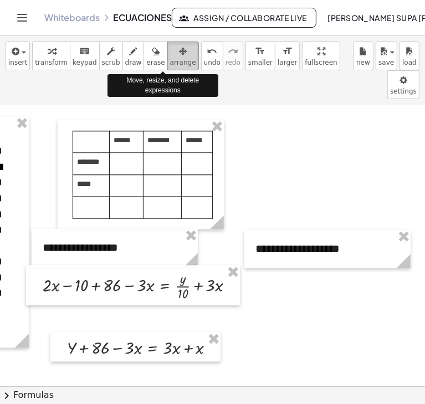
click at [179, 53] on icon "button" at bounding box center [183, 51] width 8 height 13
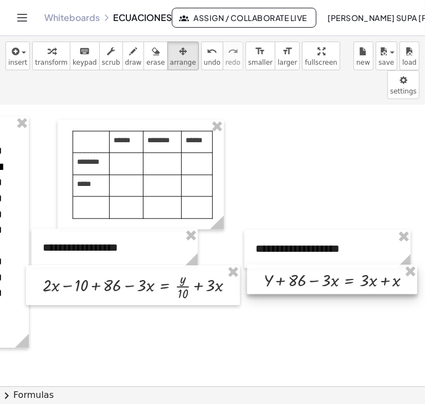
drag, startPoint x: 89, startPoint y: 305, endPoint x: 286, endPoint y: 238, distance: 207.9
click at [286, 265] on div at bounding box center [332, 280] width 170 height 30
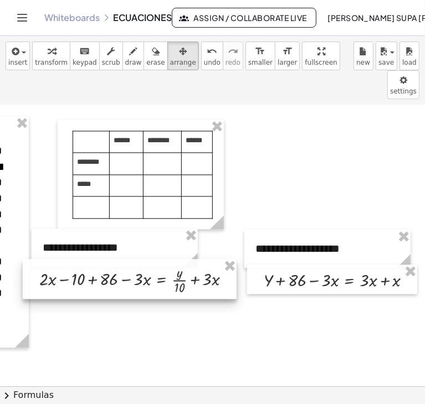
drag, startPoint x: 188, startPoint y: 250, endPoint x: 185, endPoint y: 244, distance: 6.9
click at [185, 259] on div at bounding box center [130, 279] width 214 height 40
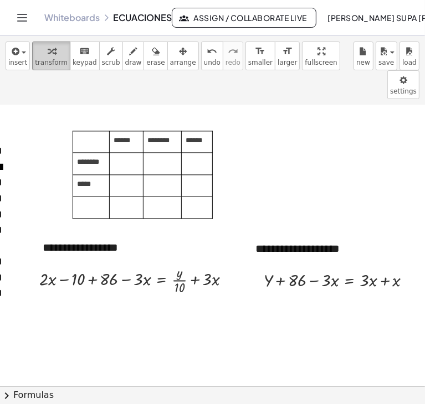
click at [53, 59] on span "transform" at bounding box center [51, 63] width 33 height 8
click at [95, 262] on div at bounding box center [139, 279] width 211 height 34
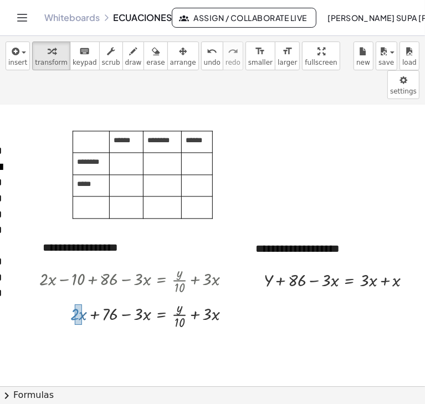
drag, startPoint x: 75, startPoint y: 275, endPoint x: 83, endPoint y: 296, distance: 22.4
click at [83, 296] on div at bounding box center [139, 313] width 211 height 34
drag, startPoint x: 78, startPoint y: 291, endPoint x: 124, endPoint y: 292, distance: 46.5
click at [124, 296] on div at bounding box center [139, 313] width 211 height 34
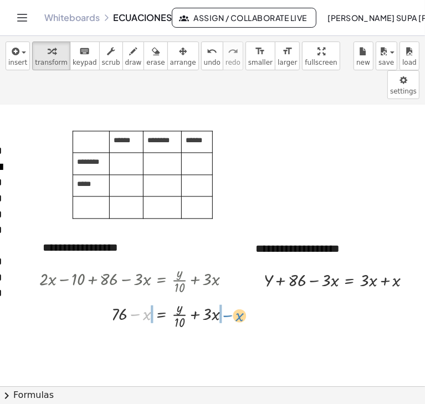
drag, startPoint x: 133, startPoint y: 286, endPoint x: 226, endPoint y: 286, distance: 92.5
click at [226, 296] on div at bounding box center [139, 313] width 211 height 34
click at [138, 296] on div at bounding box center [151, 313] width 234 height 34
click at [228, 296] on div at bounding box center [151, 313] width 234 height 34
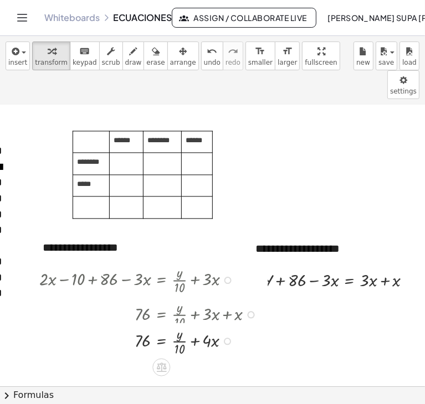
drag, startPoint x: 228, startPoint y: 285, endPoint x: 228, endPoint y: 316, distance: 31.0
click at [161, 341] on div "= + · y · 10 + · x 76 · 4" at bounding box center [161, 341] width 0 height 0
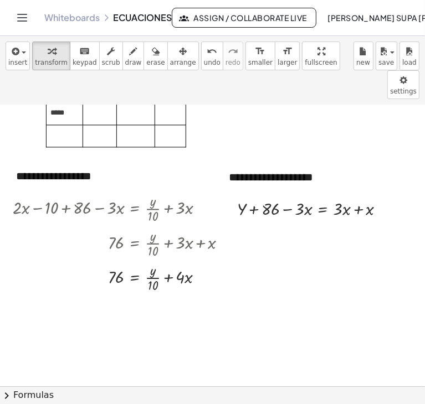
scroll to position [3413, 191]
click at [357, 196] on div at bounding box center [315, 208] width 167 height 24
click at [357, 206] on div at bounding box center [356, 209] width 7 height 7
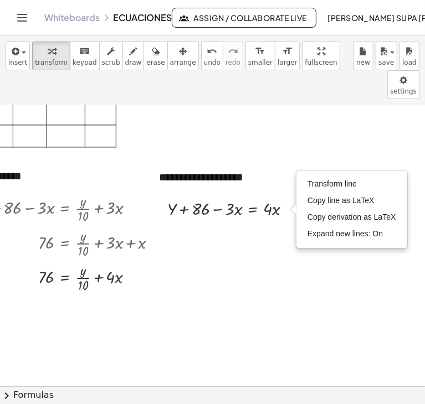
scroll to position [3413, 282]
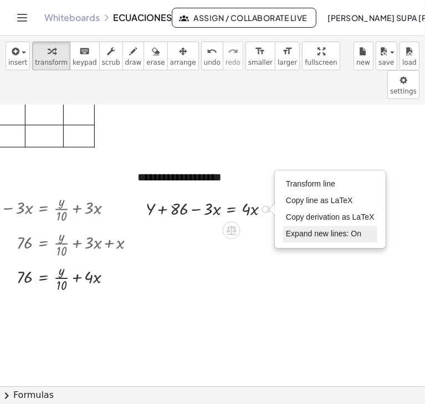
click at [321, 226] on li "Expand new lines: On" at bounding box center [330, 234] width 94 height 17
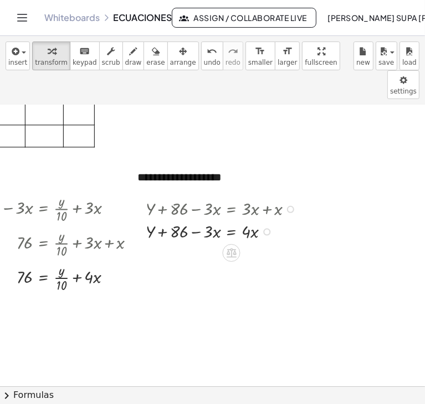
drag, startPoint x: 261, startPoint y: 181, endPoint x: 263, endPoint y: 207, distance: 26.1
click at [232, 232] on div "+ Y + 86 − · 3 · x = · x · 4 Transform line Copy line as LaTeX Copy derivation …" at bounding box center [232, 232] width 0 height 0
drag, startPoint x: 201, startPoint y: 207, endPoint x: 273, endPoint y: 211, distance: 72.7
click at [273, 220] on div at bounding box center [223, 232] width 167 height 24
click at [199, 220] on div at bounding box center [211, 232] width 208 height 24
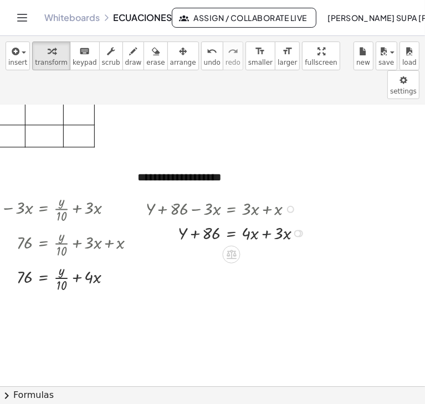
click at [268, 220] on div at bounding box center [228, 232] width 176 height 24
drag, startPoint x: 267, startPoint y: 203, endPoint x: 268, endPoint y: 231, distance: 27.7
click at [232, 259] on div "+ Y + 86 = · x · 7 Transform line Copy line as LaTeX Copy derivation as LaTeX E…" at bounding box center [232, 259] width 0 height 0
drag, startPoint x: 197, startPoint y: 230, endPoint x: 275, endPoint y: 230, distance: 78.1
click at [275, 244] on div at bounding box center [228, 256] width 176 height 24
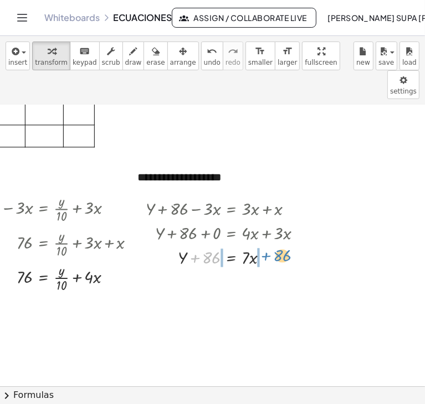
drag, startPoint x: 192, startPoint y: 229, endPoint x: 263, endPoint y: 227, distance: 70.9
click at [263, 244] on div at bounding box center [228, 256] width 176 height 24
click at [193, 244] on div at bounding box center [226, 256] width 177 height 24
drag, startPoint x: 217, startPoint y: 229, endPoint x: 62, endPoint y: 244, distance: 155.9
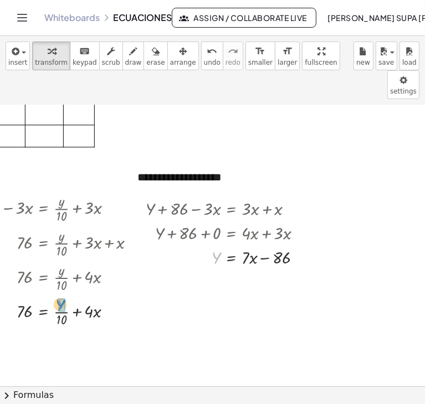
drag, startPoint x: 217, startPoint y: 225, endPoint x: 58, endPoint y: 273, distance: 166.0
drag, startPoint x: 75, startPoint y: 292, endPoint x: 105, endPoint y: 286, distance: 30.5
click at [105, 294] on div at bounding box center [34, 311] width 237 height 34
drag, startPoint x: 75, startPoint y: 289, endPoint x: 112, endPoint y: 276, distance: 38.7
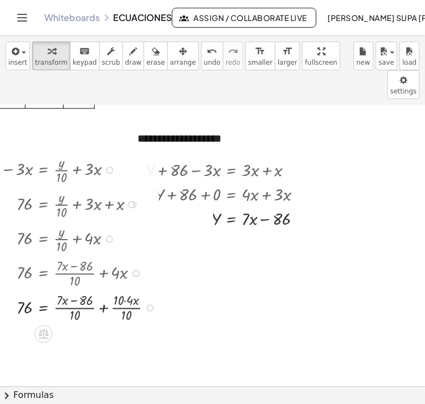
scroll to position [3461, 282]
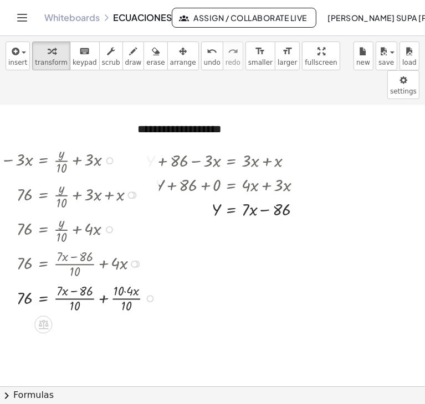
click at [104, 280] on div at bounding box center [41, 297] width 251 height 34
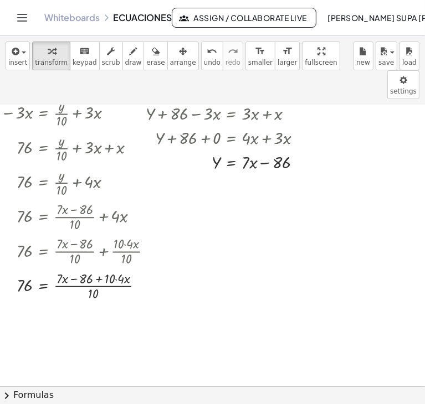
scroll to position [3523, 282]
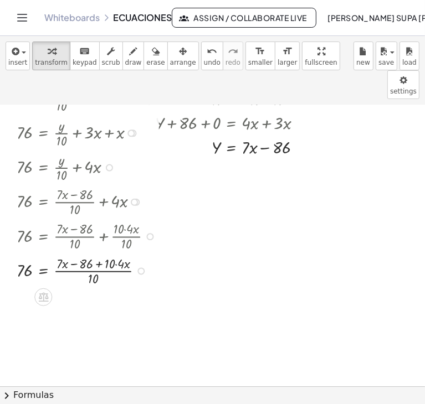
click at [116, 253] on div at bounding box center [41, 270] width 251 height 34
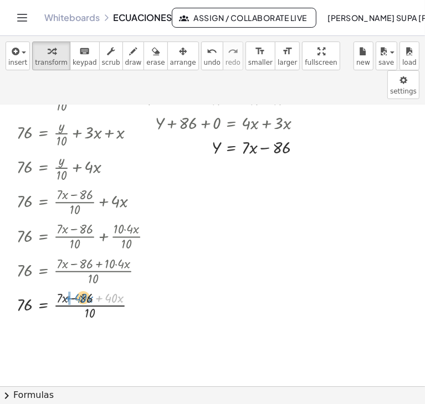
drag, startPoint x: 98, startPoint y: 272, endPoint x: 67, endPoint y: 272, distance: 31.0
click at [67, 287] on div at bounding box center [41, 304] width 251 height 34
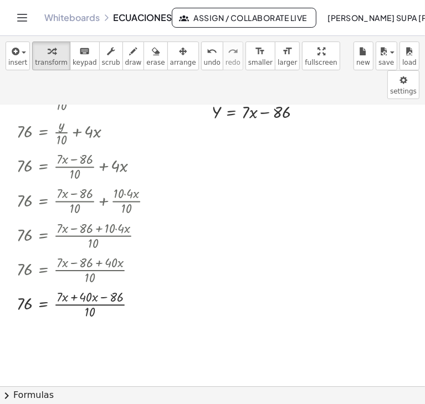
scroll to position [3561, 282]
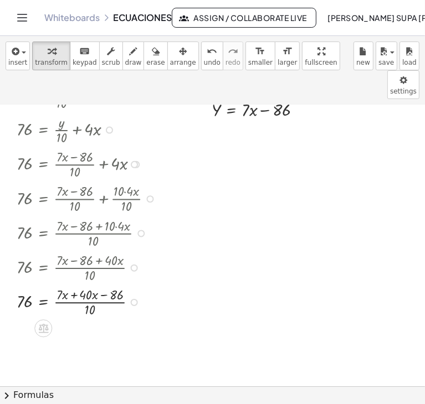
click at [75, 284] on div at bounding box center [41, 301] width 251 height 34
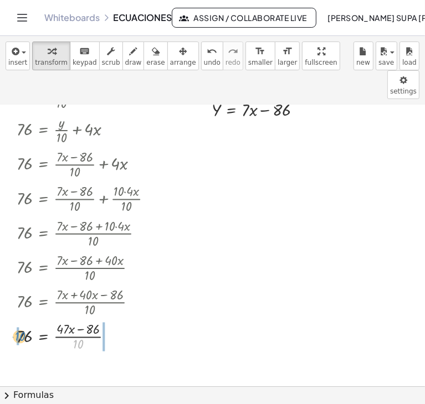
drag, startPoint x: 76, startPoint y: 316, endPoint x: 17, endPoint y: 309, distance: 59.2
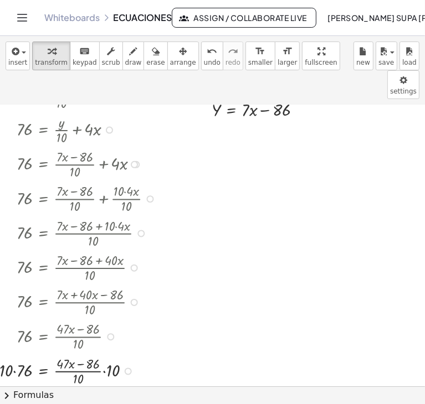
click at [16, 353] on div at bounding box center [41, 370] width 251 height 34
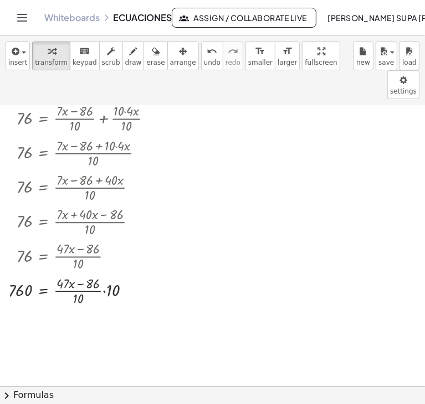
scroll to position [3648, 282]
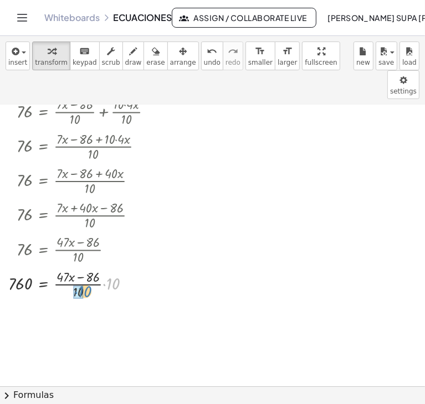
drag, startPoint x: 117, startPoint y: 255, endPoint x: 86, endPoint y: 263, distance: 31.4
click at [86, 266] on div at bounding box center [41, 283] width 251 height 34
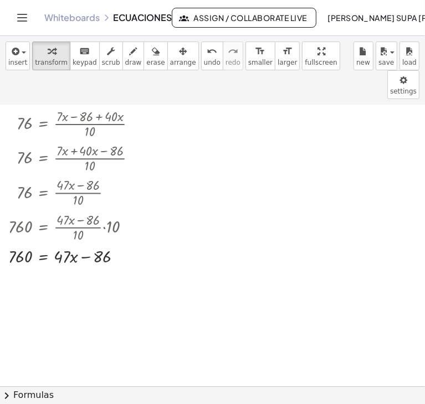
scroll to position [3705, 282]
drag, startPoint x: 89, startPoint y: 227, endPoint x: 31, endPoint y: 226, distance: 57.6
click at [31, 243] on div at bounding box center [41, 255] width 251 height 24
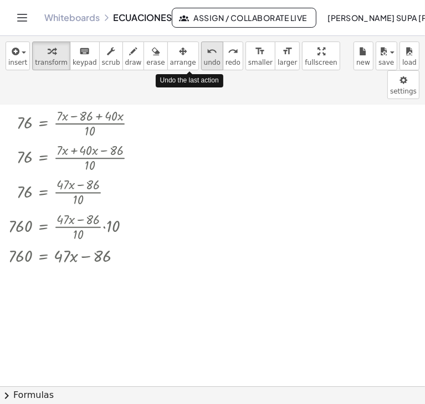
click at [204, 54] on div "undo" at bounding box center [212, 50] width 17 height 13
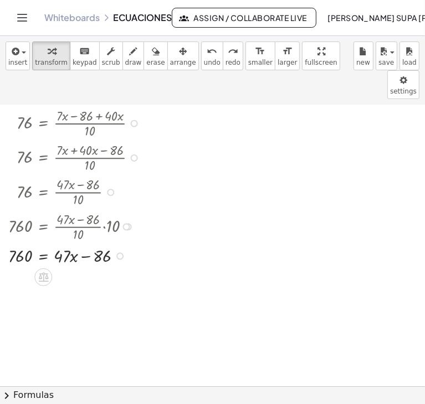
click at [89, 243] on div at bounding box center [35, 255] width 239 height 24
drag, startPoint x: 85, startPoint y: 227, endPoint x: 27, endPoint y: 224, distance: 58.8
click at [27, 243] on div at bounding box center [35, 255] width 239 height 24
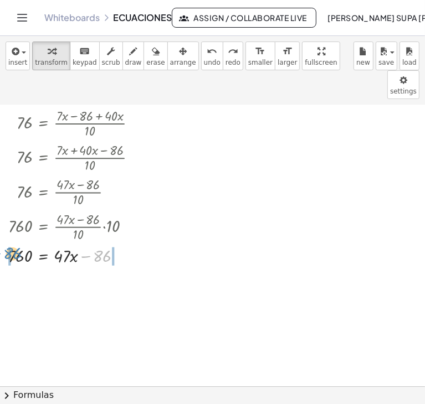
drag, startPoint x: 84, startPoint y: 227, endPoint x: -8, endPoint y: 224, distance: 91.4
click at [0, 224] on html "**********" at bounding box center [212, 202] width 425 height 404
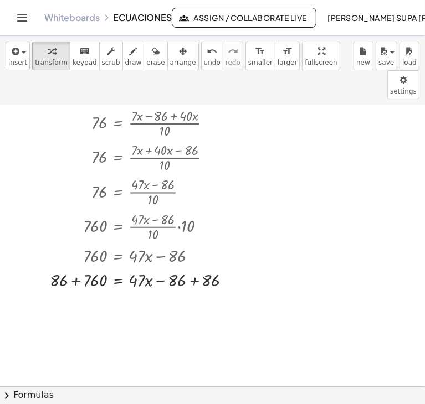
scroll to position [3705, 200]
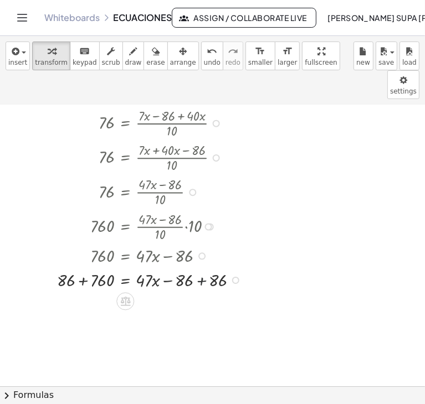
click at [200, 267] on div at bounding box center [125, 279] width 255 height 24
click at [83, 291] on div at bounding box center [125, 303] width 255 height 24
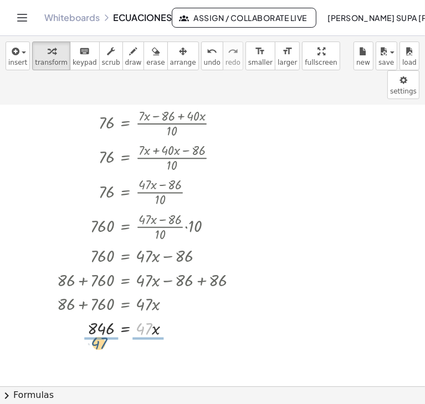
drag, startPoint x: 144, startPoint y: 303, endPoint x: 97, endPoint y: 317, distance: 48.7
drag, startPoint x: 138, startPoint y: 321, endPoint x: 138, endPoint y: 339, distance: 17.7
click at [138, 340] on div at bounding box center [125, 357] width 255 height 34
drag, startPoint x: 95, startPoint y: 324, endPoint x: 95, endPoint y: 342, distance: 17.7
click at [95, 342] on div at bounding box center [125, 357] width 255 height 34
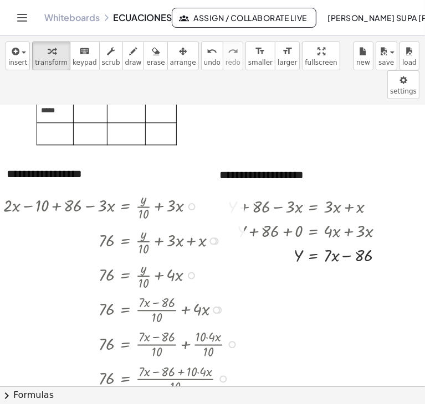
scroll to position [3429, 193]
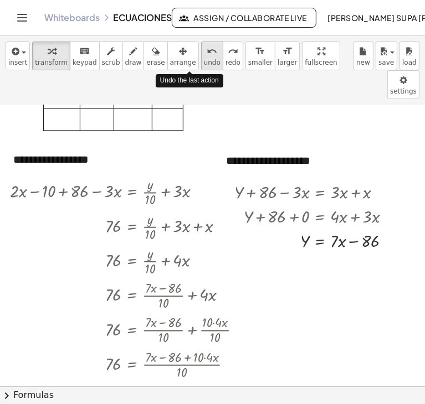
click at [201, 69] on button "undo undo" at bounding box center [212, 56] width 22 height 29
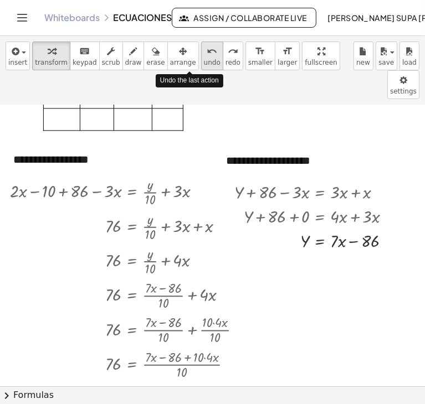
click at [201, 69] on button "undo undo" at bounding box center [212, 56] width 22 height 29
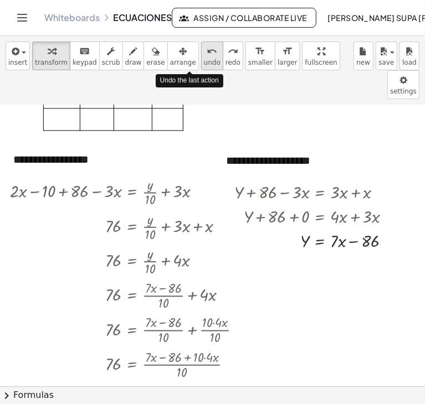
click at [201, 69] on button "undo undo" at bounding box center [212, 56] width 22 height 29
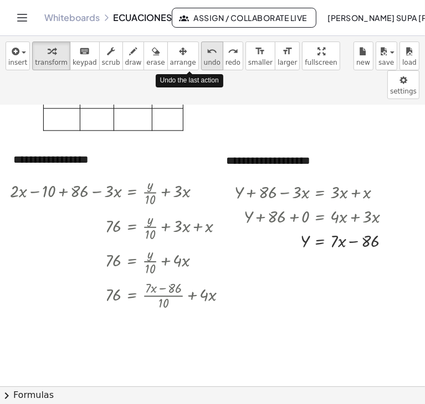
click at [201, 69] on button "undo undo" at bounding box center [212, 56] width 22 height 29
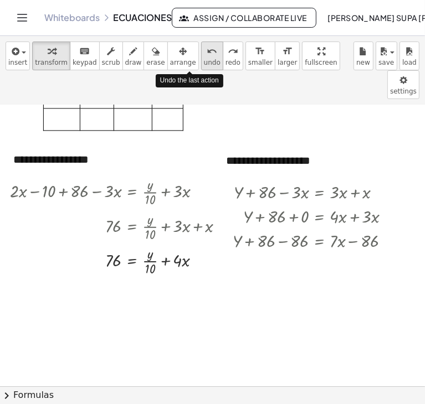
click at [201, 69] on button "undo undo" at bounding box center [212, 56] width 22 height 29
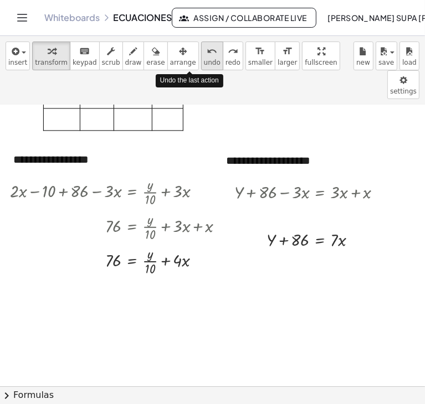
click at [201, 69] on button "undo undo" at bounding box center [212, 56] width 22 height 29
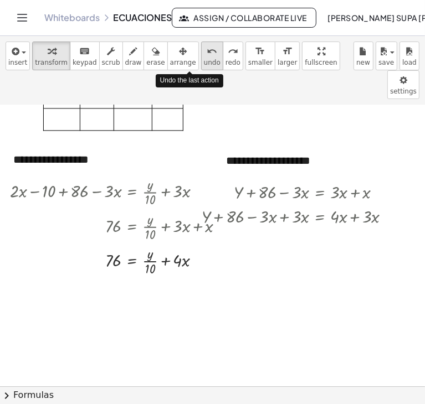
click at [201, 69] on button "undo undo" at bounding box center [212, 56] width 22 height 29
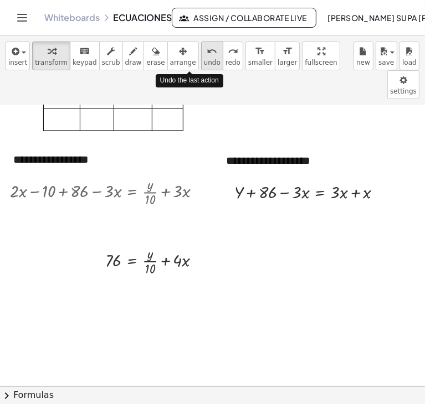
click at [201, 69] on button "undo undo" at bounding box center [212, 56] width 22 height 29
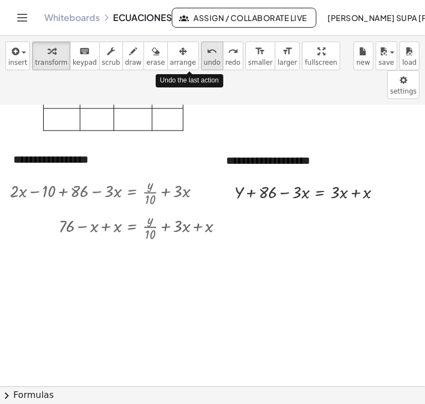
click at [201, 69] on button "undo undo" at bounding box center [212, 56] width 22 height 29
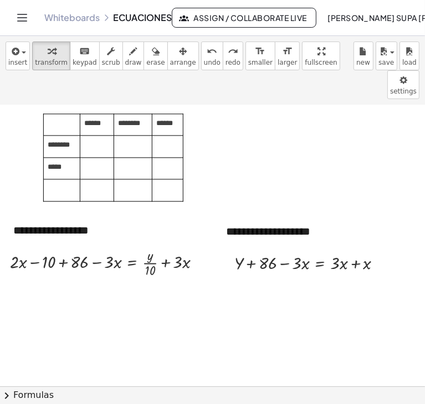
scroll to position [3357, 193]
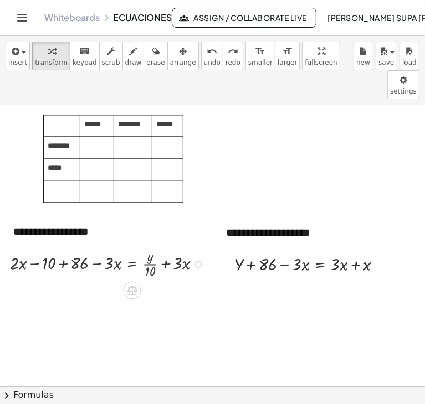
click at [132, 264] on div "+ · 2 · x − 10 + 86 − · 3 · x = + · y · 10 + · 3 · x" at bounding box center [132, 264] width 0 height 0
click at [197, 261] on div at bounding box center [198, 264] width 7 height 7
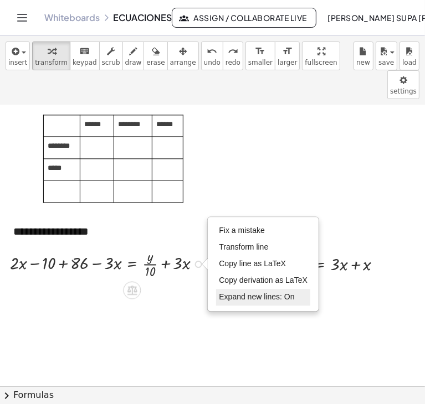
click at [237, 292] on span "Expand new lines: On" at bounding box center [256, 296] width 75 height 9
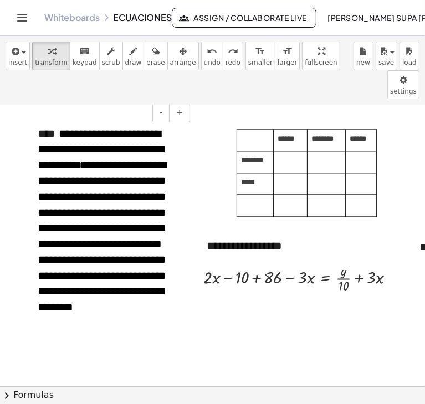
scroll to position [3303, 0]
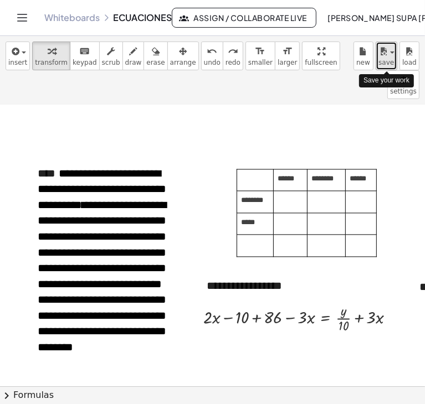
click at [390, 60] on span "save" at bounding box center [386, 63] width 16 height 8
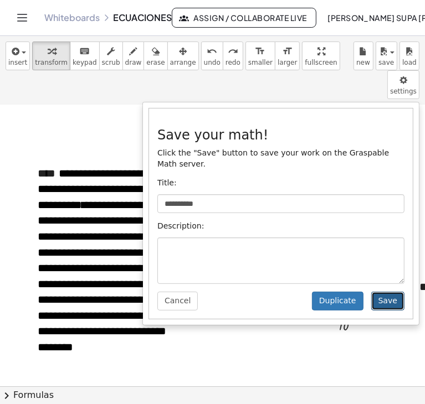
click at [396, 292] on button "Save" at bounding box center [387, 301] width 33 height 19
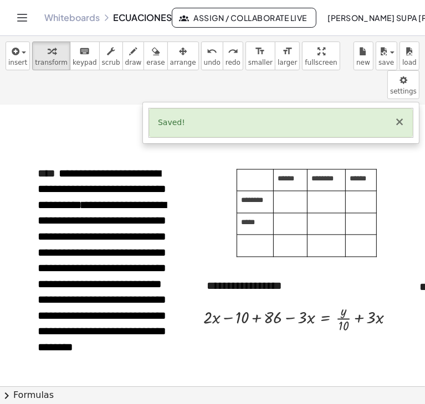
click at [401, 116] on button "×" at bounding box center [399, 122] width 10 height 12
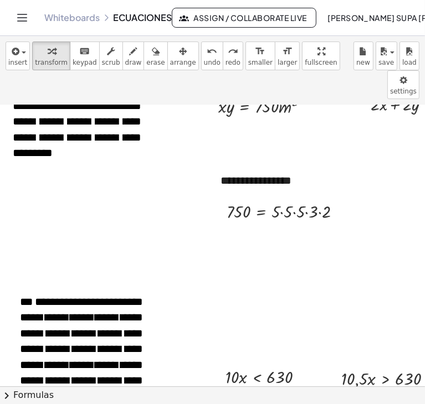
scroll to position [701, 48]
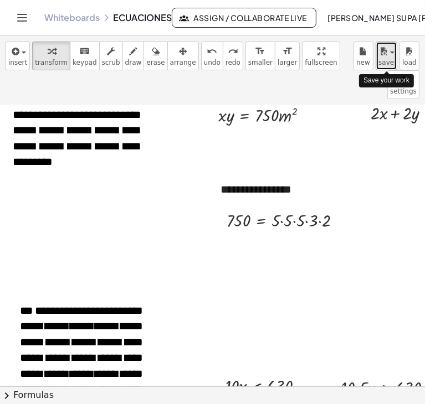
click at [386, 57] on icon "button" at bounding box center [383, 51] width 10 height 13
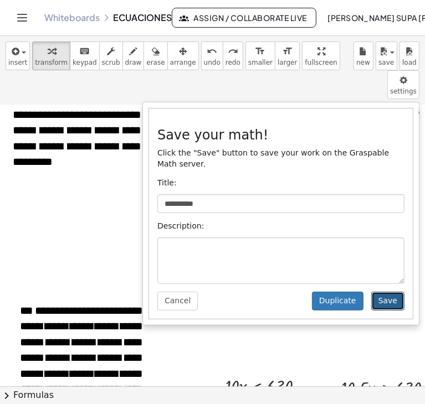
click at [379, 292] on button "Save" at bounding box center [387, 301] width 33 height 19
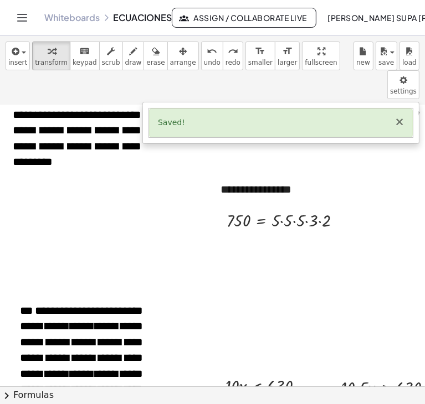
click at [399, 116] on button "×" at bounding box center [399, 122] width 10 height 12
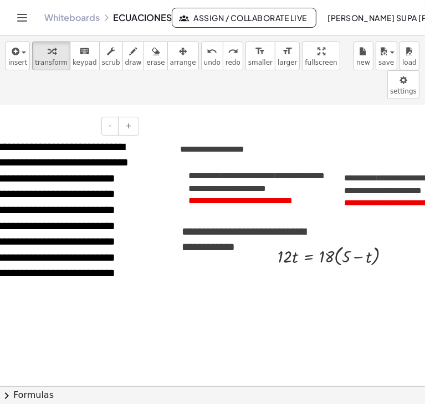
scroll to position [0, 48]
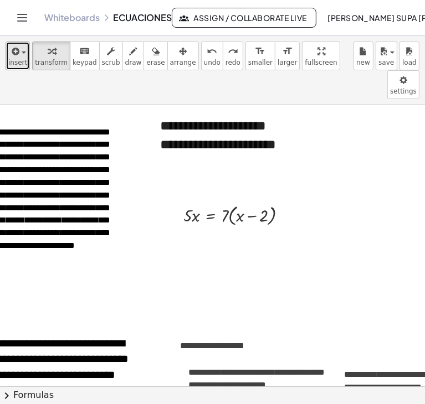
click at [24, 59] on span "insert" at bounding box center [17, 63] width 19 height 8
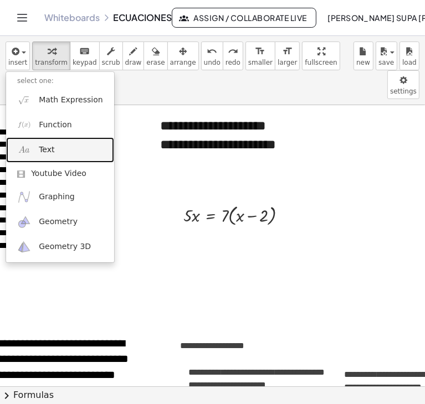
click at [58, 142] on link "Text" at bounding box center [60, 149] width 108 height 25
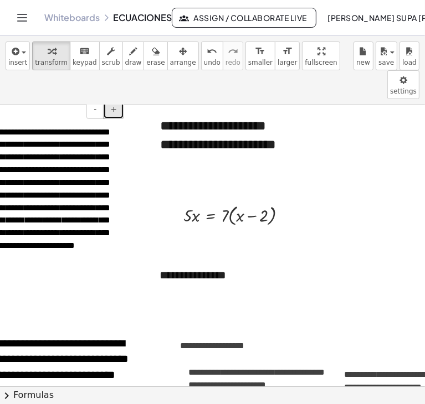
click at [112, 105] on span "+" at bounding box center [113, 109] width 7 height 9
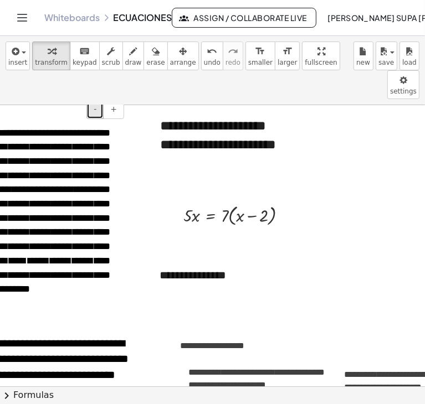
click at [102, 100] on button "-" at bounding box center [94, 109] width 17 height 19
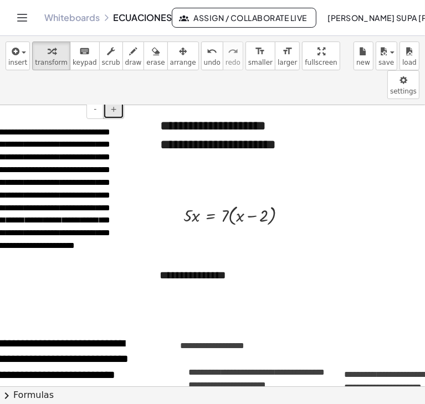
click at [108, 100] on button "+" at bounding box center [113, 109] width 21 height 19
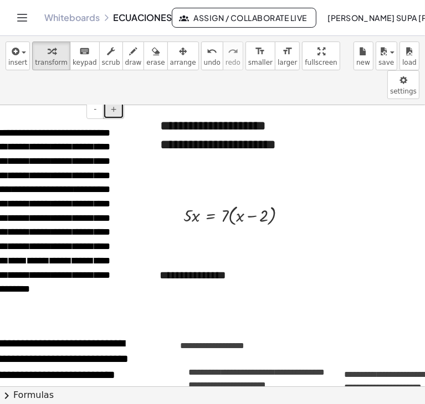
click at [108, 100] on button "+" at bounding box center [113, 109] width 21 height 19
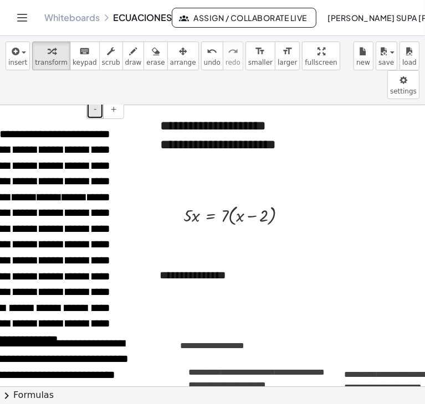
click at [94, 100] on button "-" at bounding box center [94, 109] width 17 height 19
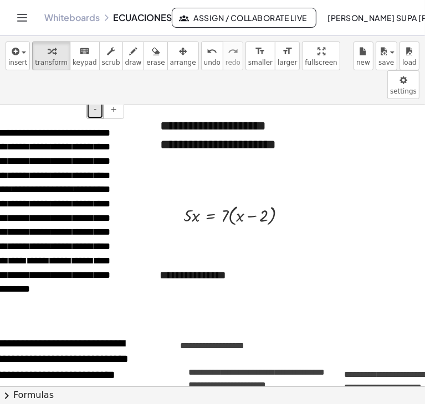
click at [94, 100] on button "-" at bounding box center [94, 109] width 17 height 19
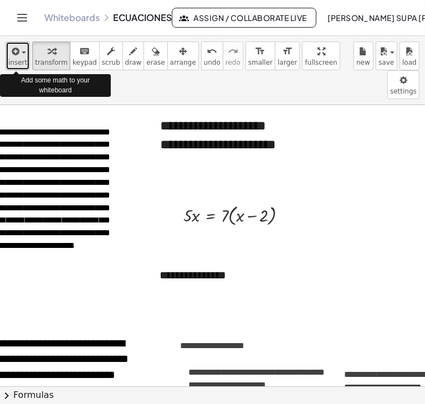
click at [14, 57] on icon "button" at bounding box center [14, 51] width 10 height 13
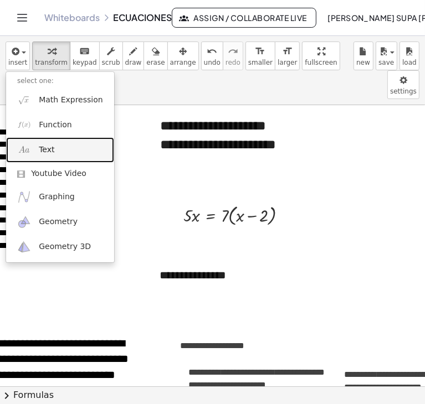
click at [42, 147] on span "Text" at bounding box center [47, 150] width 16 height 11
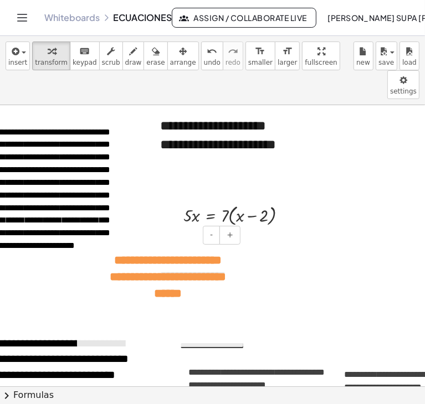
click at [135, 252] on p "**********" at bounding box center [168, 277] width 117 height 50
click at [133, 254] on span "**********" at bounding box center [168, 276] width 116 height 45
click at [137, 254] on span "**********" at bounding box center [168, 276] width 116 height 45
click at [131, 252] on p "**********" at bounding box center [168, 277] width 117 height 50
click at [135, 252] on p "**********" at bounding box center [168, 277] width 117 height 50
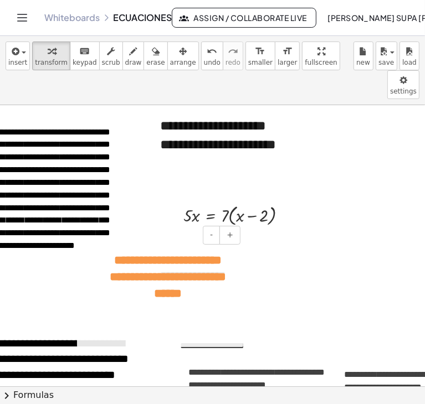
click at [130, 252] on p "**********" at bounding box center [168, 277] width 117 height 50
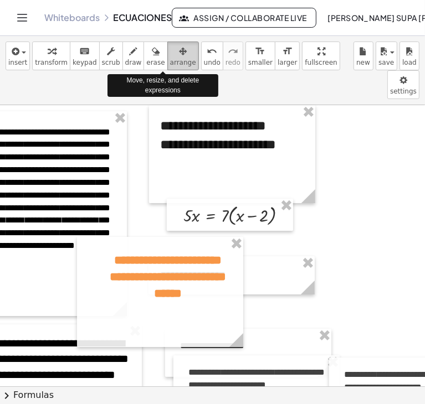
click at [170, 53] on div "button" at bounding box center [183, 50] width 26 height 13
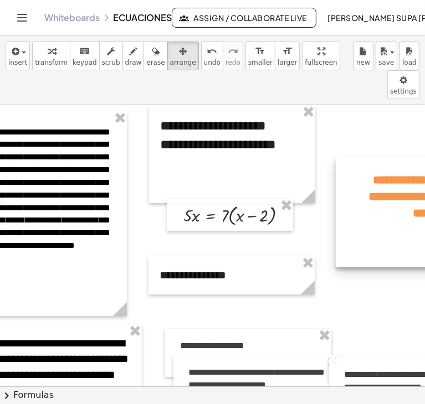
drag, startPoint x: 133, startPoint y: 237, endPoint x: 392, endPoint y: 156, distance: 270.9
click at [392, 157] on div at bounding box center [419, 212] width 166 height 110
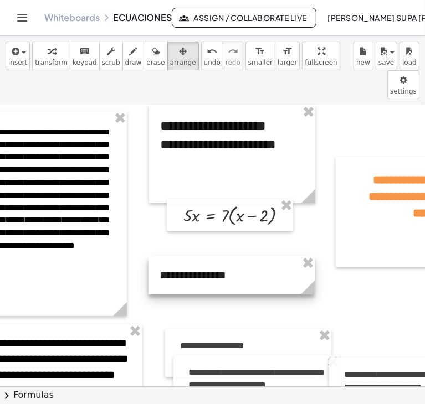
click at [218, 256] on div at bounding box center [231, 275] width 166 height 38
click at [171, 256] on div at bounding box center [231, 275] width 166 height 38
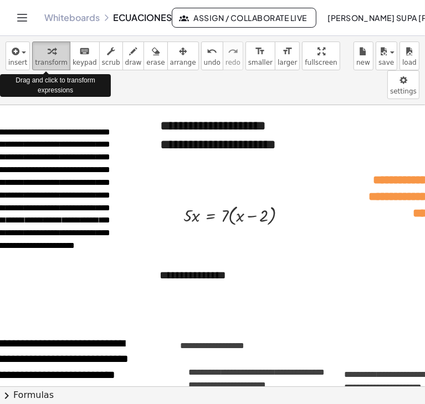
click at [48, 48] on icon "button" at bounding box center [52, 51] width 8 height 13
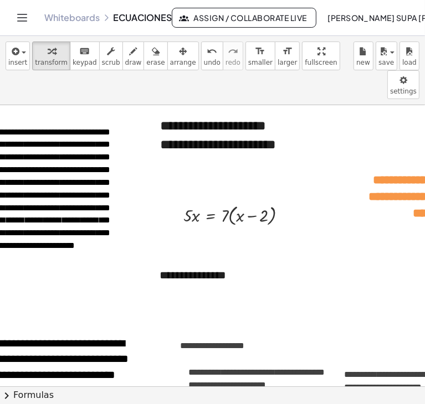
drag, startPoint x: 43, startPoint y: 48, endPoint x: 171, endPoint y: 222, distance: 216.0
click at [171, 222] on div "**********" at bounding box center [212, 220] width 425 height 368
click at [175, 264] on div "**********" at bounding box center [231, 275] width 166 height 38
drag, startPoint x: 160, startPoint y: 245, endPoint x: 264, endPoint y: 253, distance: 104.4
click at [264, 256] on div "**********" at bounding box center [231, 275] width 166 height 38
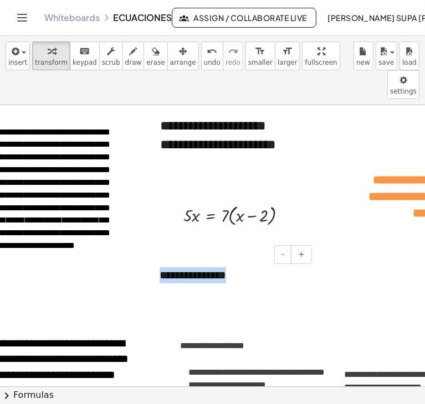
paste div
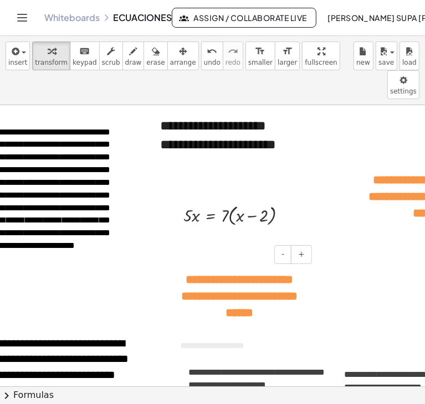
click at [213, 274] on span "**********" at bounding box center [239, 296] width 116 height 45
click at [209, 274] on span "**********" at bounding box center [239, 296] width 116 height 45
click at [248, 274] on span "**********" at bounding box center [239, 296] width 116 height 45
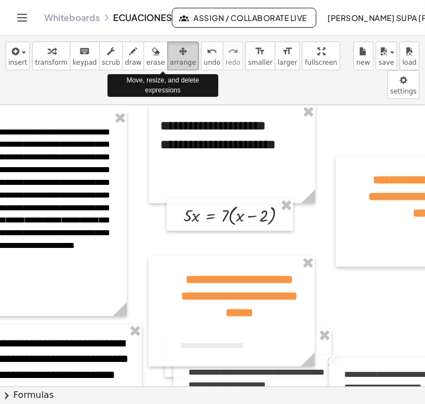
click at [170, 61] on span "arrange" at bounding box center [183, 63] width 26 height 8
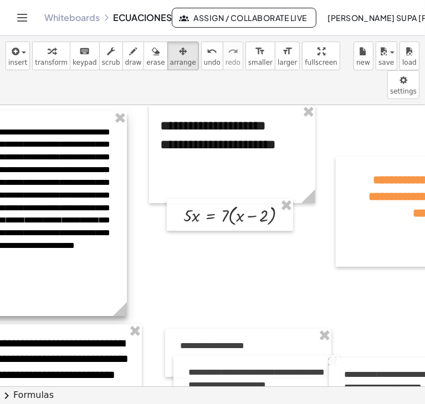
scroll to position [0, 0]
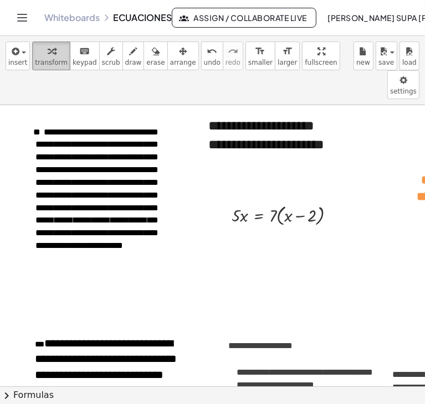
click at [51, 60] on span "transform" at bounding box center [51, 63] width 33 height 8
drag, startPoint x: 51, startPoint y: 60, endPoint x: 78, endPoint y: 261, distance: 202.3
click at [78, 261] on div "**********" at bounding box center [212, 220] width 425 height 368
click at [60, 128] on span "**********" at bounding box center [96, 189] width 122 height 122
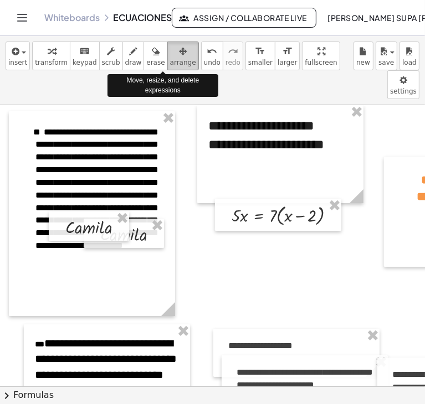
click at [179, 50] on icon "button" at bounding box center [183, 51] width 8 height 13
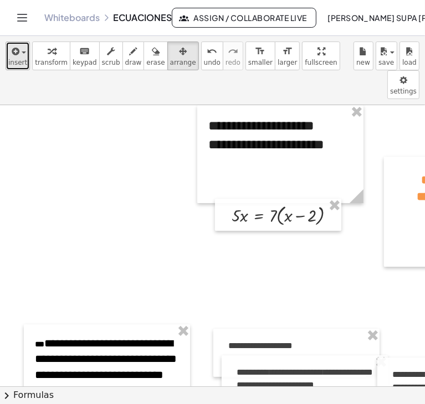
click at [27, 61] on button "insert" at bounding box center [18, 56] width 24 height 29
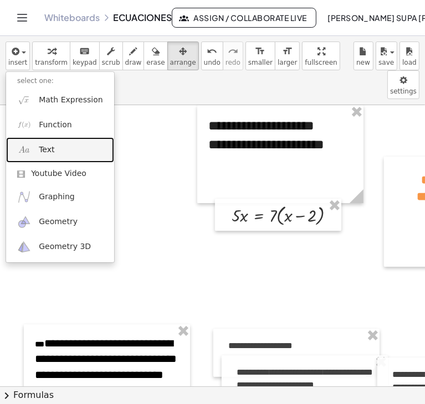
click at [55, 149] on link "Text" at bounding box center [60, 149] width 108 height 25
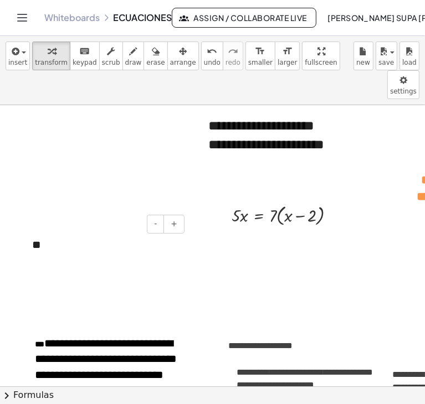
click at [50, 226] on div "**" at bounding box center [104, 245] width 166 height 38
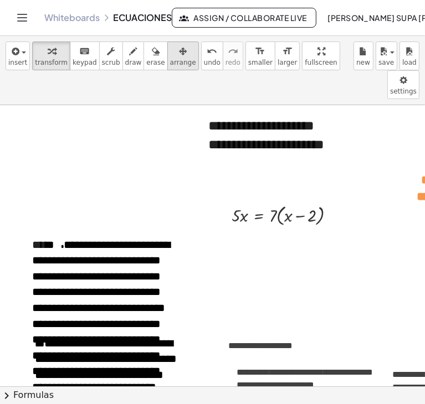
click at [179, 53] on icon "button" at bounding box center [183, 51] width 8 height 13
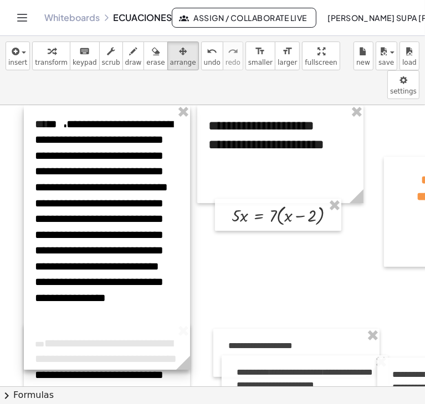
drag, startPoint x: 76, startPoint y: 217, endPoint x: 79, endPoint y: 94, distance: 123.6
click at [79, 105] on div at bounding box center [107, 237] width 166 height 265
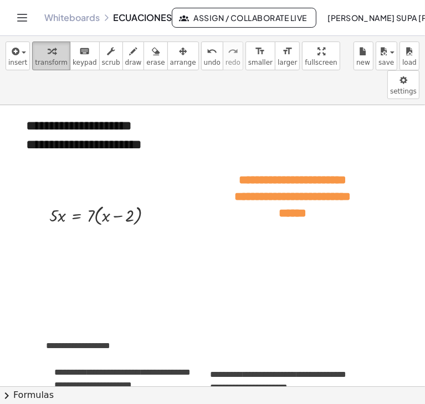
scroll to position [0, 191]
click at [40, 60] on span "transform" at bounding box center [51, 63] width 33 height 8
drag, startPoint x: 251, startPoint y: 147, endPoint x: 255, endPoint y: 171, distance: 24.7
click at [255, 172] on p "**********" at bounding box center [292, 197] width 117 height 50
click at [285, 174] on span "**********" at bounding box center [292, 196] width 116 height 45
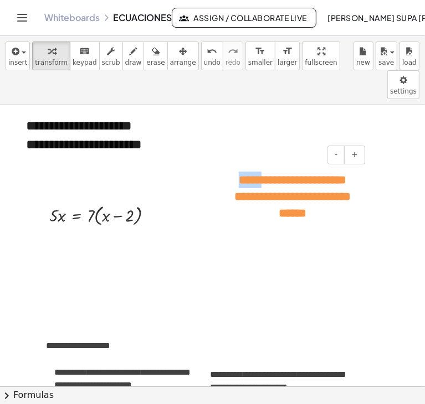
drag, startPoint x: 285, startPoint y: 145, endPoint x: 244, endPoint y: 145, distance: 40.4
click at [244, 172] on p "**********" at bounding box center [292, 197] width 117 height 50
click at [281, 192] on p "**********" at bounding box center [292, 197] width 117 height 50
drag, startPoint x: 292, startPoint y: 153, endPoint x: 284, endPoint y: 145, distance: 12.1
click at [284, 174] on span "**********" at bounding box center [292, 196] width 116 height 45
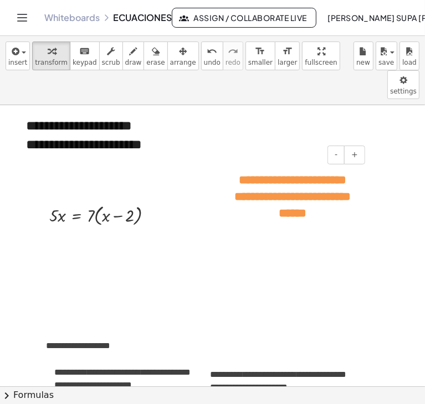
click at [252, 172] on p "**********" at bounding box center [292, 197] width 117 height 50
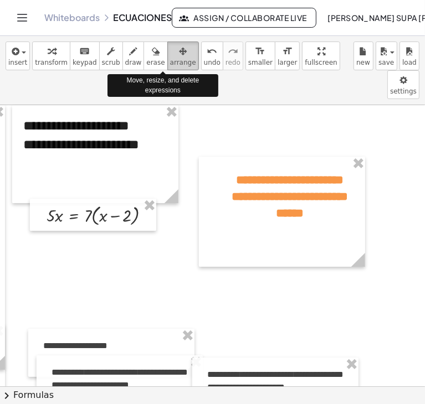
click at [179, 58] on icon "button" at bounding box center [183, 51] width 8 height 13
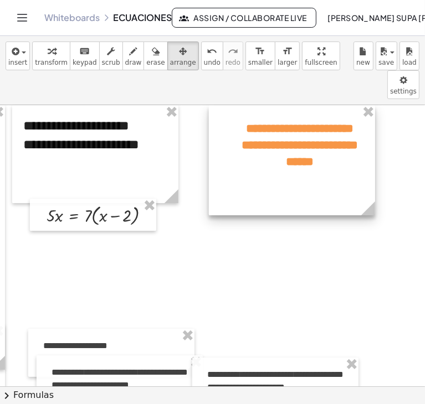
drag, startPoint x: 248, startPoint y: 156, endPoint x: 258, endPoint y: 94, distance: 62.8
click at [258, 105] on div at bounding box center [292, 160] width 166 height 110
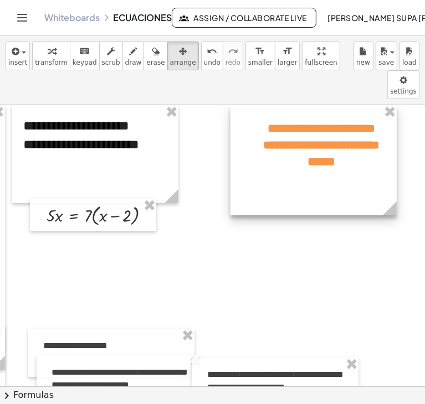
drag, startPoint x: 269, startPoint y: 98, endPoint x: 290, endPoint y: 91, distance: 22.6
click at [290, 105] on div at bounding box center [313, 160] width 166 height 110
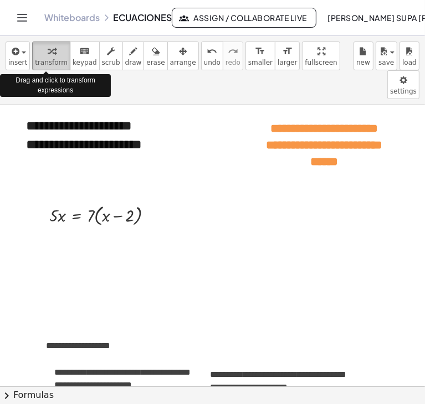
click at [48, 63] on span "transform" at bounding box center [51, 63] width 33 height 8
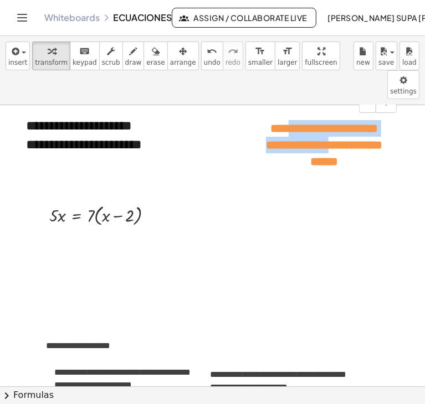
drag, startPoint x: 313, startPoint y: 98, endPoint x: 250, endPoint y: 156, distance: 85.8
click at [250, 156] on div "**********" at bounding box center [316, 160] width 166 height 110
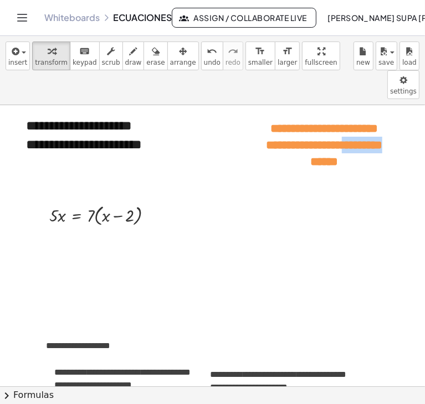
drag, startPoint x: 295, startPoint y: 142, endPoint x: 223, endPoint y: 157, distance: 73.4
drag, startPoint x: 276, startPoint y: 152, endPoint x: 279, endPoint y: 196, distance: 43.8
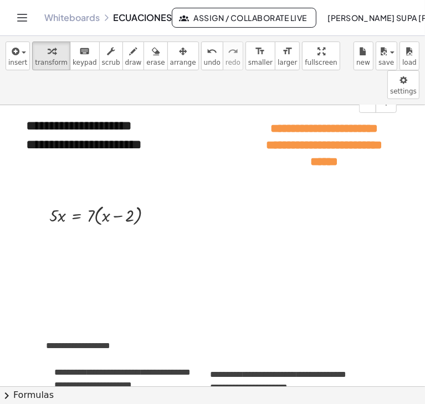
click at [300, 122] on span "**********" at bounding box center [324, 144] width 116 height 45
click at [388, 56] on span "button" at bounding box center [389, 53] width 2 height 8
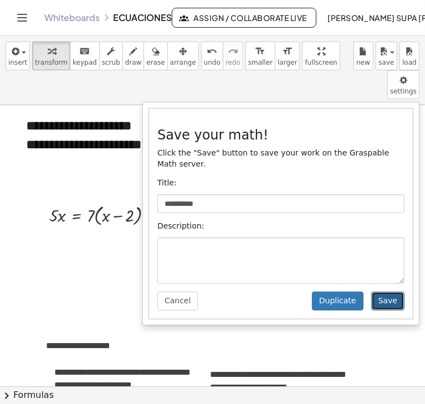
click at [393, 292] on button "Save" at bounding box center [387, 301] width 33 height 19
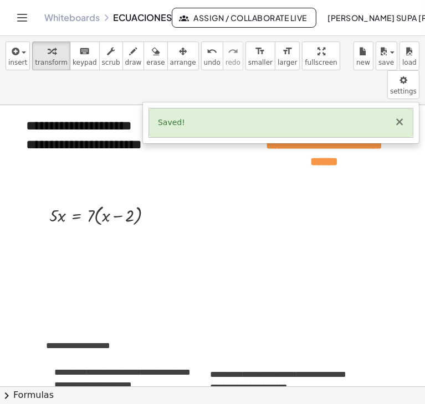
click at [401, 116] on button "×" at bounding box center [399, 122] width 10 height 12
